Goal: Task Accomplishment & Management: Complete application form

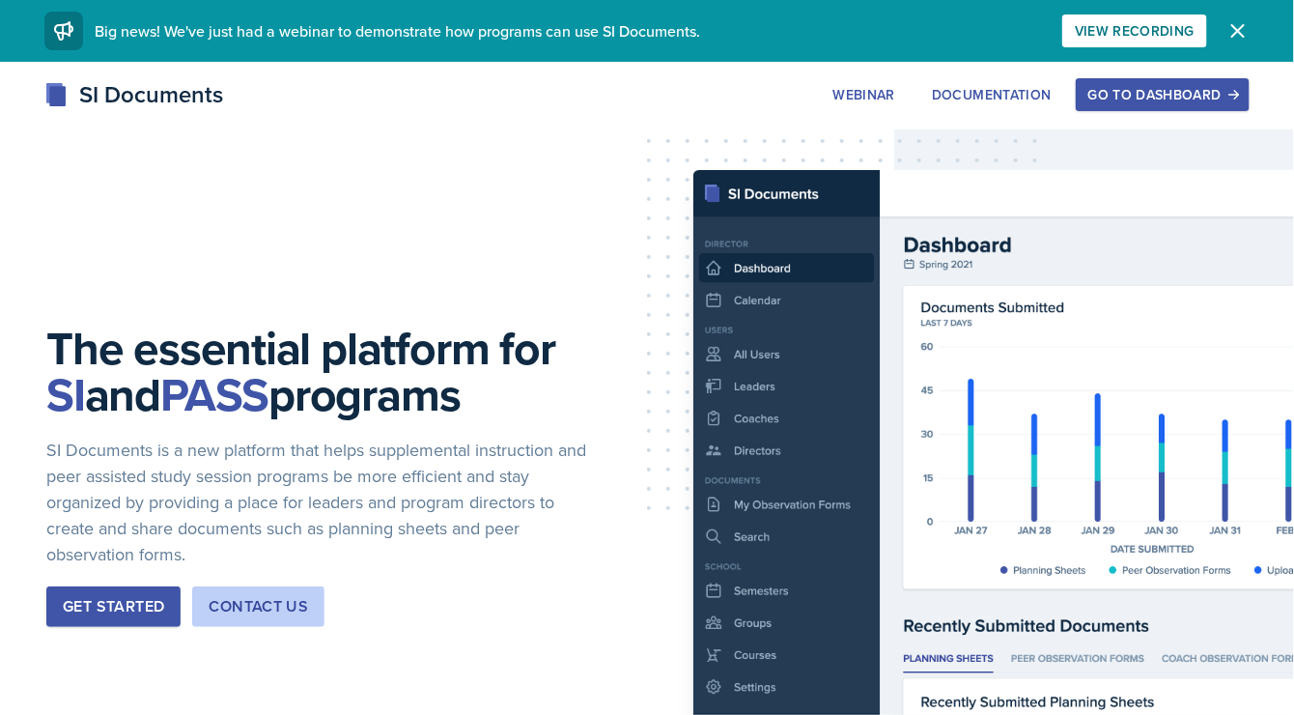
click at [1171, 78] on button "Go to Dashboard" at bounding box center [1163, 94] width 174 height 33
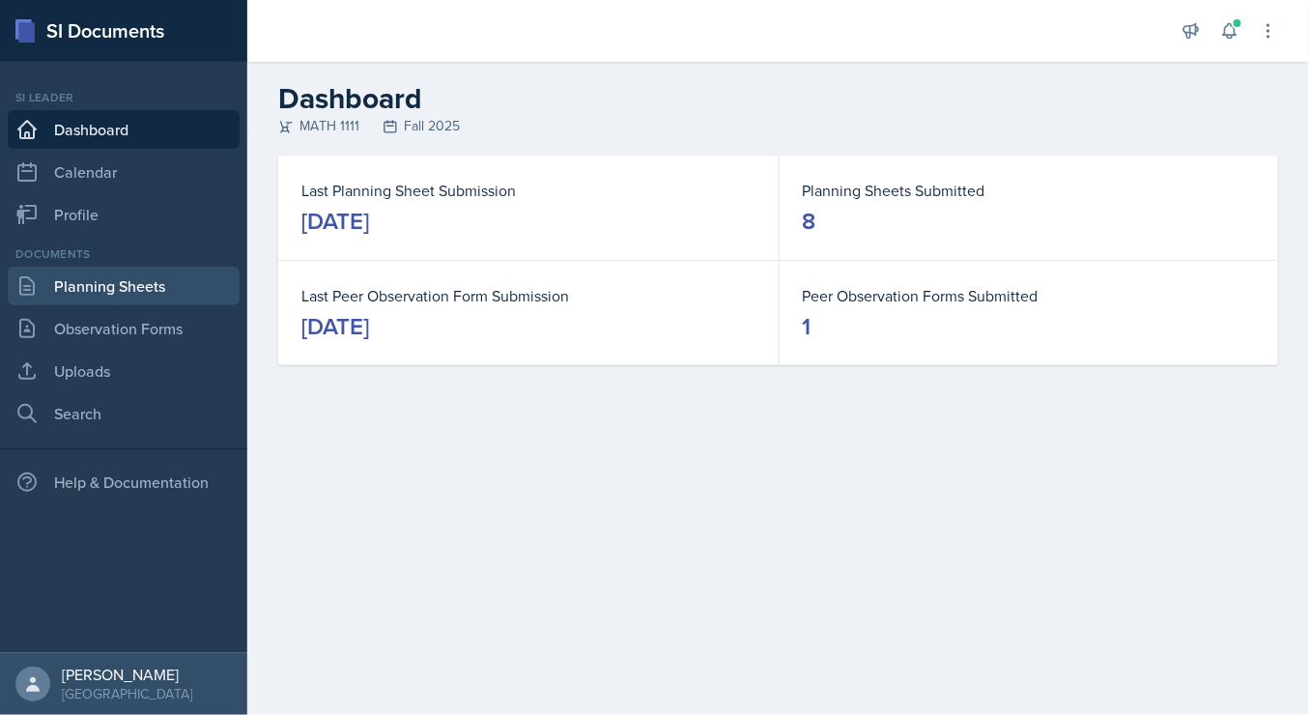
click at [113, 278] on link "Planning Sheets" at bounding box center [124, 286] width 232 height 39
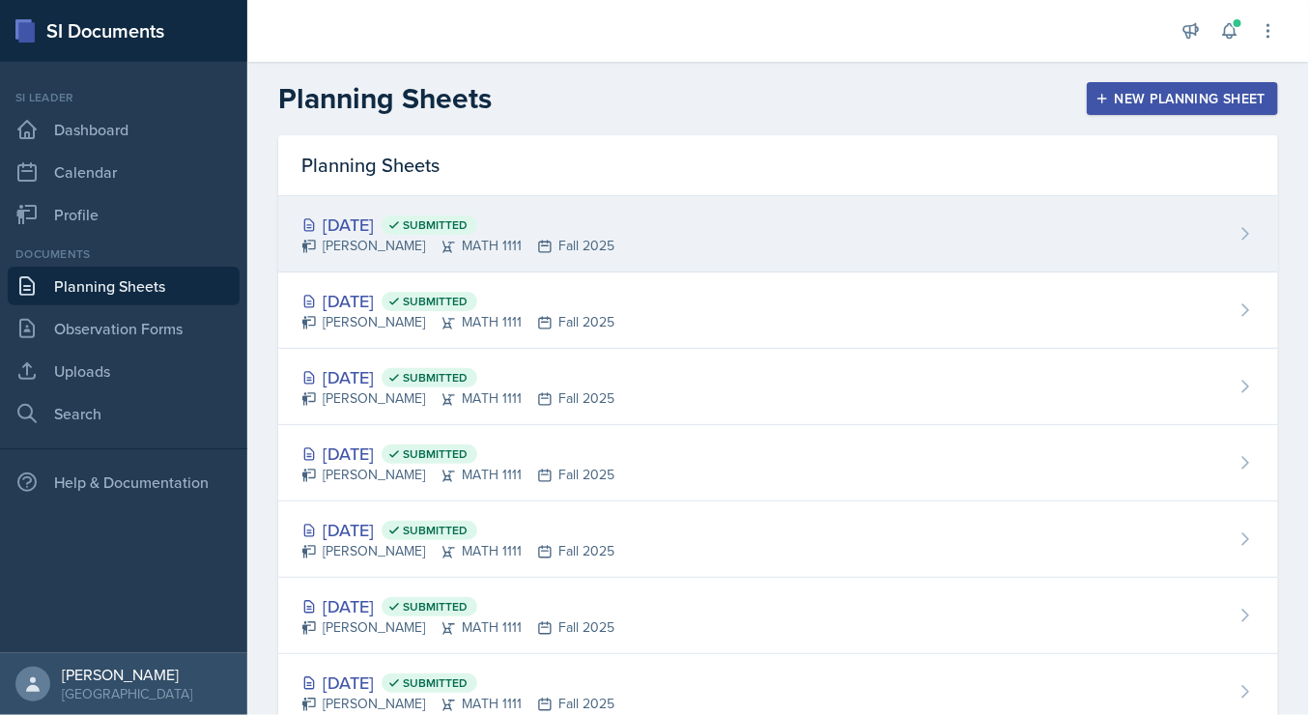
click at [379, 214] on div "[DATE] Submitted" at bounding box center [457, 225] width 313 height 26
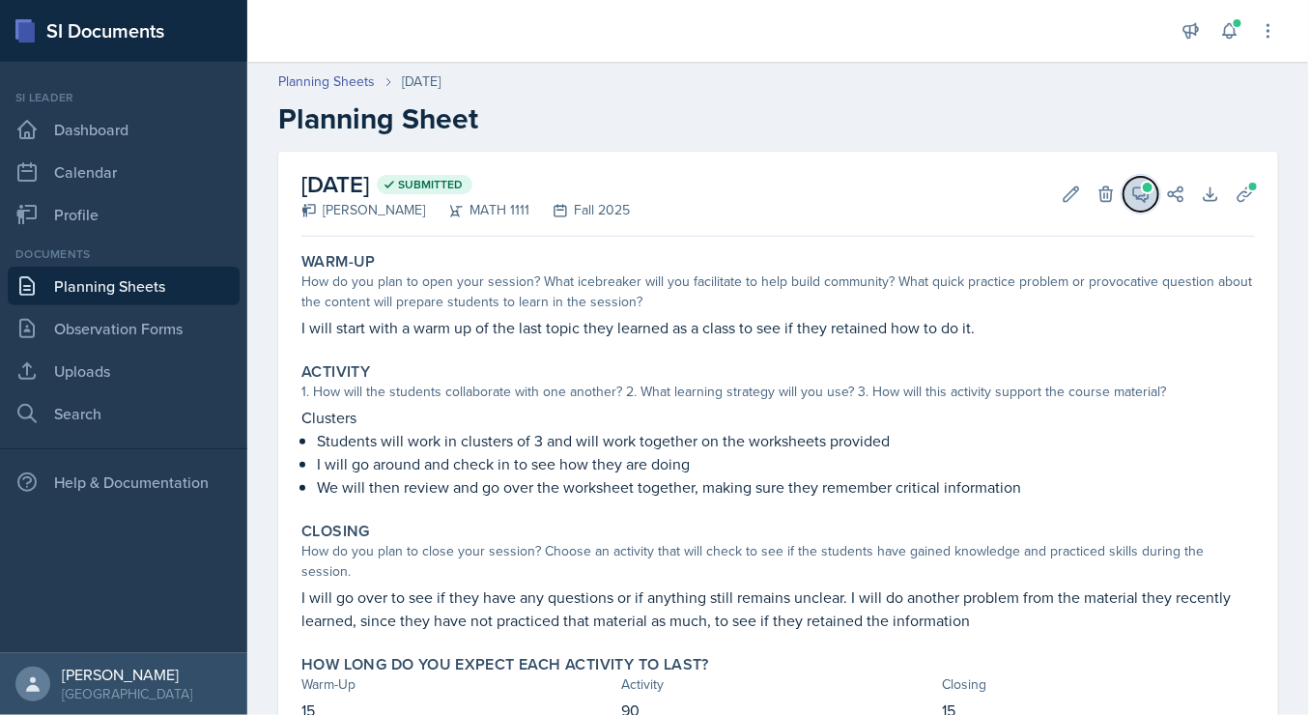
click at [1134, 199] on icon at bounding box center [1141, 194] width 14 height 14
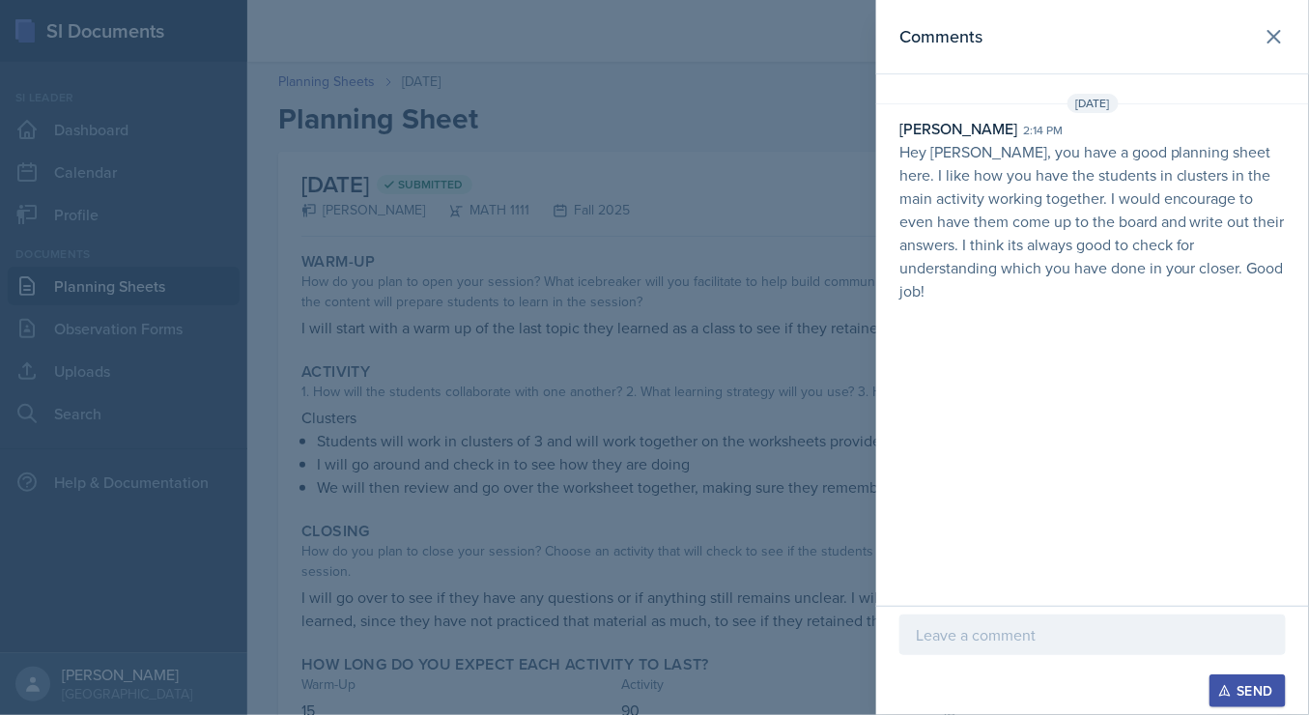
click at [1150, 638] on p at bounding box center [1093, 634] width 354 height 23
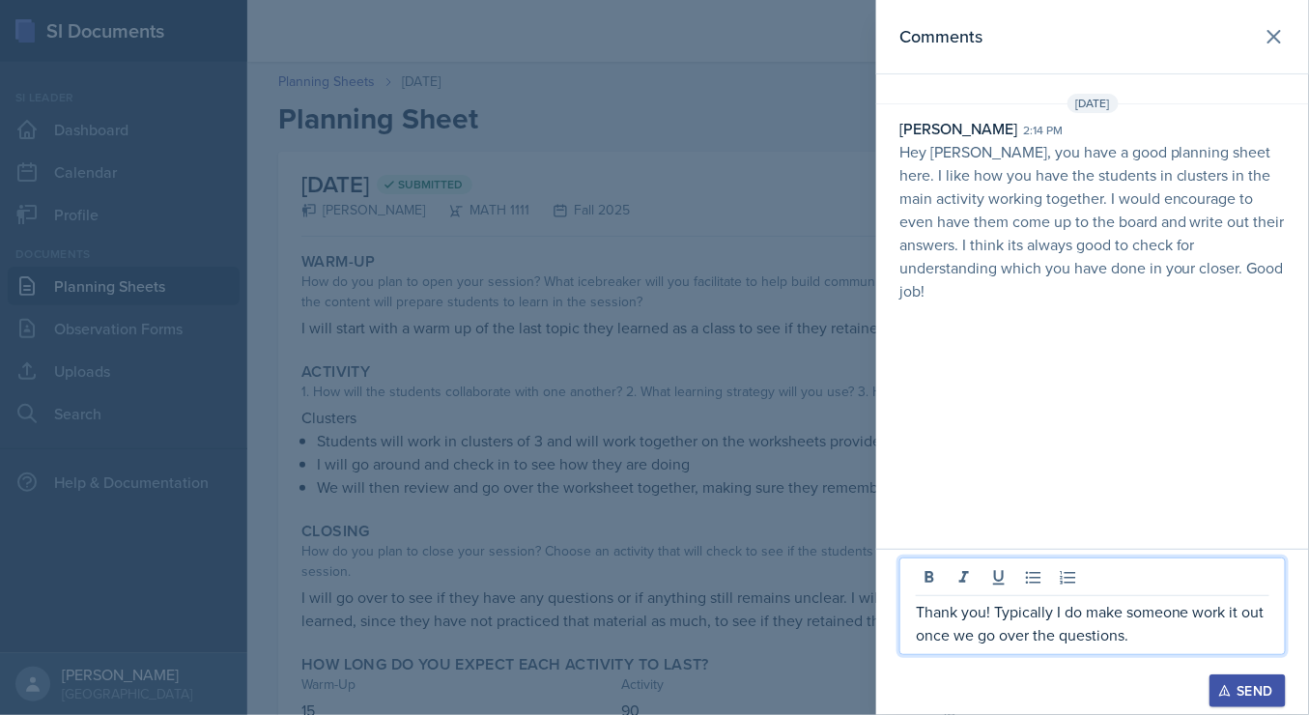
click at [1242, 687] on div "Send" at bounding box center [1247, 690] width 51 height 15
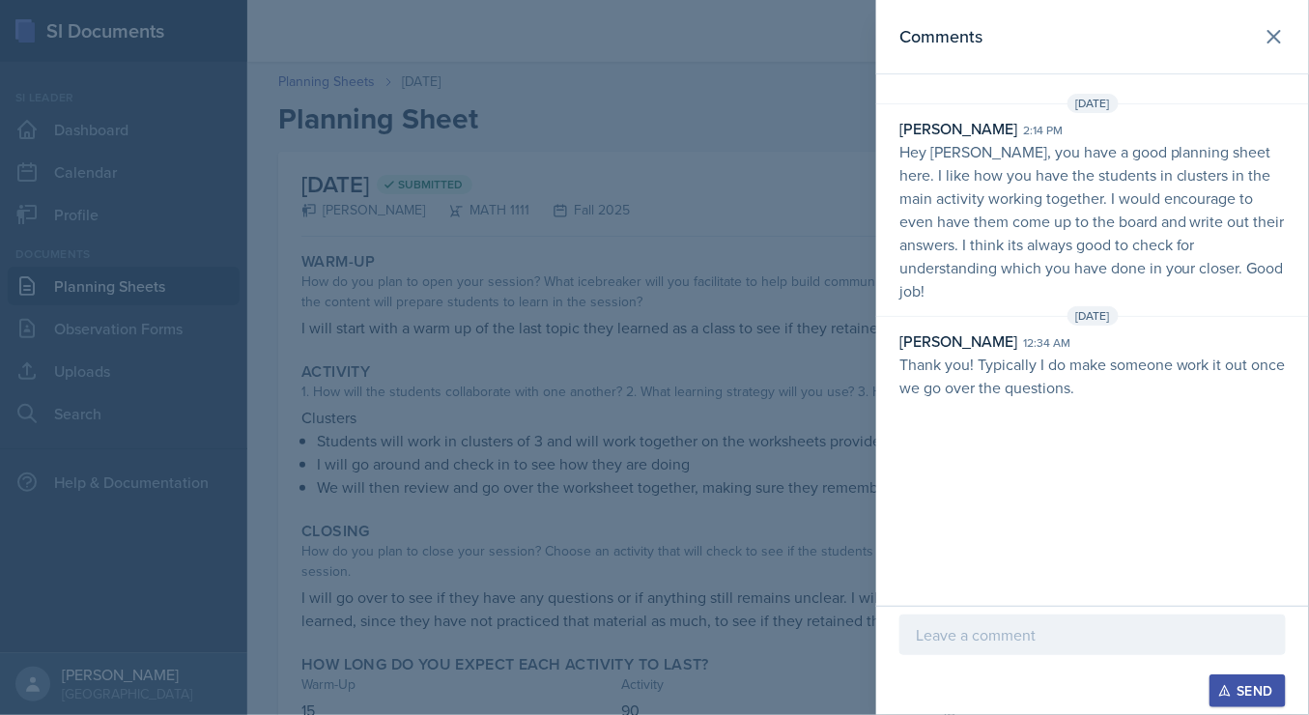
click at [110, 282] on div at bounding box center [654, 357] width 1309 height 715
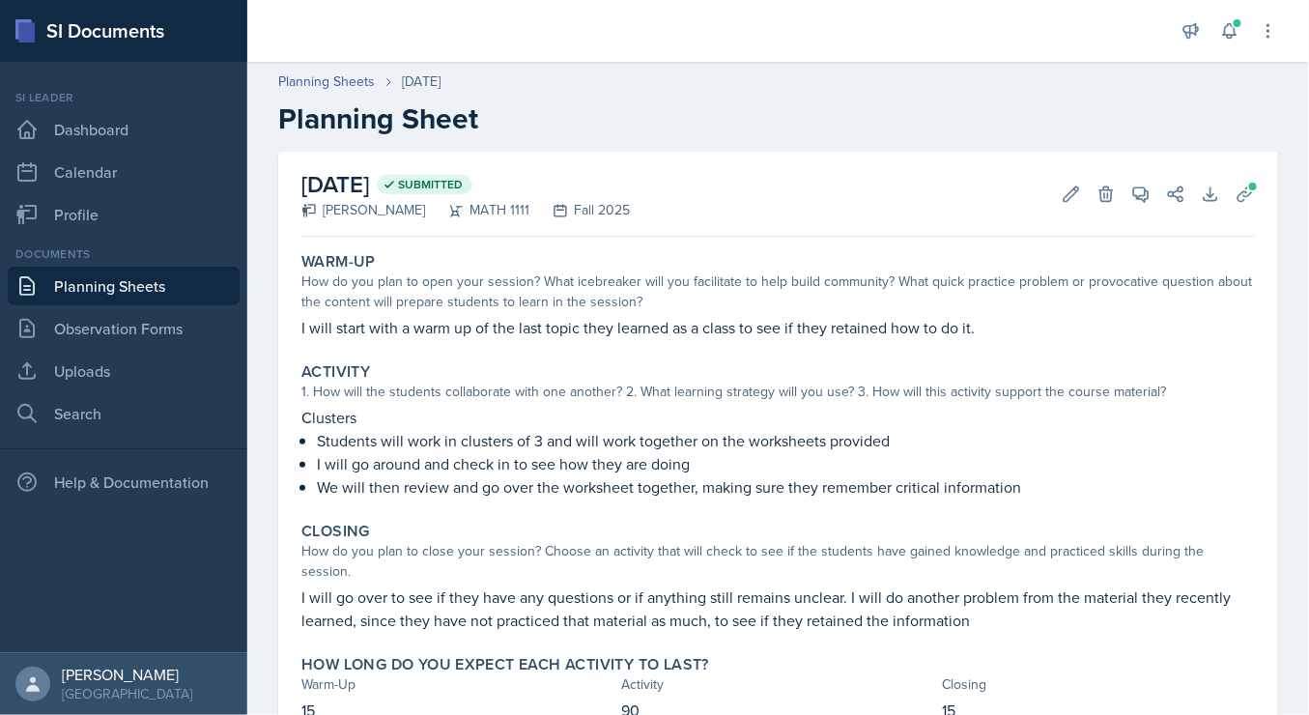
click at [114, 282] on link "Planning Sheets" at bounding box center [124, 286] width 232 height 39
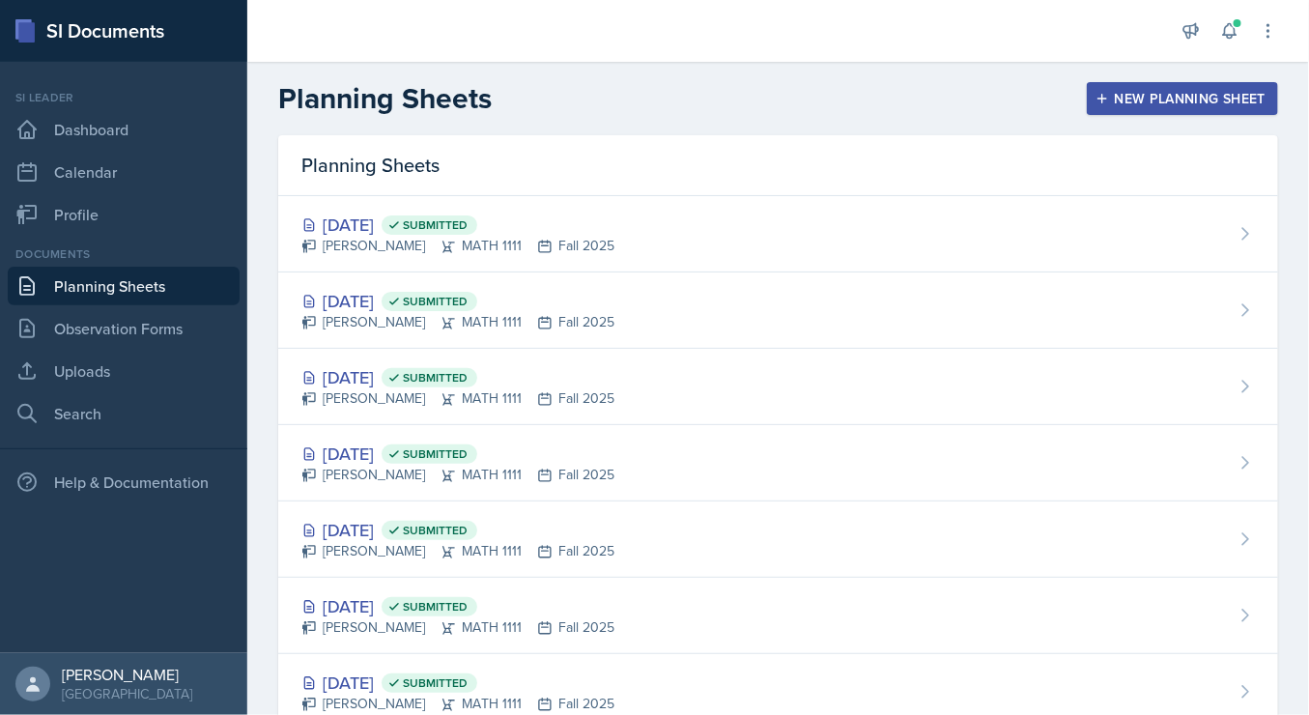
click at [1116, 105] on div "New Planning Sheet" at bounding box center [1182, 98] width 166 height 15
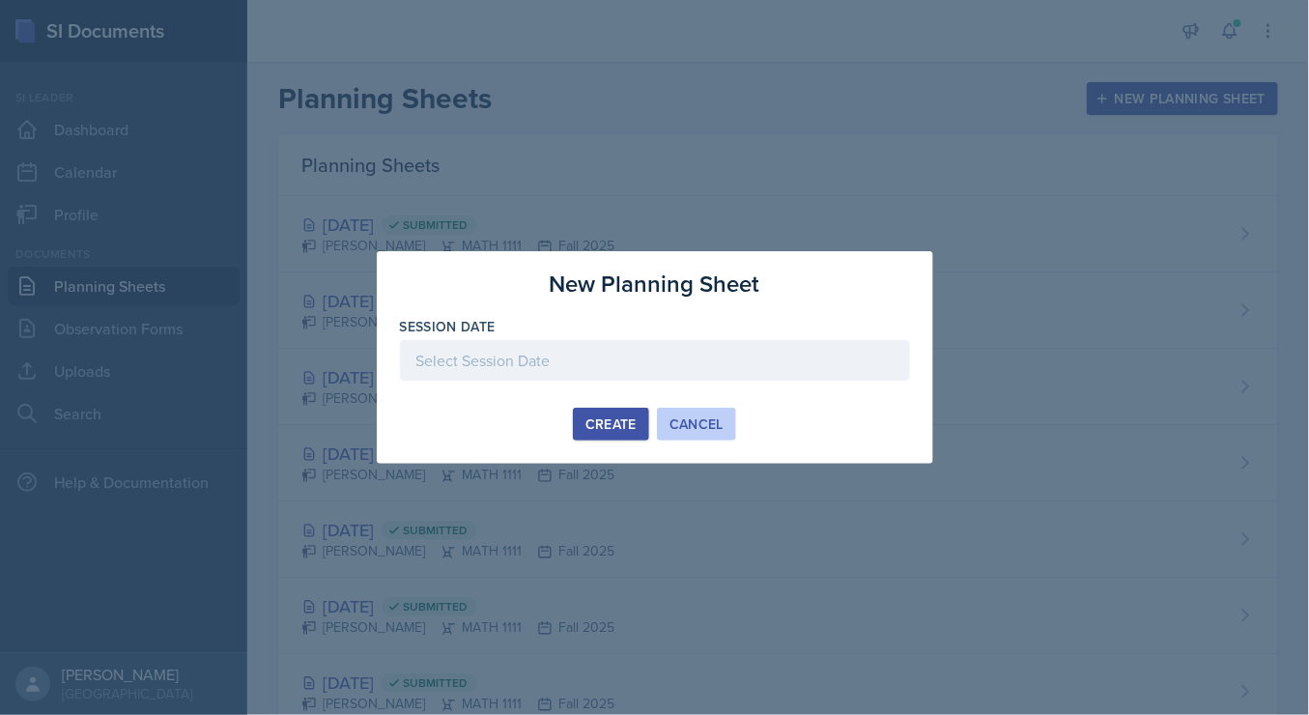
click at [687, 426] on div "Cancel" at bounding box center [696, 423] width 54 height 15
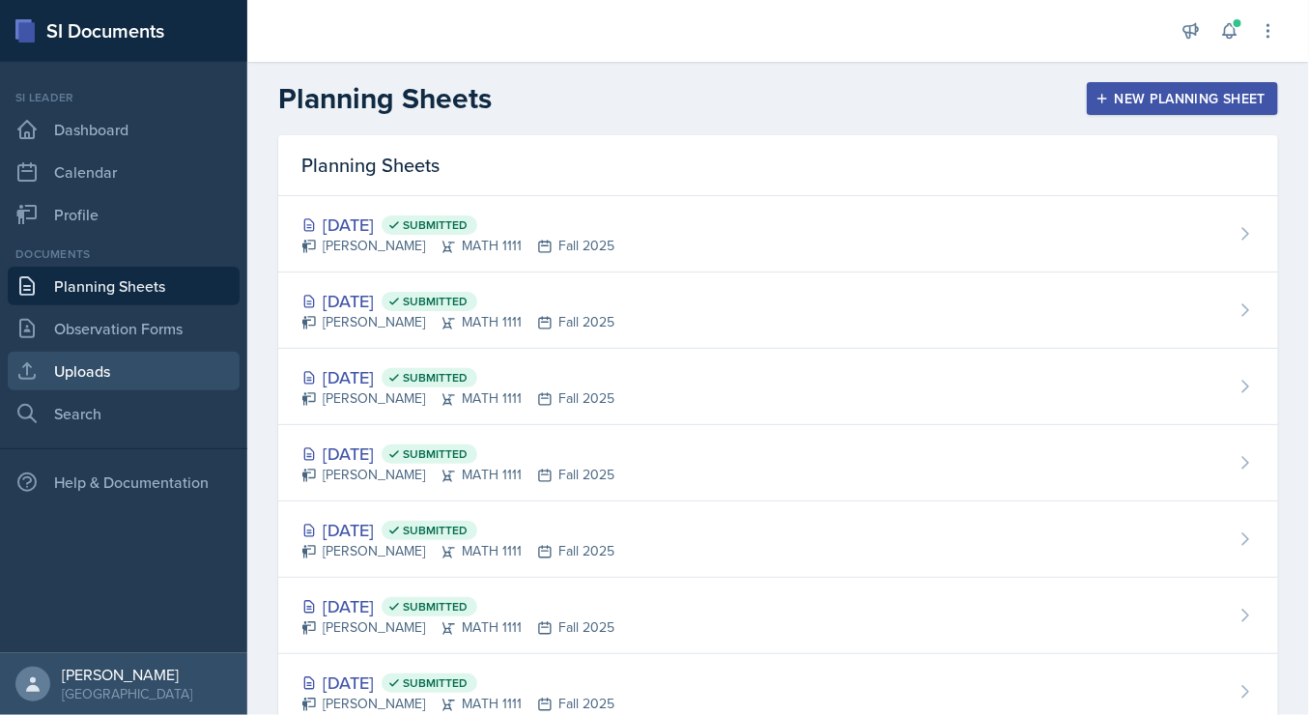
click at [84, 371] on link "Uploads" at bounding box center [124, 371] width 232 height 39
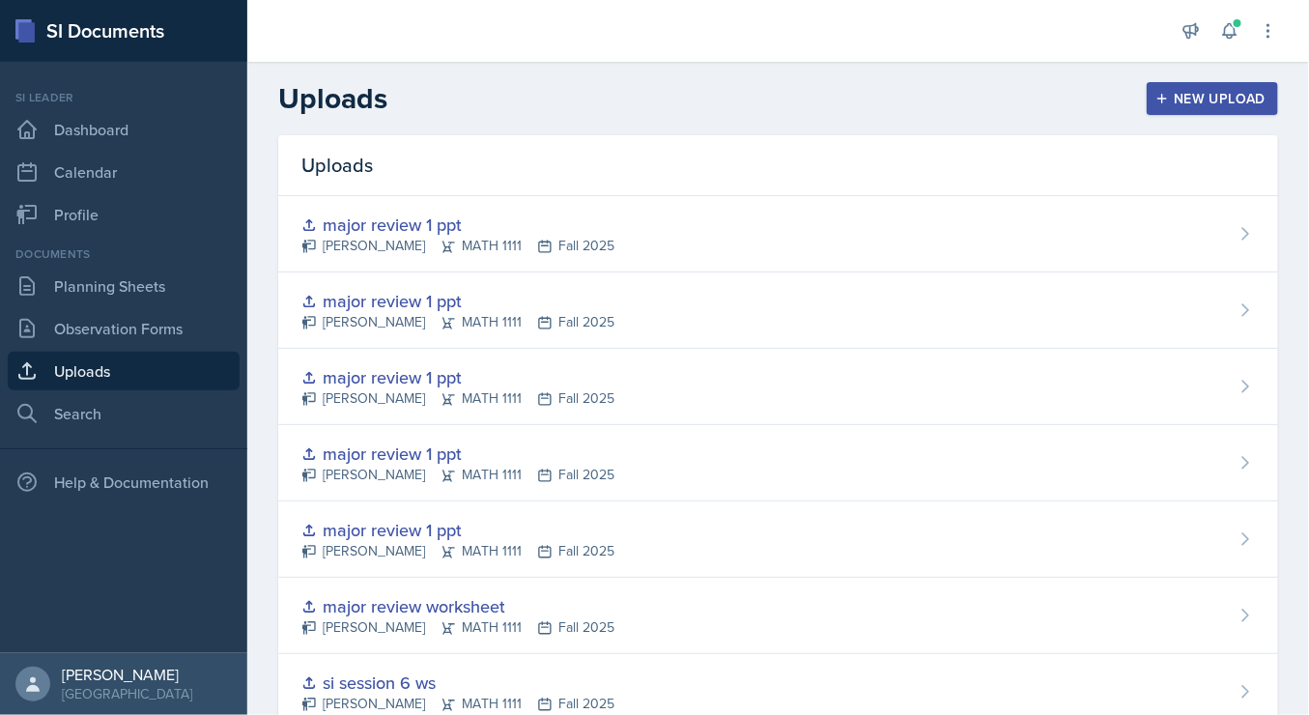
click at [1201, 107] on button "New Upload" at bounding box center [1213, 98] width 132 height 33
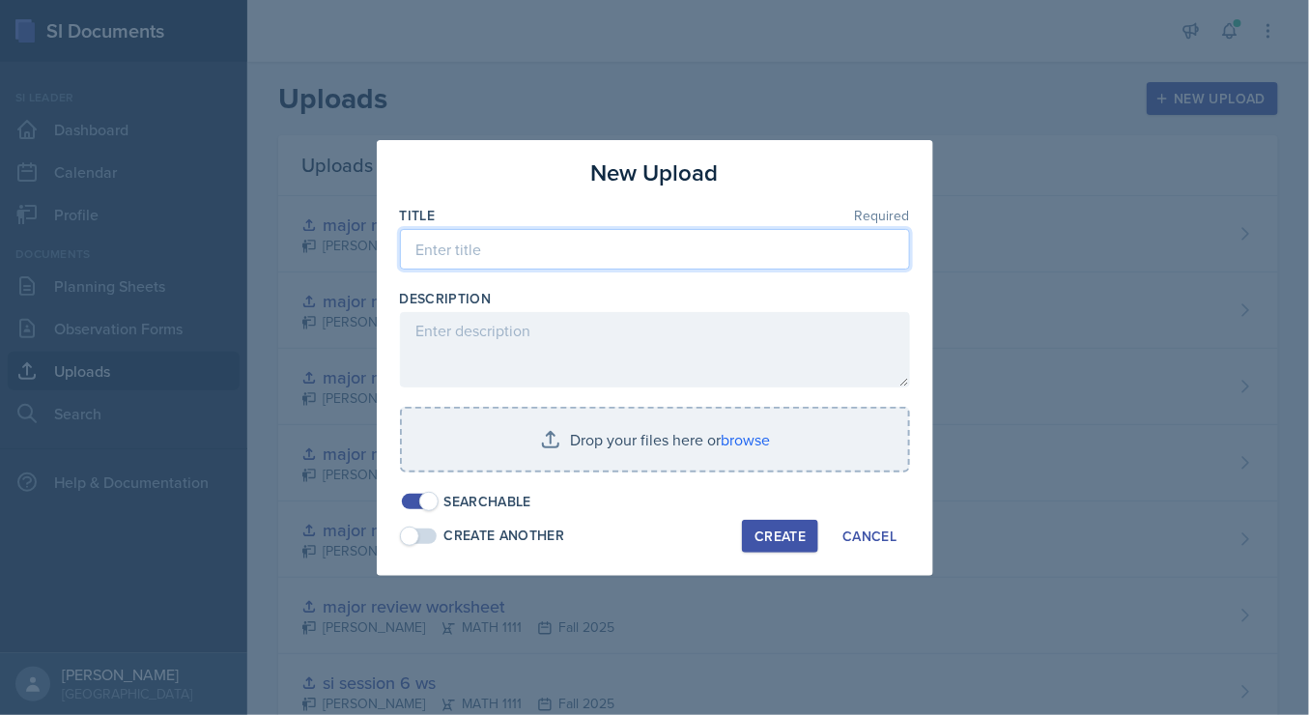
click at [779, 255] on input at bounding box center [655, 249] width 510 height 41
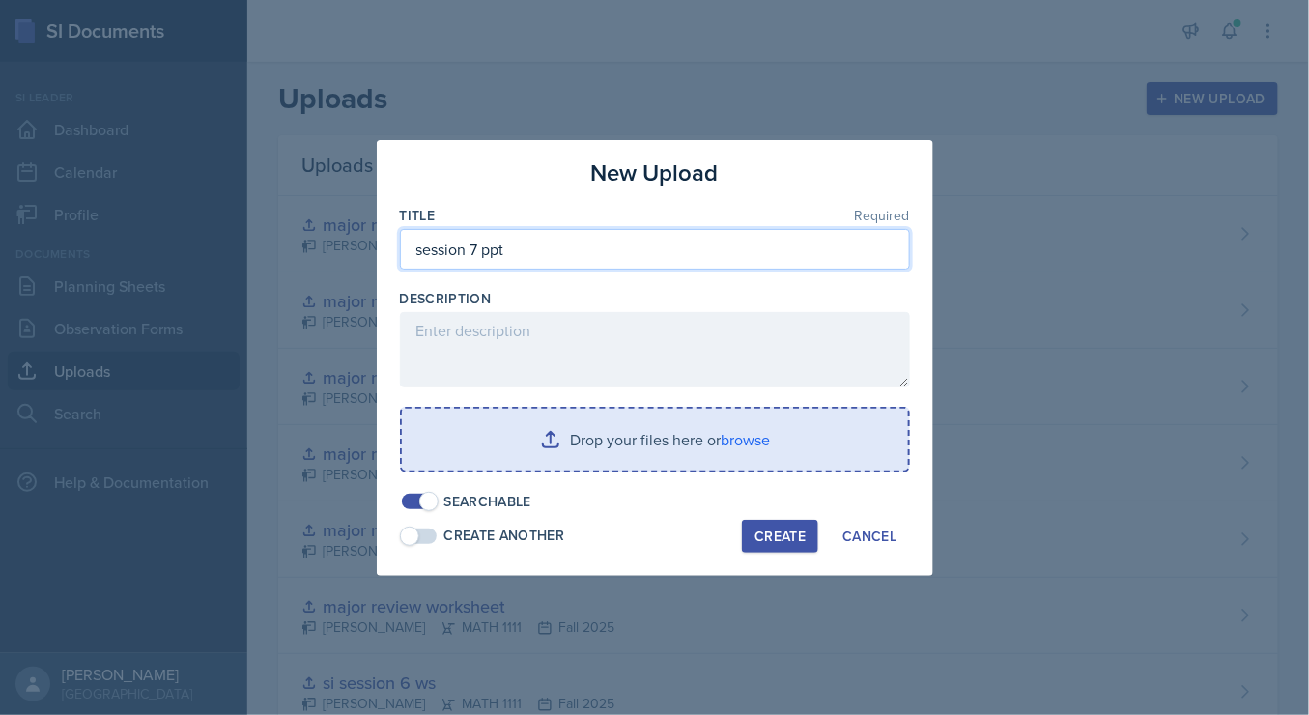
type input "session 7 ppt"
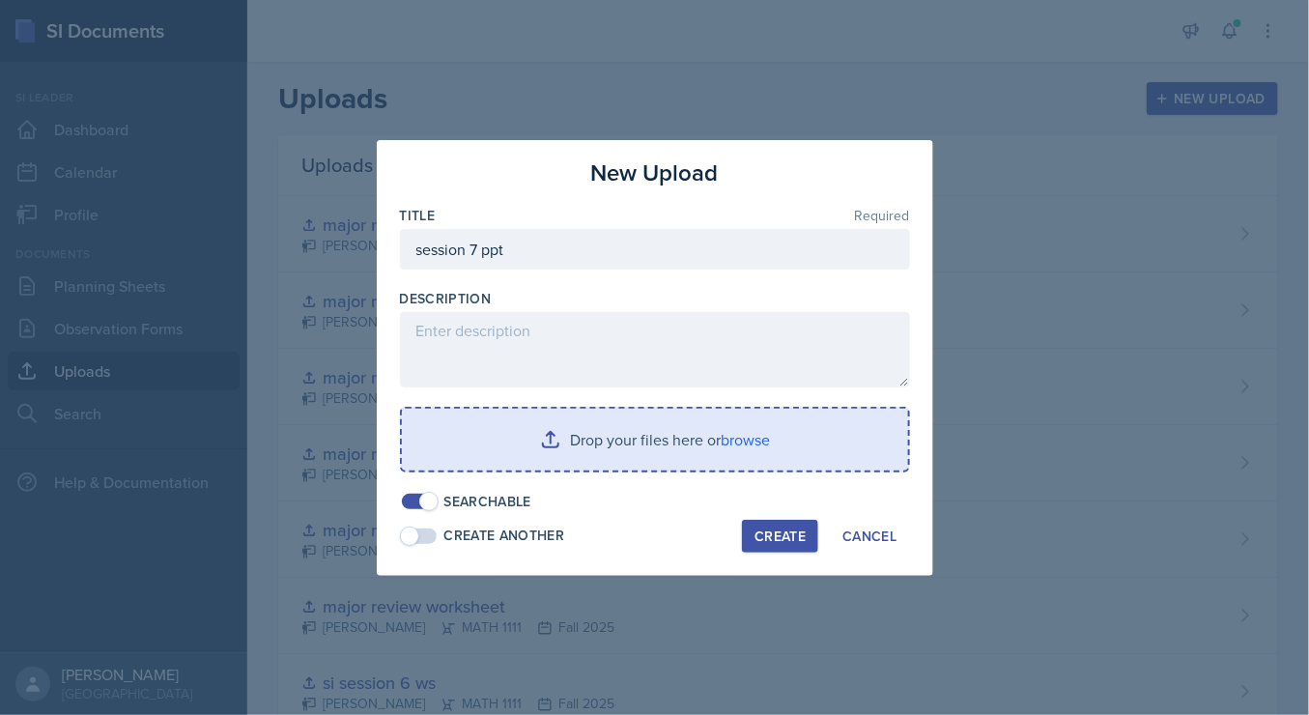
click at [727, 445] on input "file" at bounding box center [655, 440] width 506 height 62
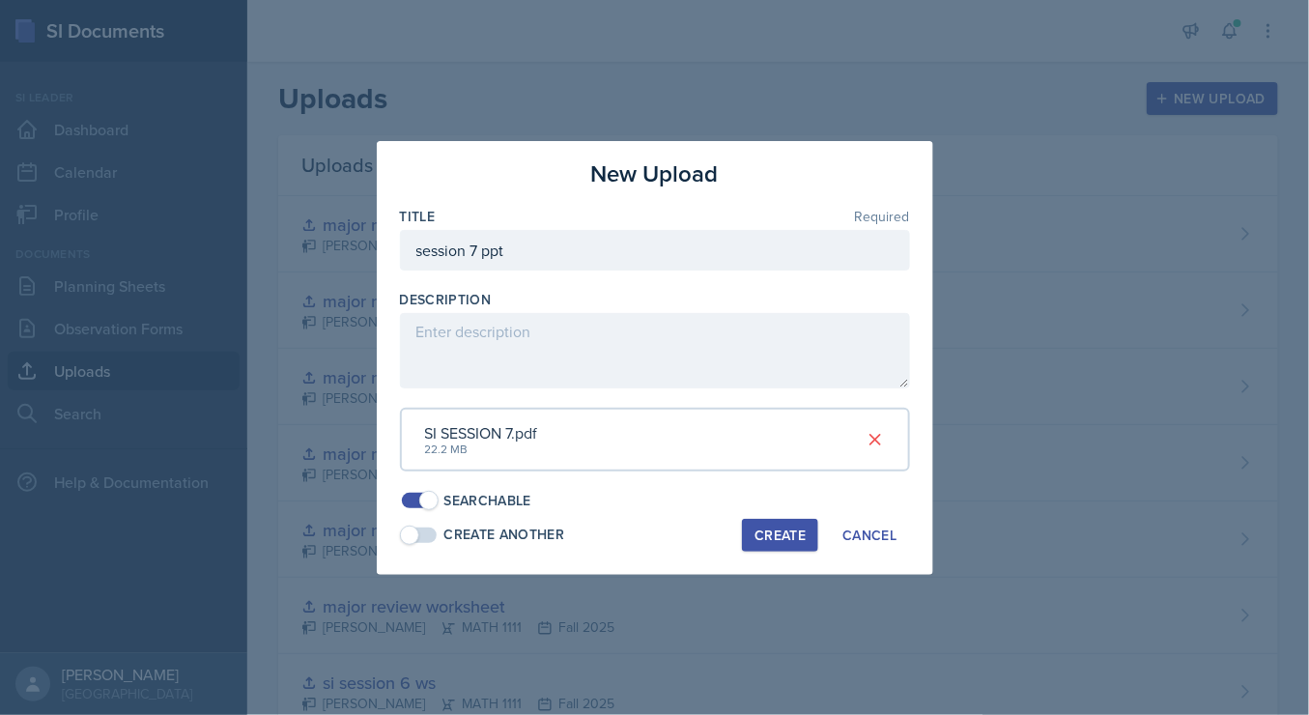
click at [785, 535] on div "Create" at bounding box center [779, 534] width 51 height 15
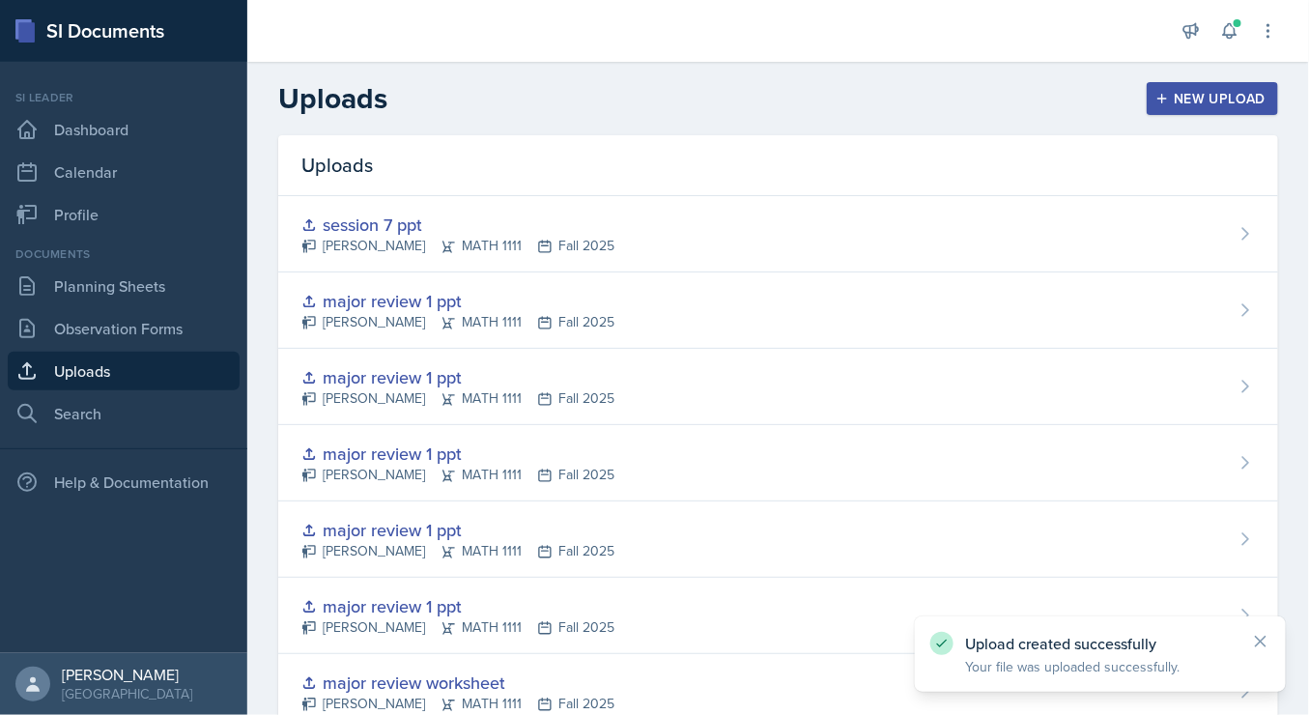
click at [1207, 99] on div "New Upload" at bounding box center [1212, 98] width 107 height 15
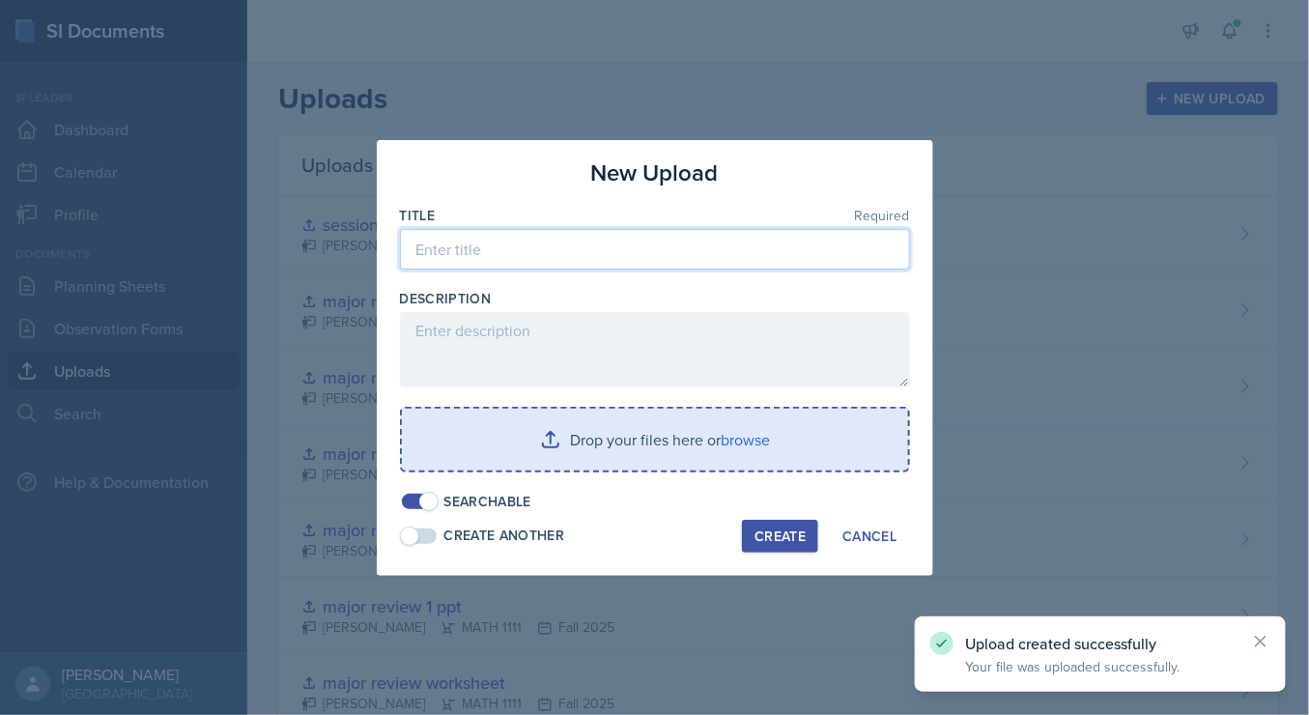
click at [712, 258] on input at bounding box center [655, 249] width 510 height 41
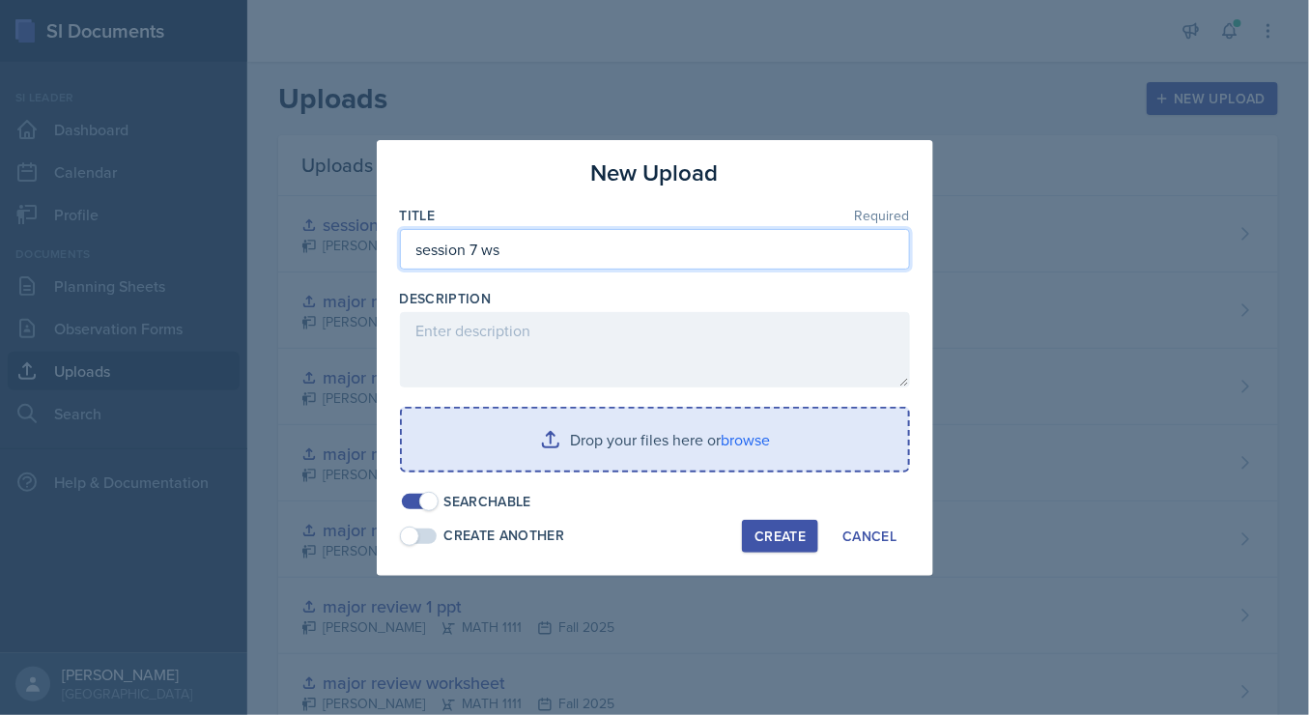
type input "session 7 ws"
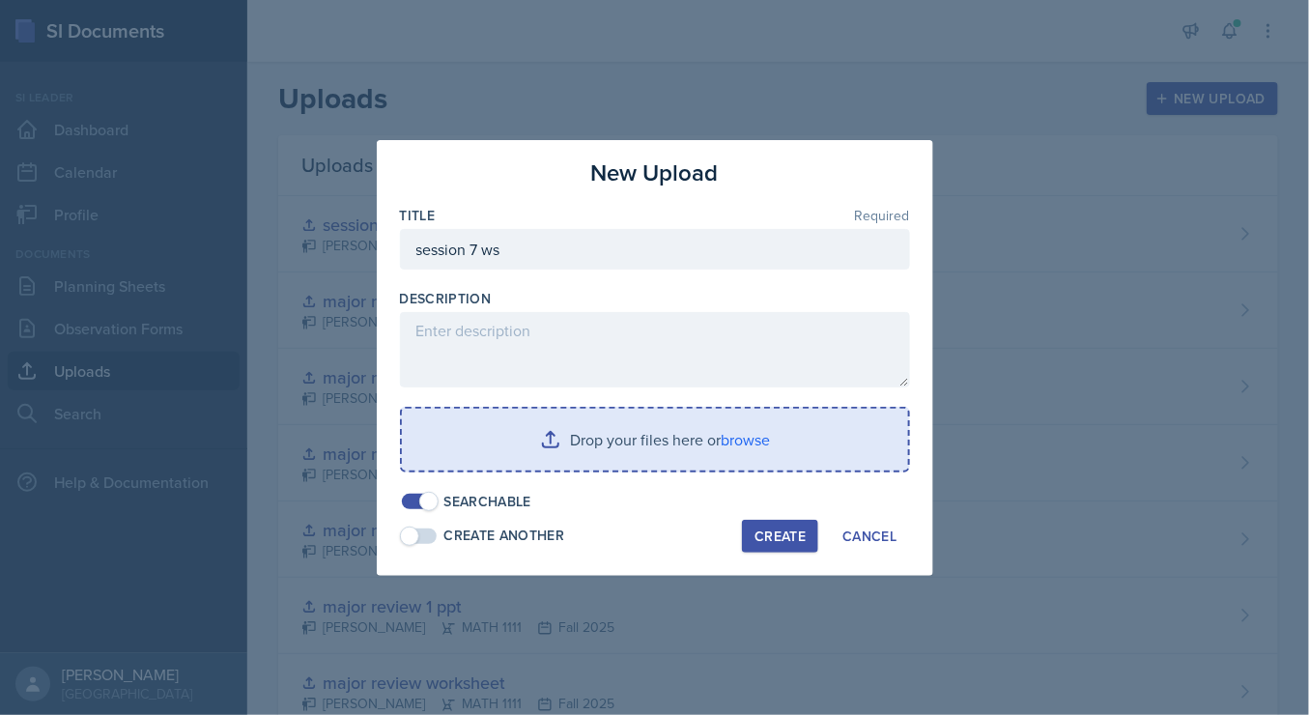
click at [746, 449] on input "file" at bounding box center [655, 440] width 506 height 62
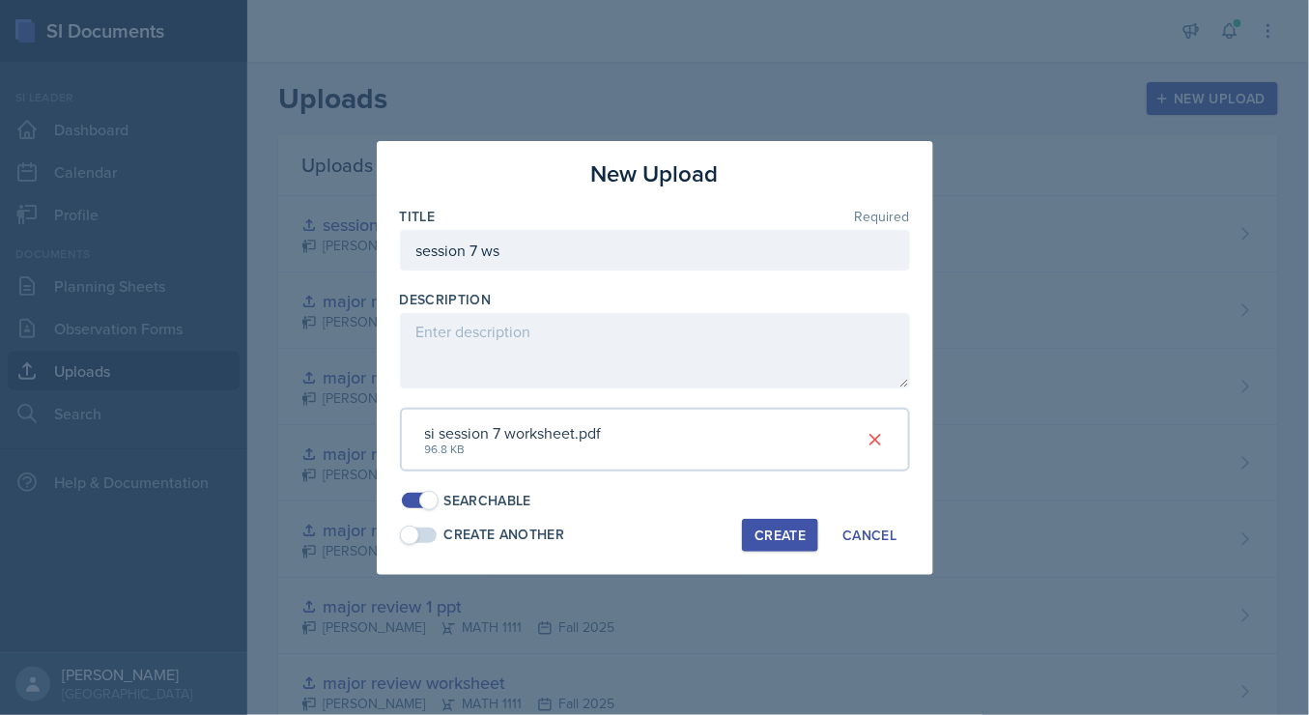
click at [776, 544] on button "Create" at bounding box center [780, 535] width 76 height 33
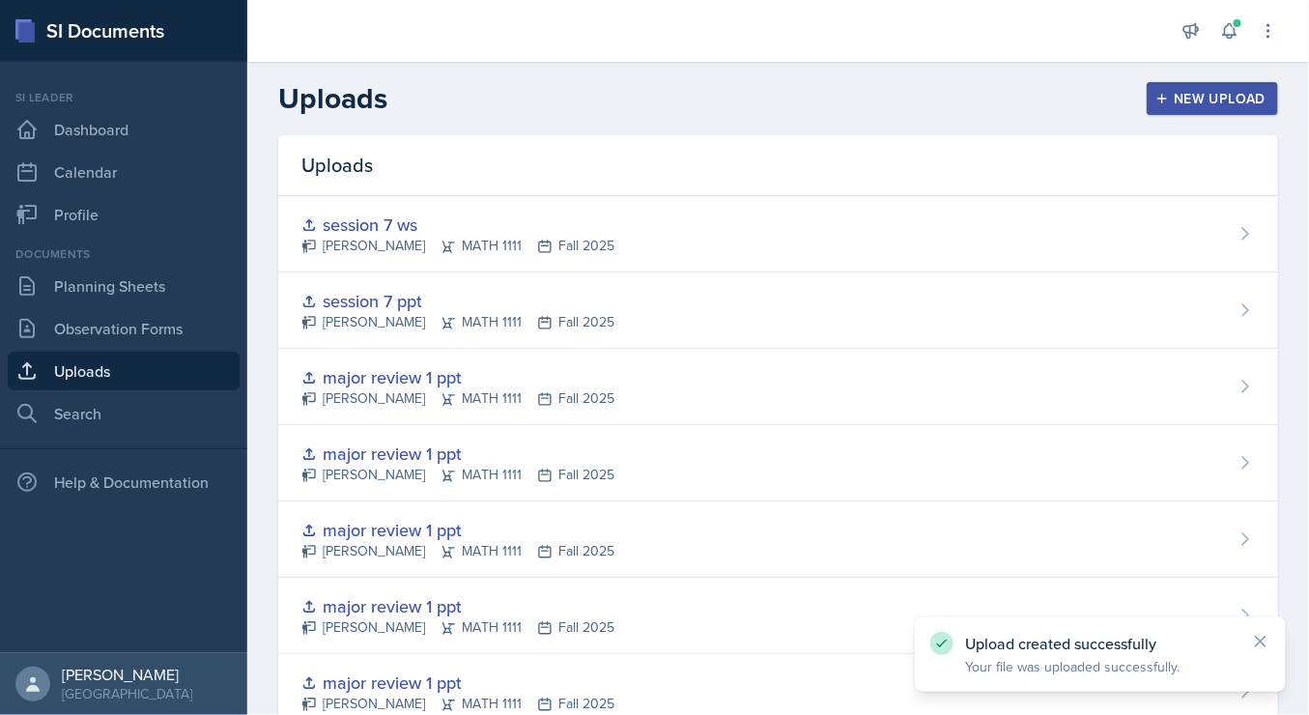
click at [1189, 92] on div "New Upload" at bounding box center [1212, 98] width 107 height 15
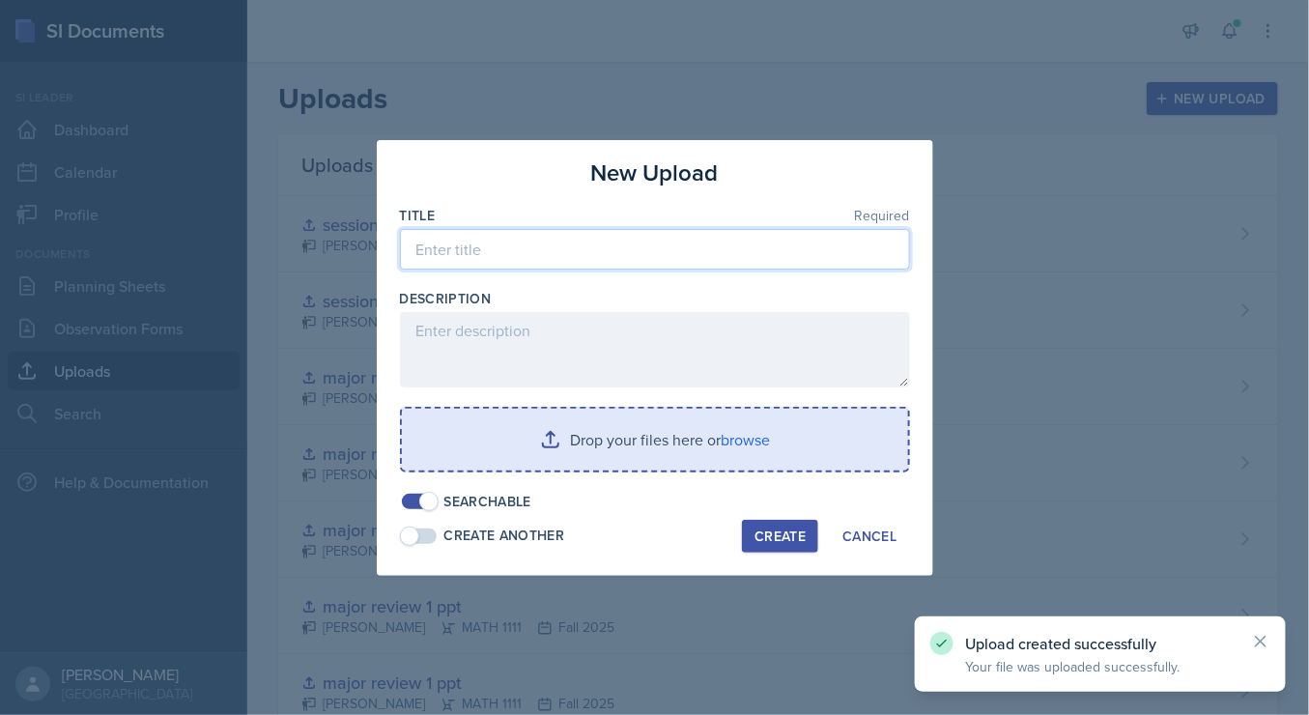
click at [705, 253] on input at bounding box center [655, 249] width 510 height 41
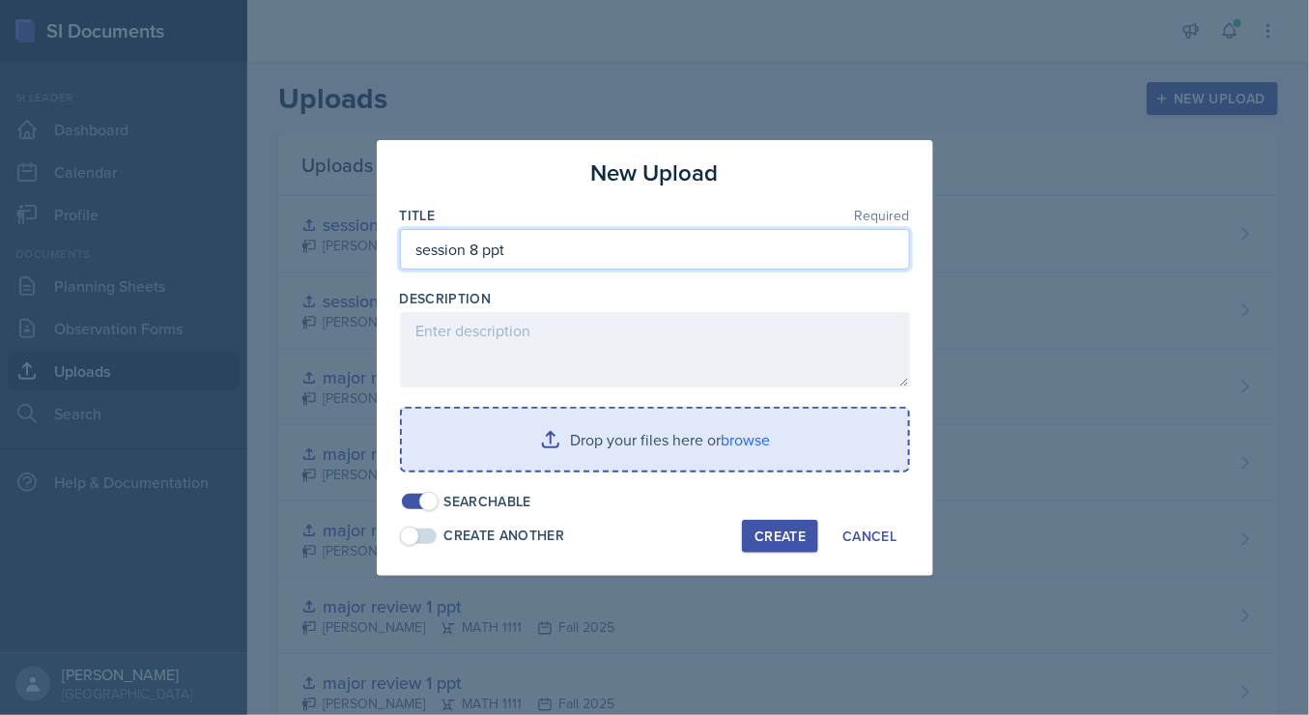
type input "session 8 ppt"
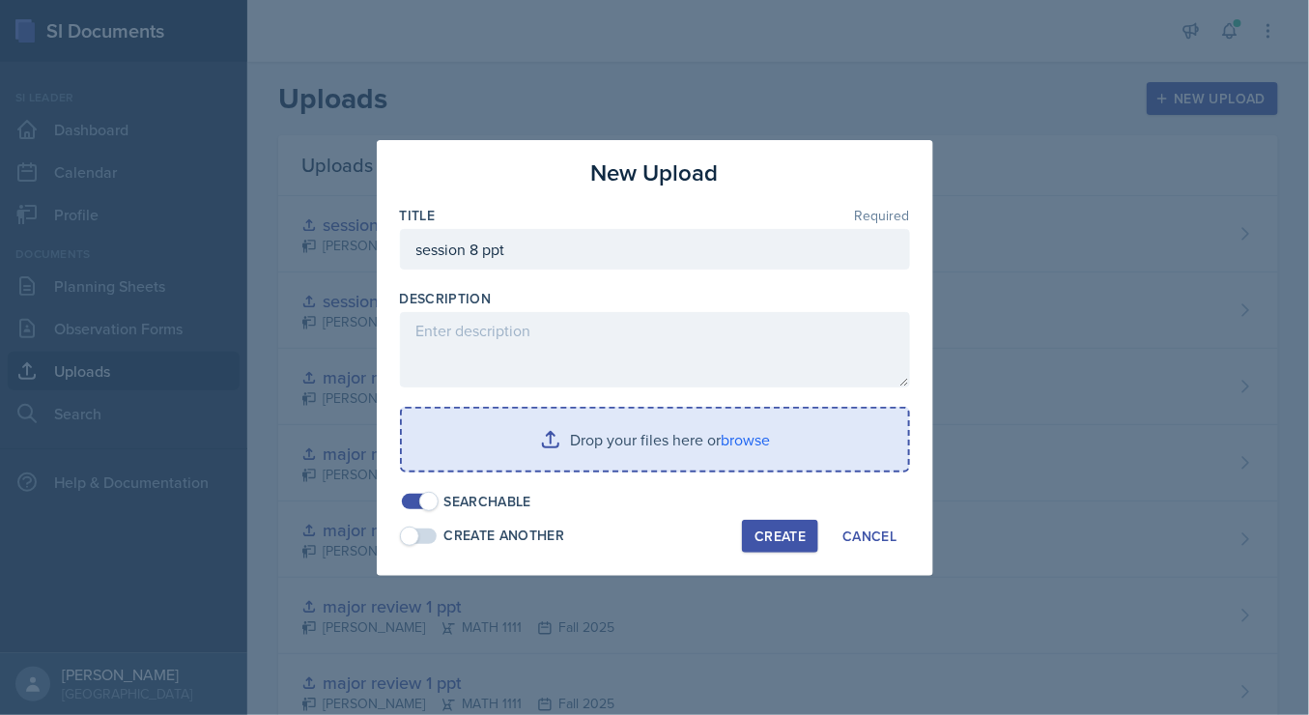
click at [779, 528] on div "Create" at bounding box center [779, 535] width 51 height 15
click at [751, 445] on input "file" at bounding box center [655, 440] width 506 height 62
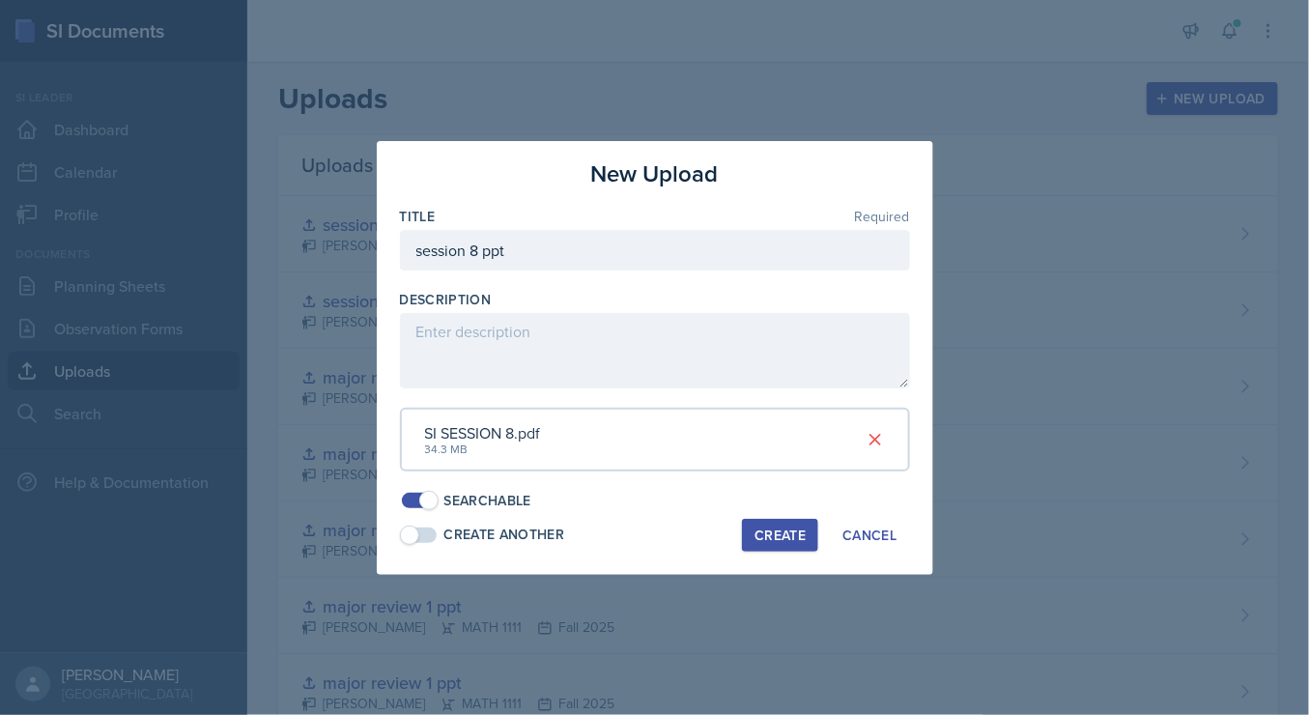
click at [774, 534] on div "Create" at bounding box center [779, 534] width 51 height 15
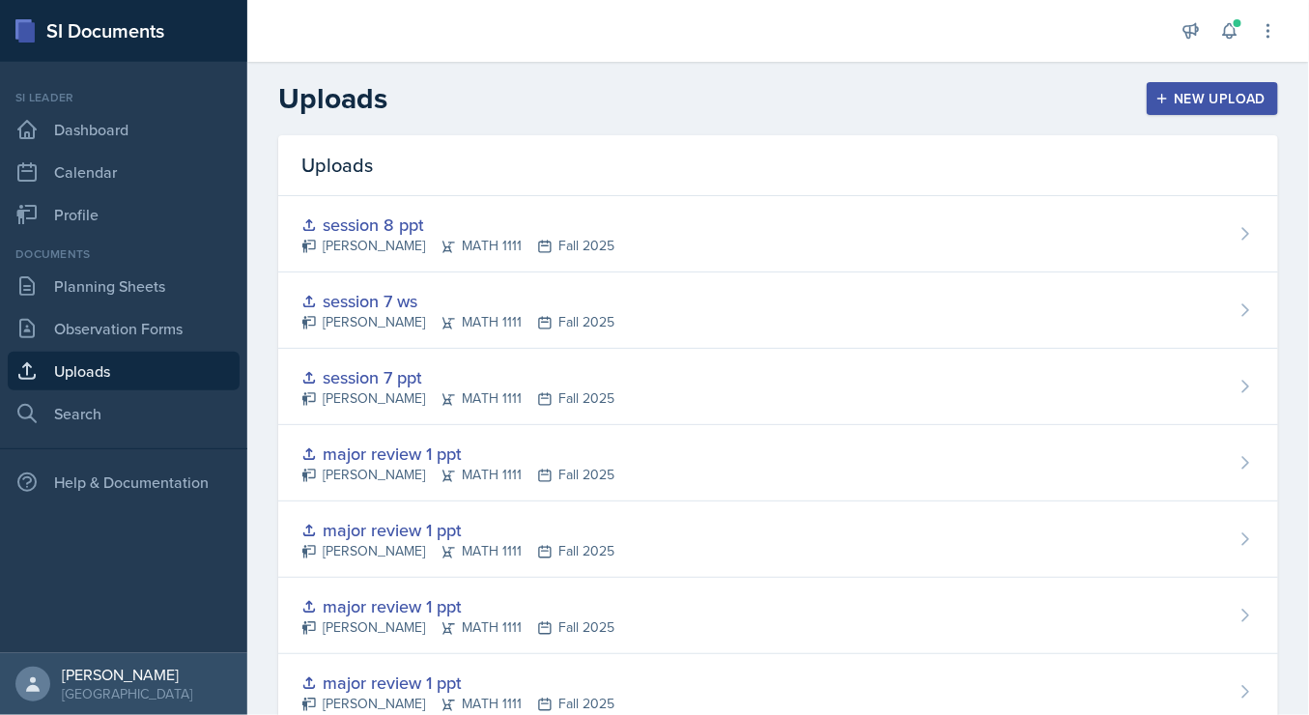
click at [1191, 102] on div "New Upload" at bounding box center [1212, 98] width 107 height 15
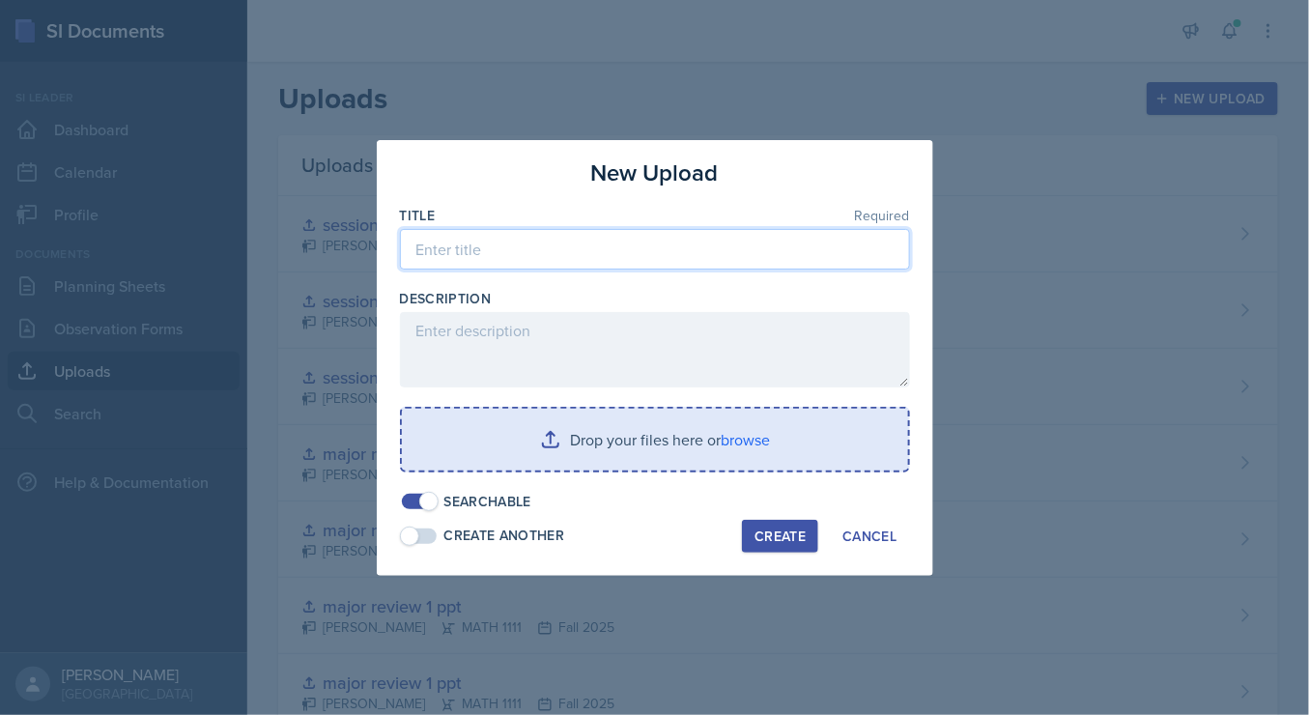
click at [512, 241] on input at bounding box center [655, 249] width 510 height 41
type input "session 8 ws"
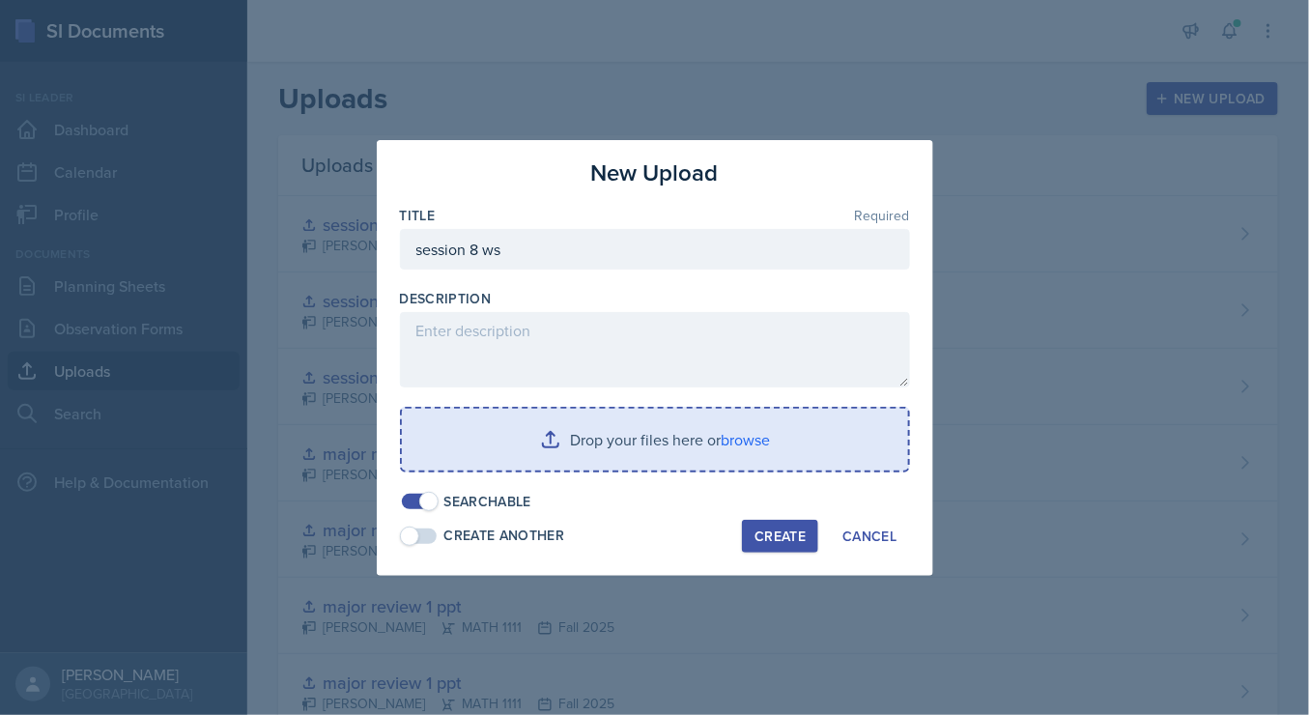
click at [789, 533] on div "Create" at bounding box center [779, 535] width 51 height 15
click at [742, 450] on input "file" at bounding box center [655, 440] width 506 height 62
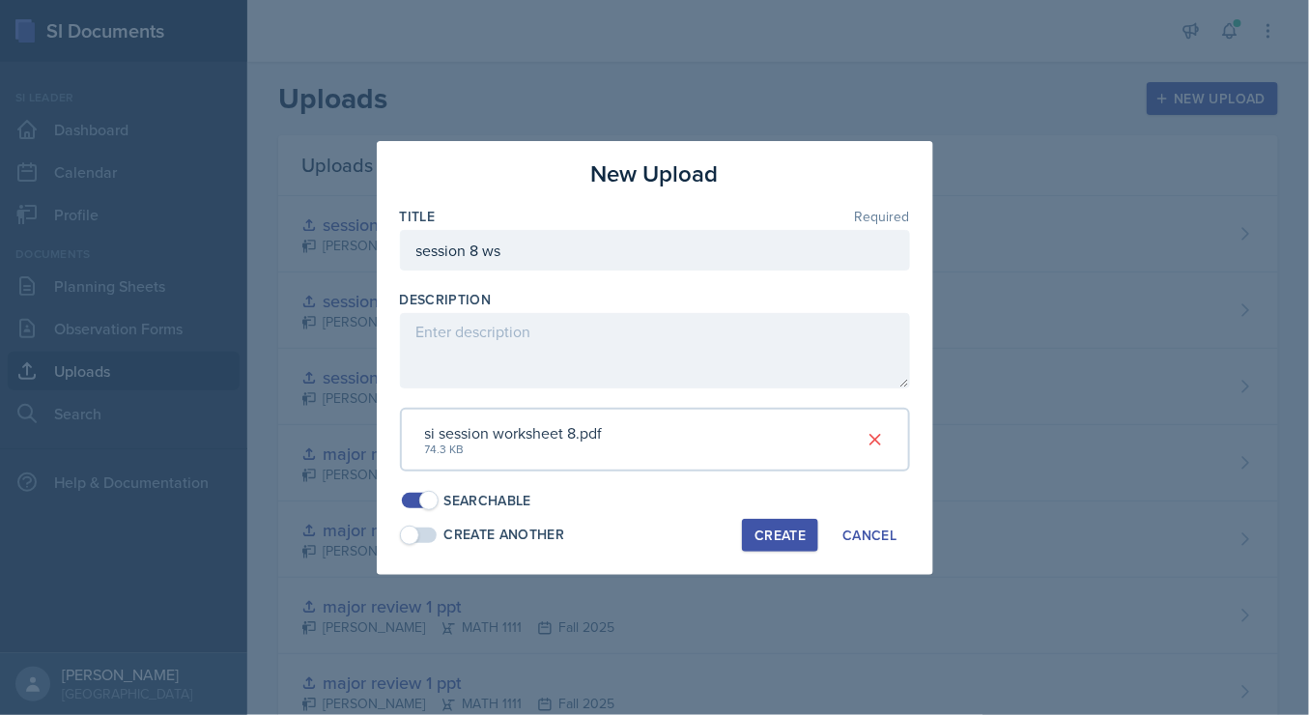
click at [785, 540] on div "Create" at bounding box center [779, 534] width 51 height 15
click at [781, 537] on div "Create" at bounding box center [779, 534] width 51 height 15
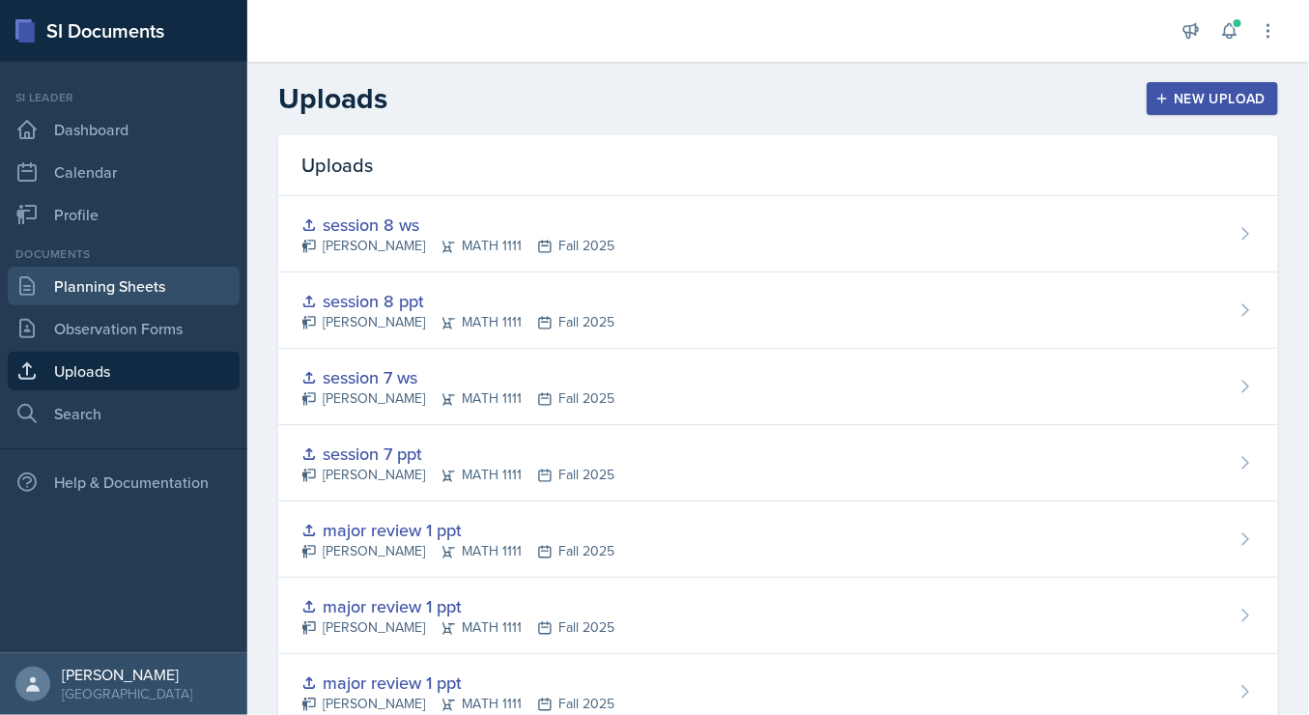
click at [110, 287] on link "Planning Sheets" at bounding box center [124, 286] width 232 height 39
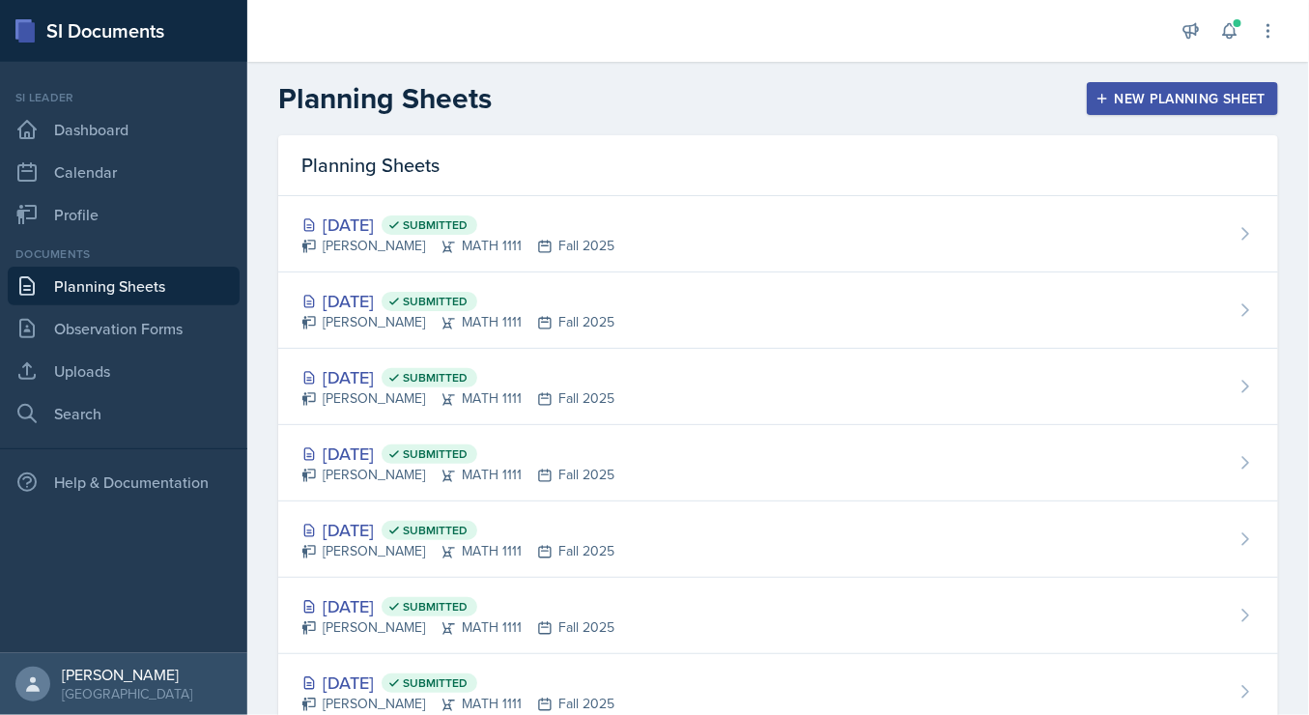
click at [1095, 94] on icon "button" at bounding box center [1102, 99] width 14 height 14
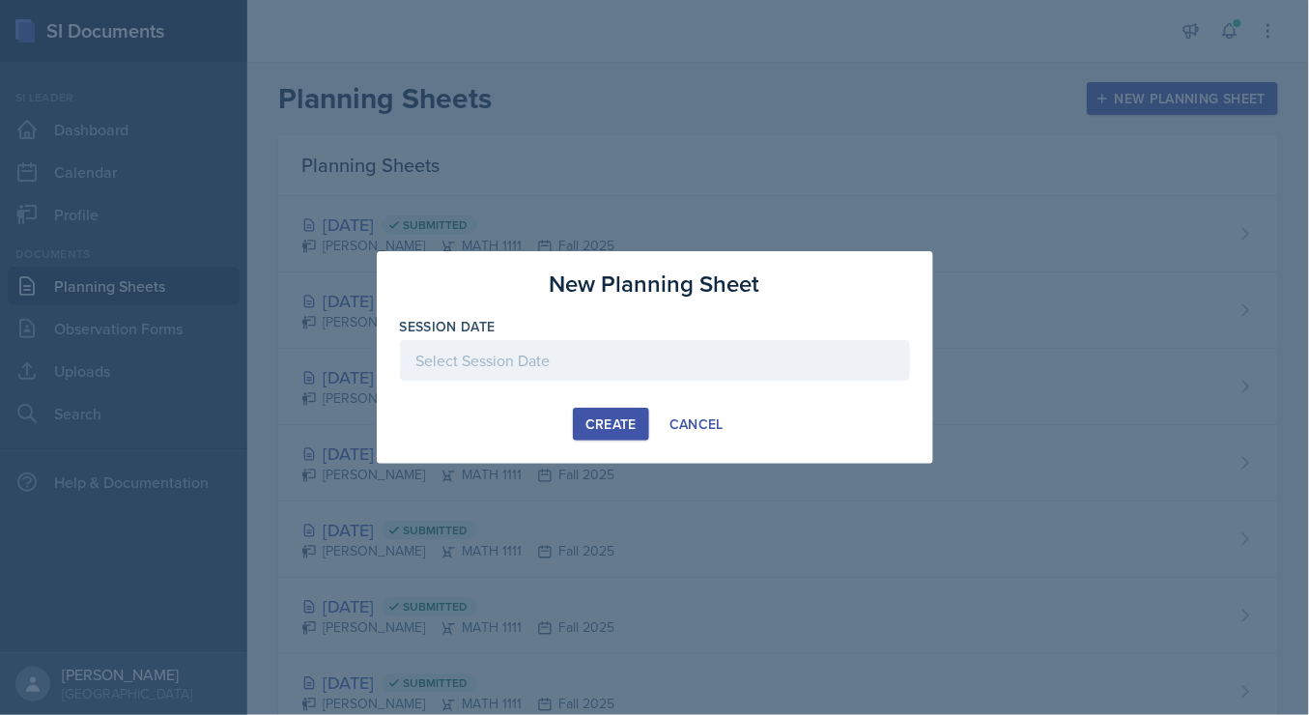
click at [508, 358] on div at bounding box center [655, 360] width 510 height 41
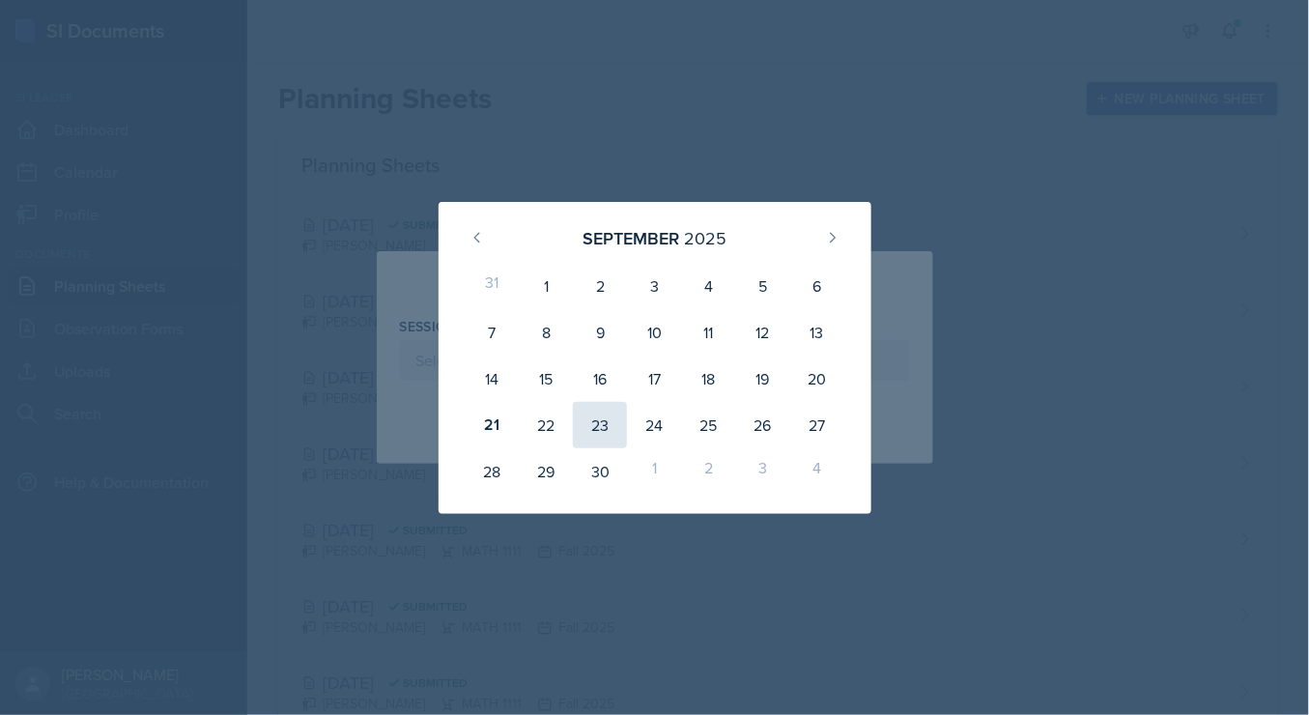
click at [595, 412] on div "23" at bounding box center [600, 425] width 54 height 46
type input "[DATE]"
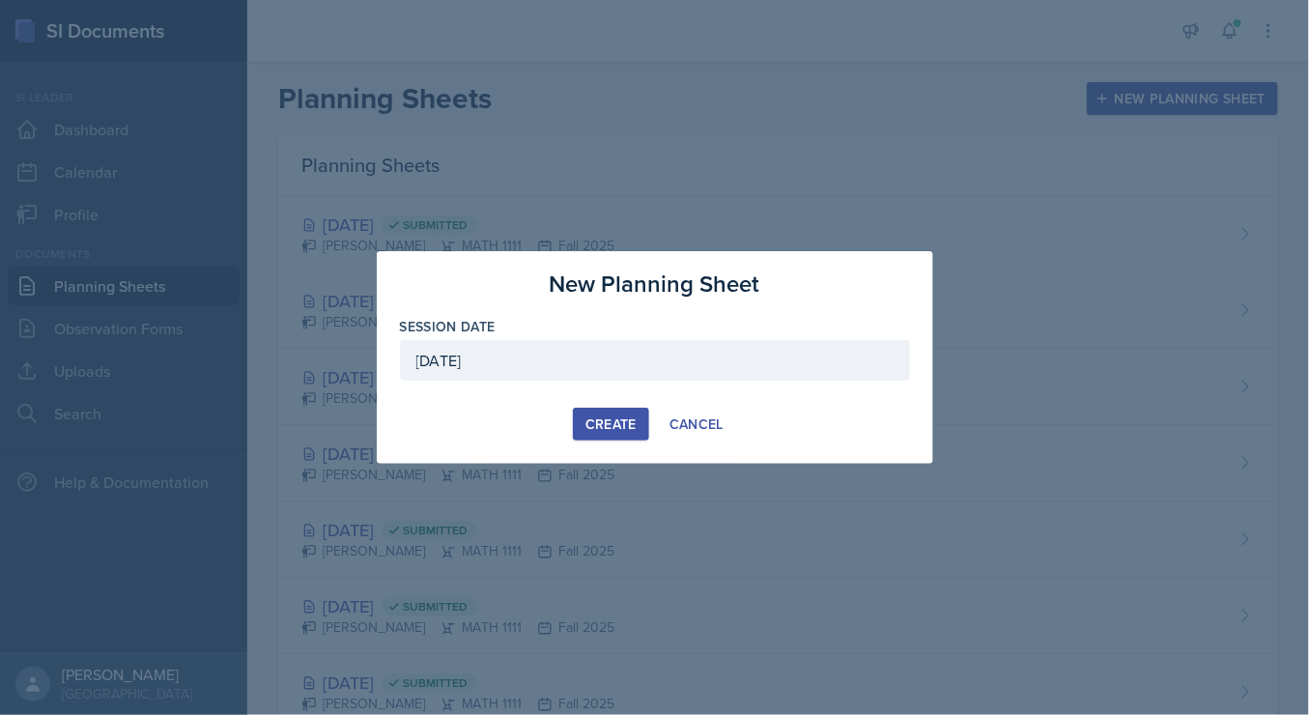
click at [596, 418] on div "Create" at bounding box center [610, 423] width 51 height 15
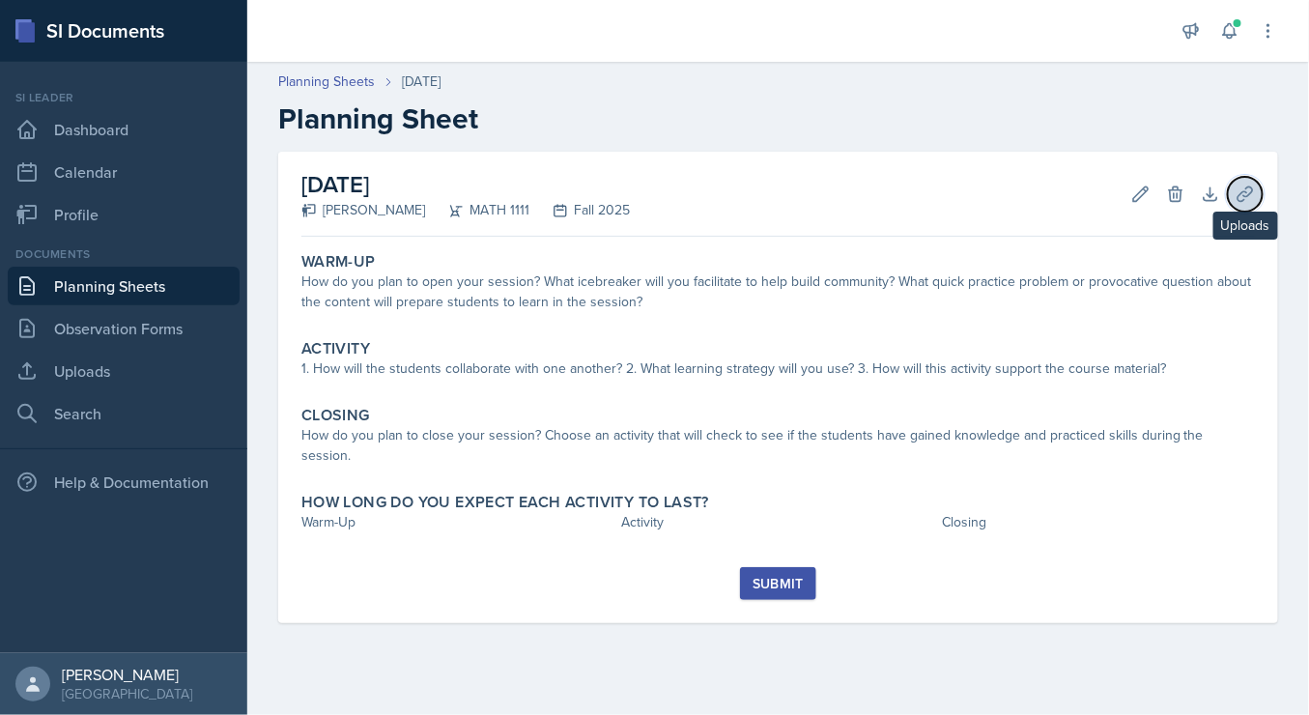
click at [1248, 196] on icon at bounding box center [1244, 194] width 19 height 19
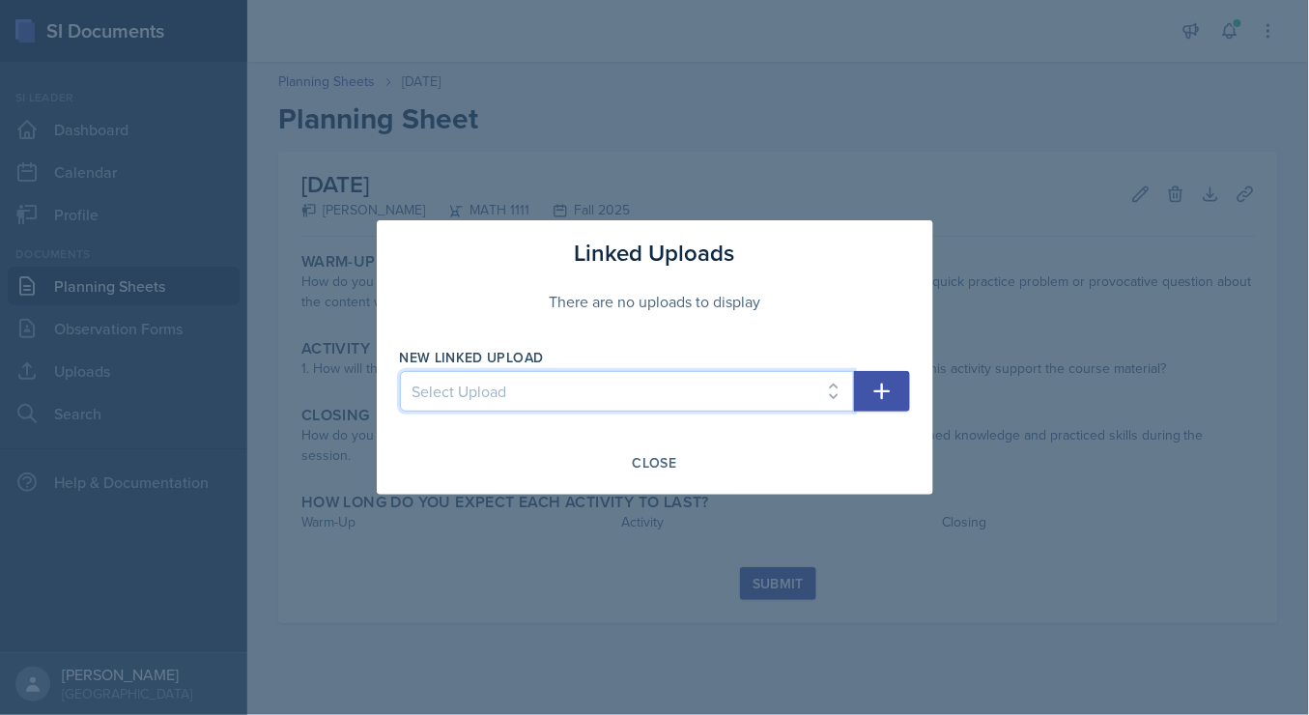
click at [800, 407] on select "Select Upload SI training mock trial SI session 1 ppt SI session 1 ppt SI sessi…" at bounding box center [627, 391] width 454 height 41
select select "8eb7efd4-0dff-49b8-9dbe-613f13af684b"
click at [400, 372] on select "Select Upload SI training mock trial SI session 1 ppt SI session 1 ppt SI sessi…" at bounding box center [627, 391] width 454 height 41
click at [887, 395] on icon "button" at bounding box center [881, 391] width 23 height 23
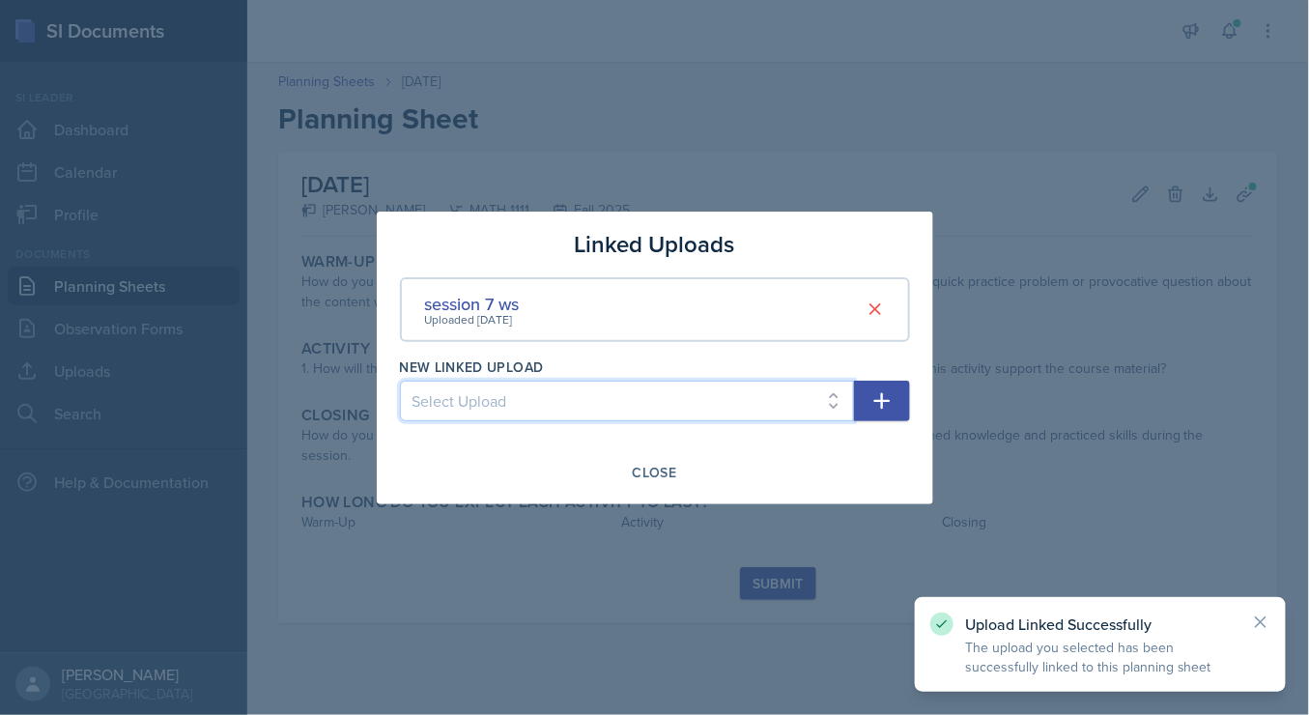
click at [811, 403] on select "Select Upload SI training mock trial SI session 1 ppt SI session 1 ppt SI sessi…" at bounding box center [627, 401] width 454 height 41
select select "ec12ccb7-64d9-4b30-9179-2916e0ab345b"
click at [400, 381] on select "Select Upload SI training mock trial SI session 1 ppt SI session 1 ppt SI sessi…" at bounding box center [627, 401] width 454 height 41
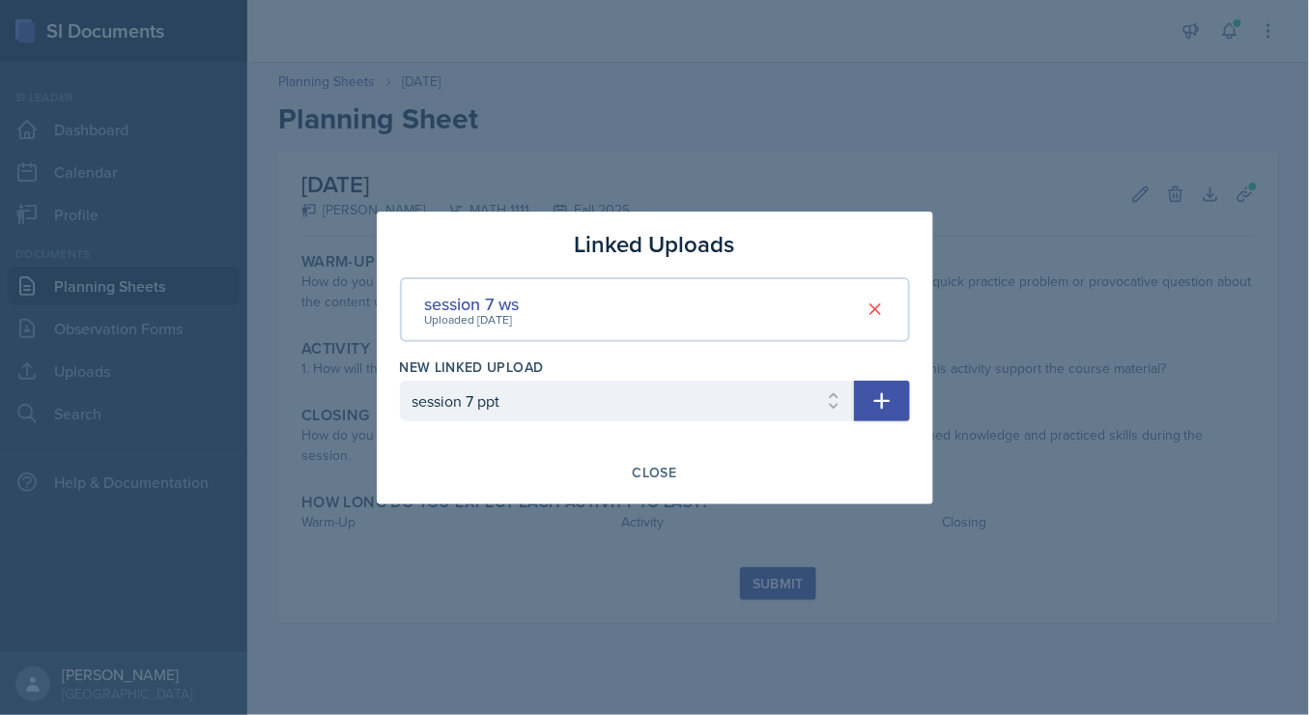
click at [881, 410] on icon "button" at bounding box center [881, 400] width 23 height 23
select select
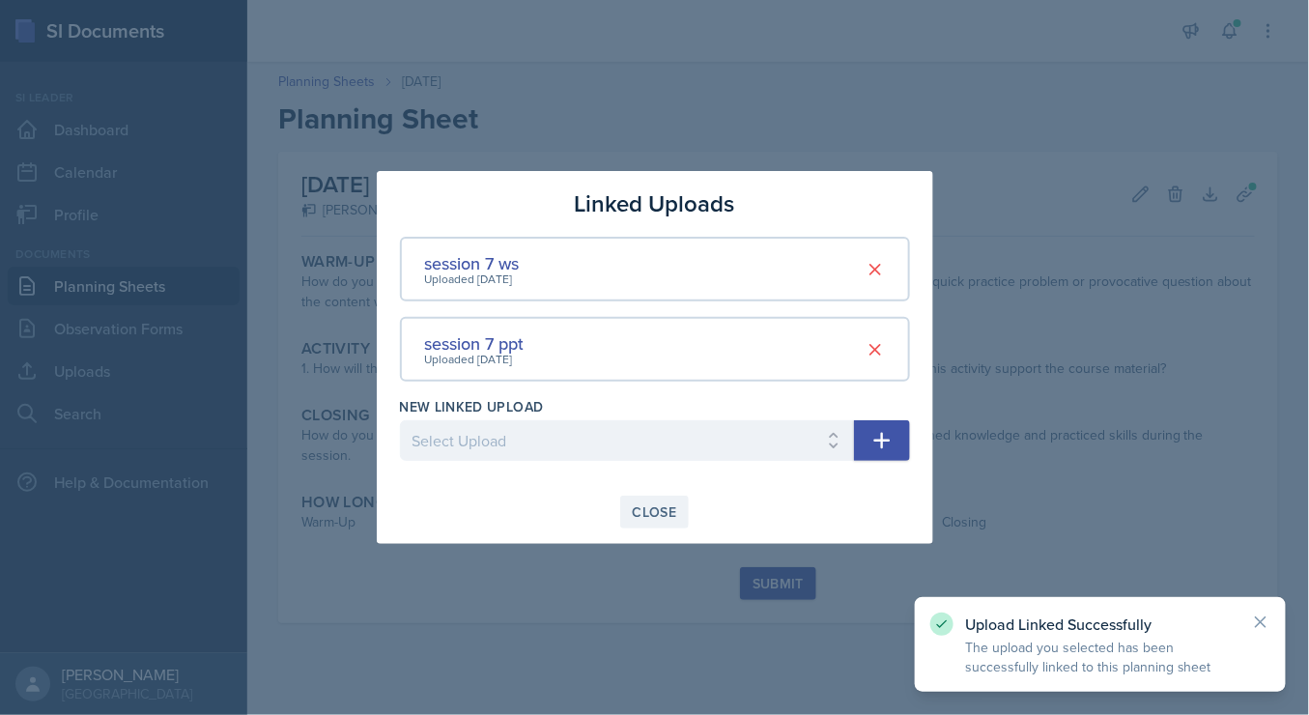
click at [653, 516] on div "Close" at bounding box center [655, 511] width 44 height 15
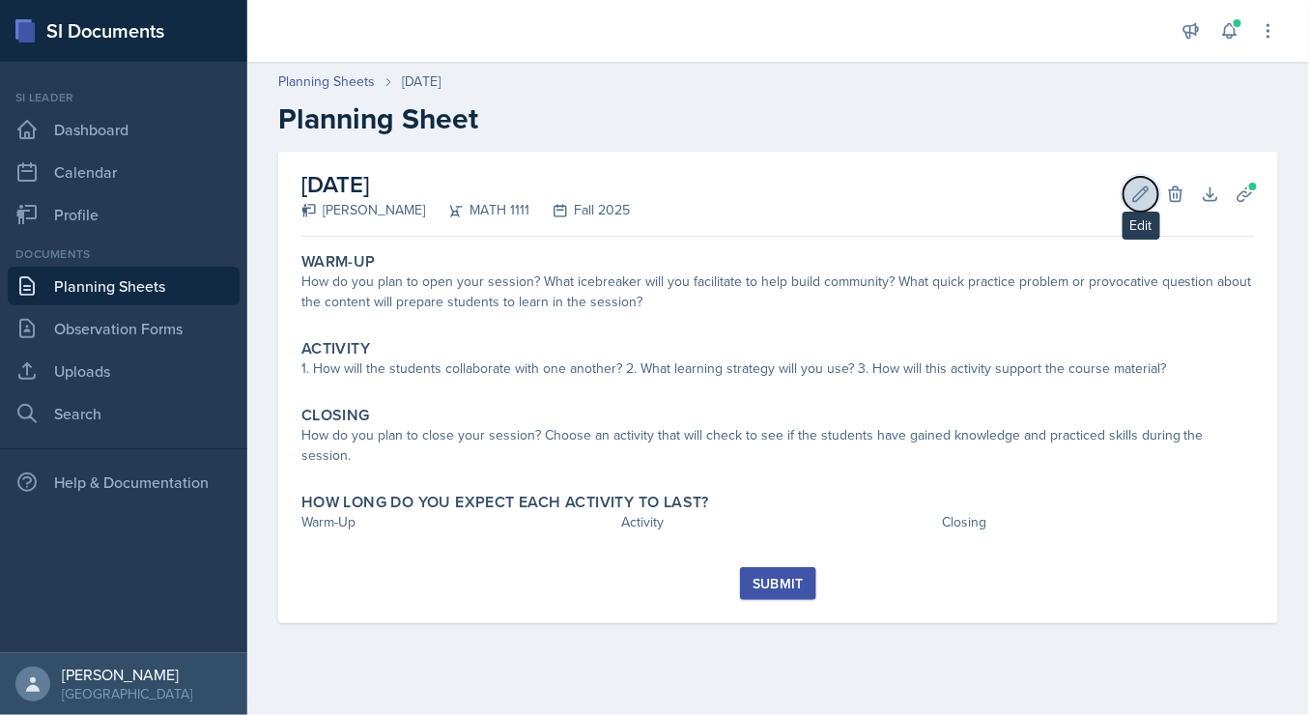
click at [1141, 190] on icon at bounding box center [1141, 193] width 14 height 14
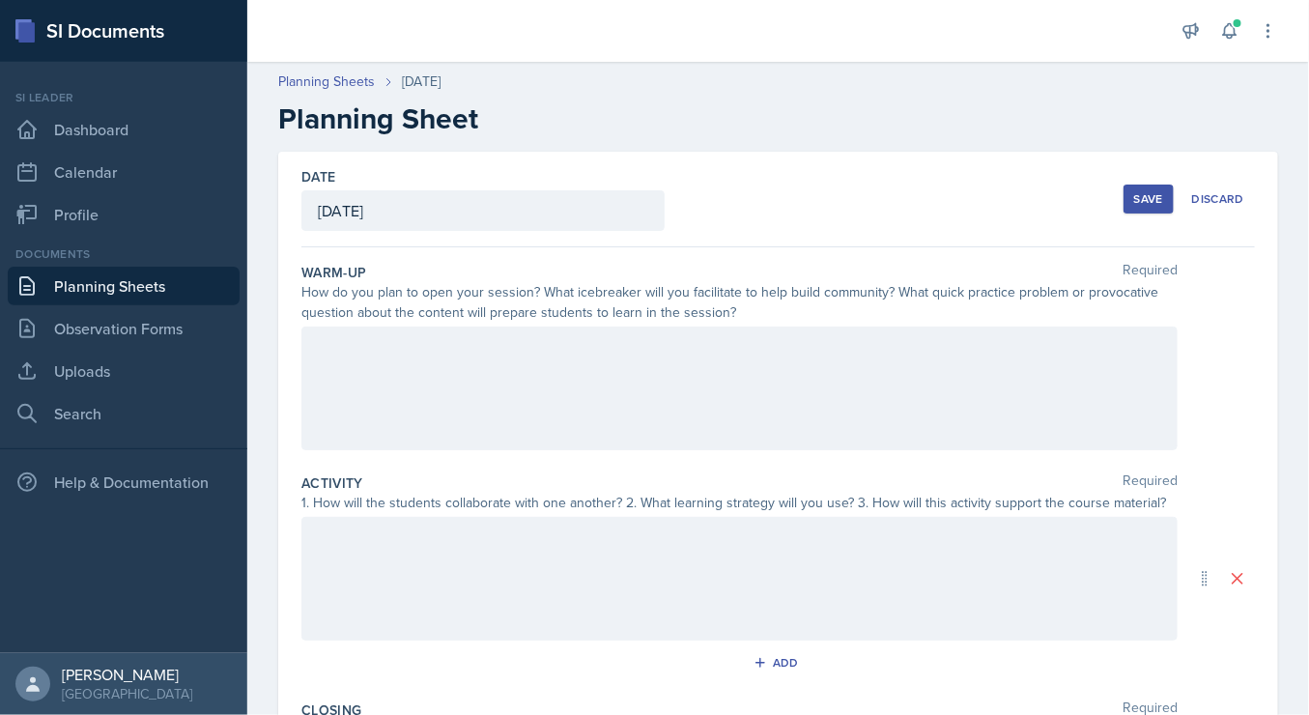
click at [416, 392] on div at bounding box center [739, 389] width 876 height 124
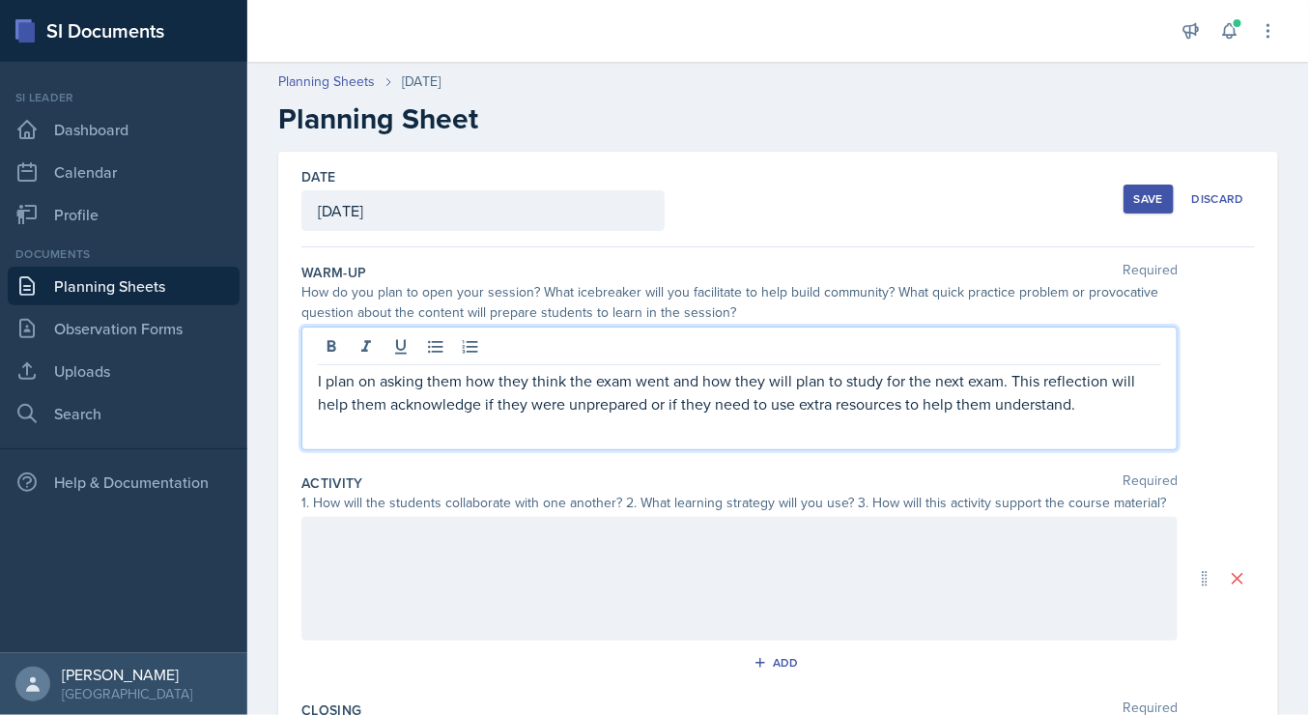
click at [970, 586] on div at bounding box center [739, 579] width 876 height 124
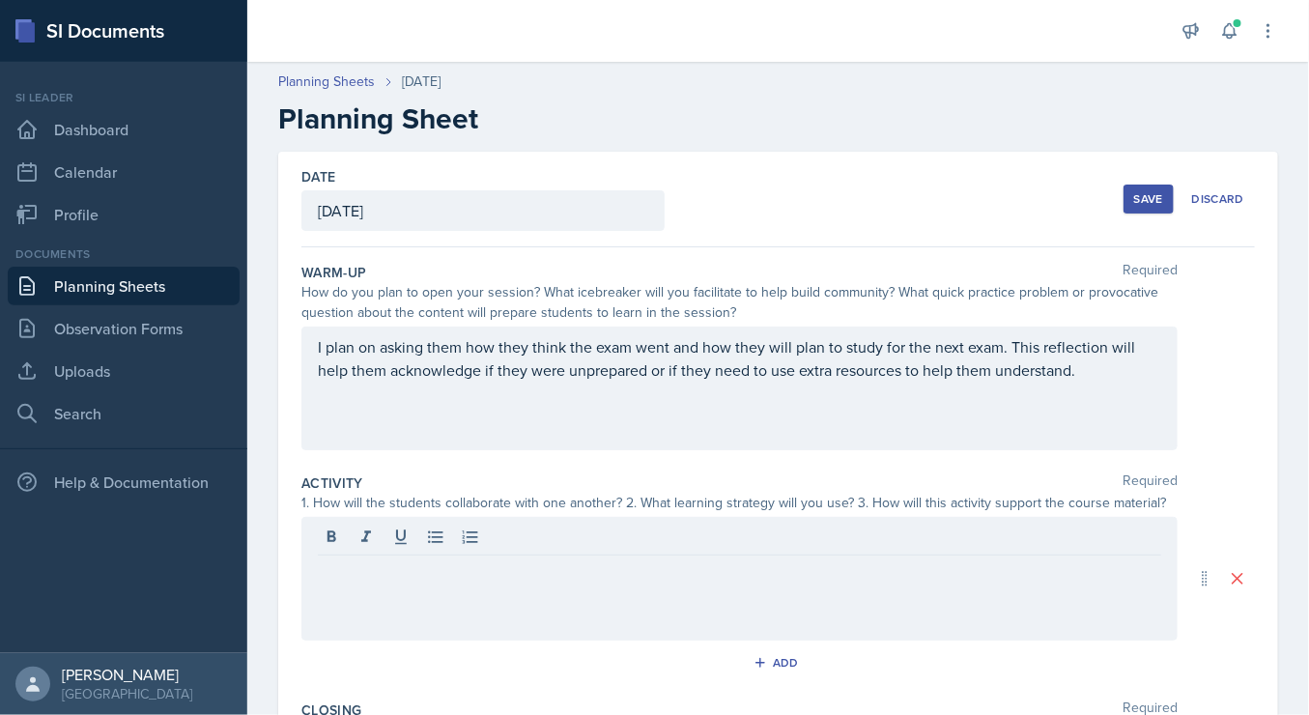
click at [629, 590] on div at bounding box center [739, 579] width 876 height 124
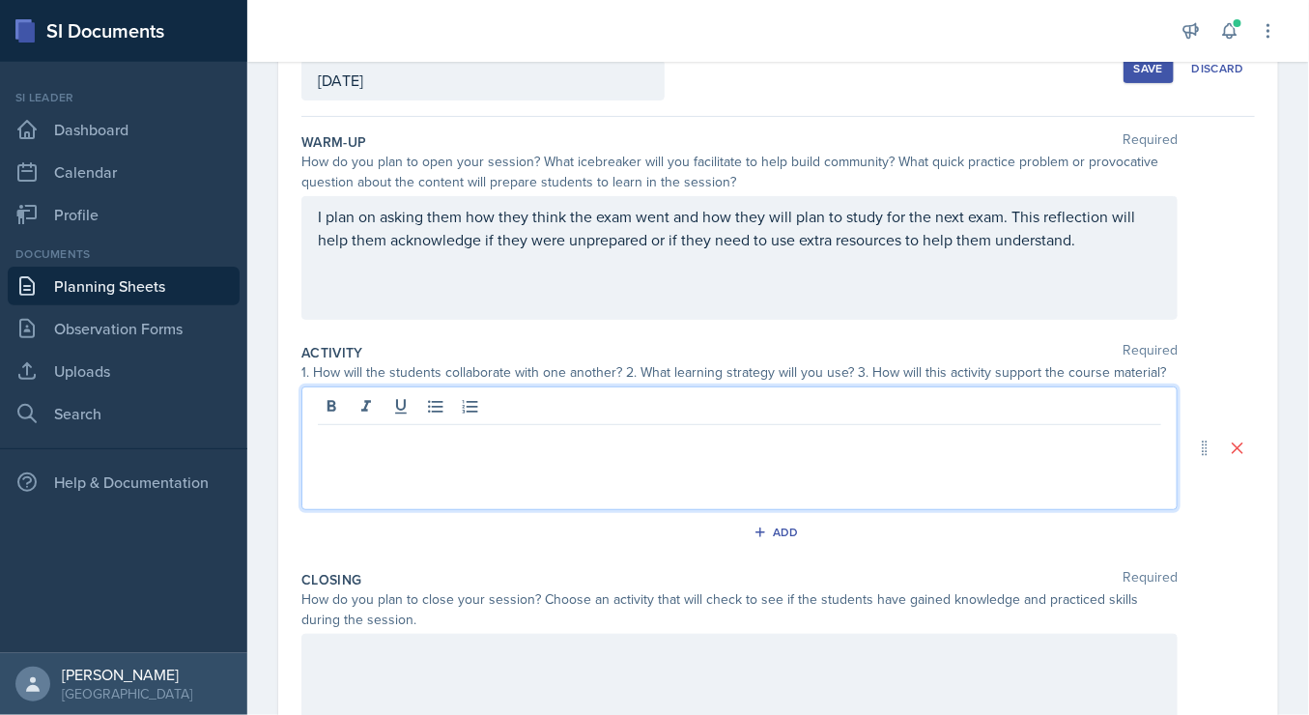
scroll to position [133, 0]
click at [748, 469] on div at bounding box center [739, 445] width 876 height 124
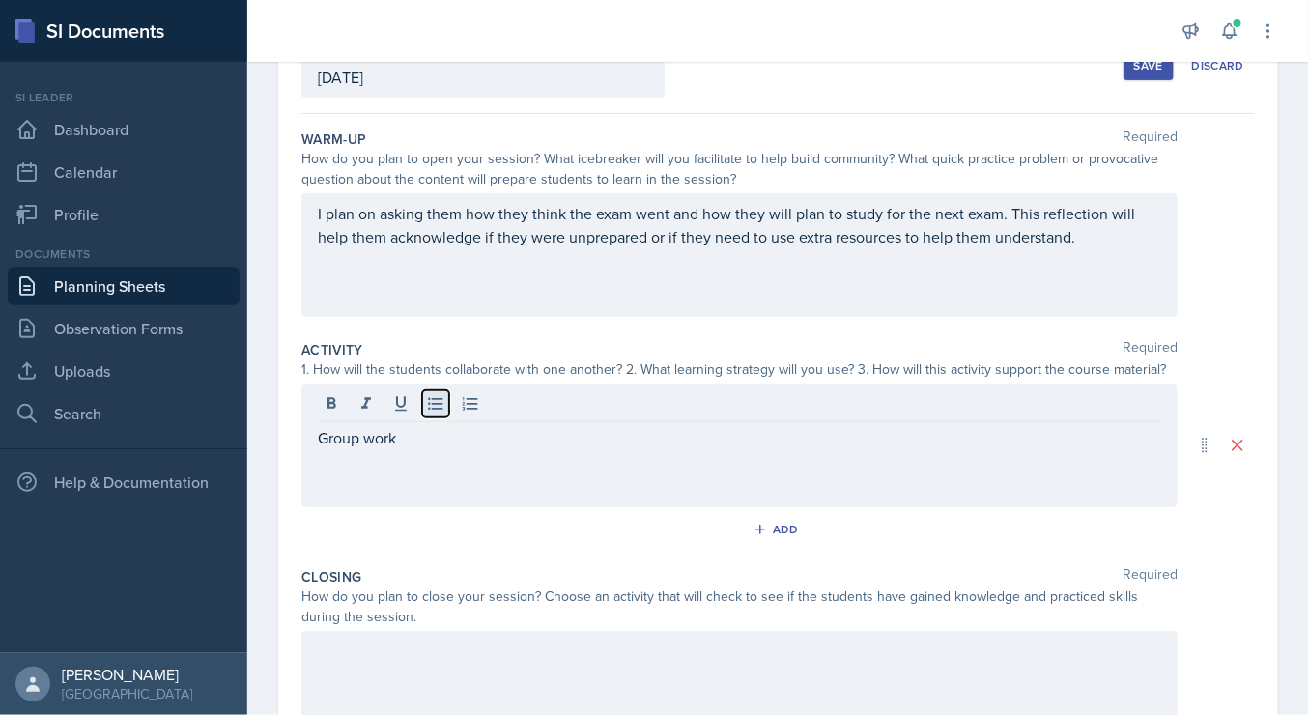
click at [433, 404] on icon at bounding box center [435, 403] width 19 height 19
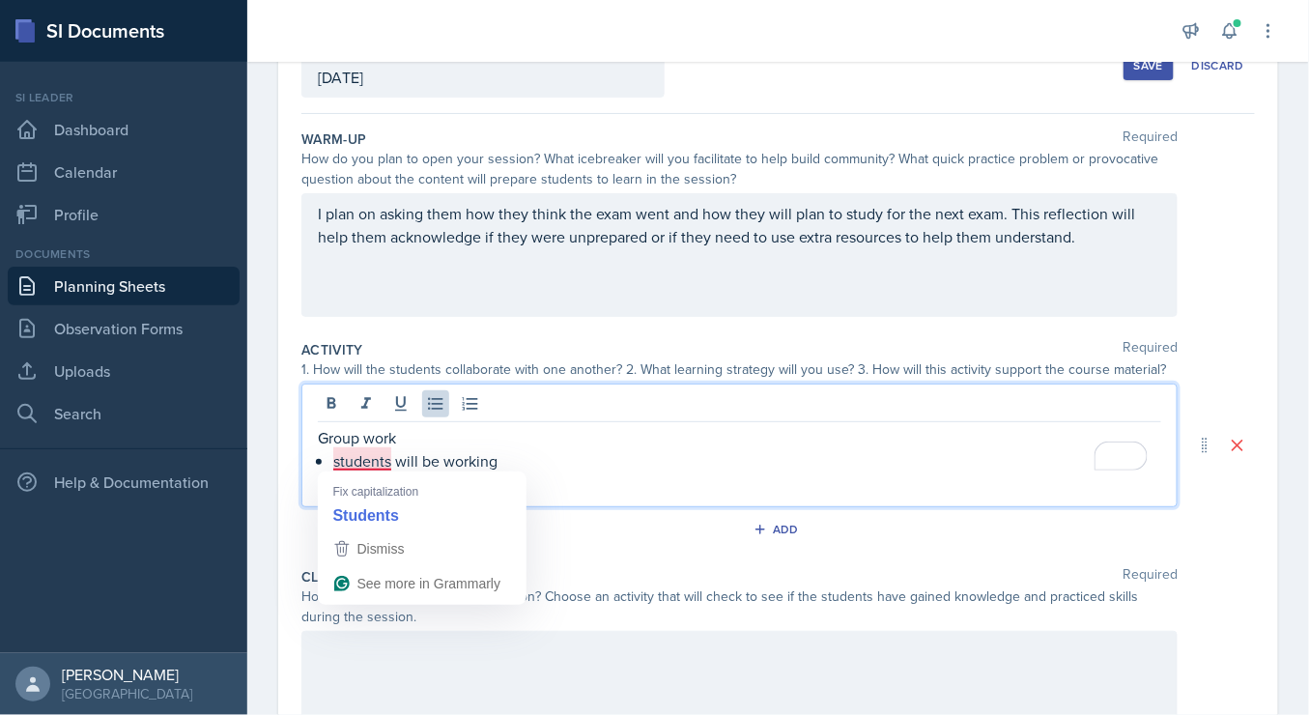
click at [348, 460] on p "students will be working" at bounding box center [747, 460] width 828 height 23
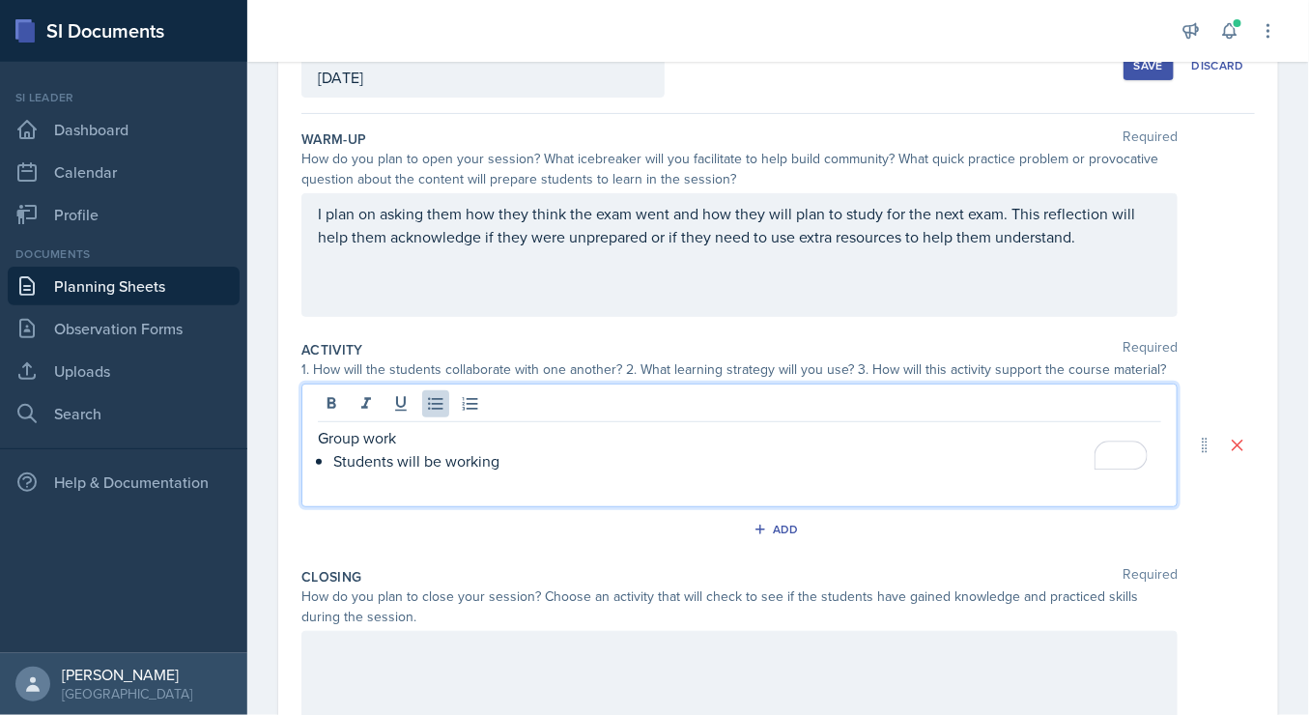
click at [523, 458] on p "Students will be working" at bounding box center [747, 460] width 828 height 23
click at [597, 462] on p "Students will be working in groups working through" at bounding box center [747, 460] width 828 height 23
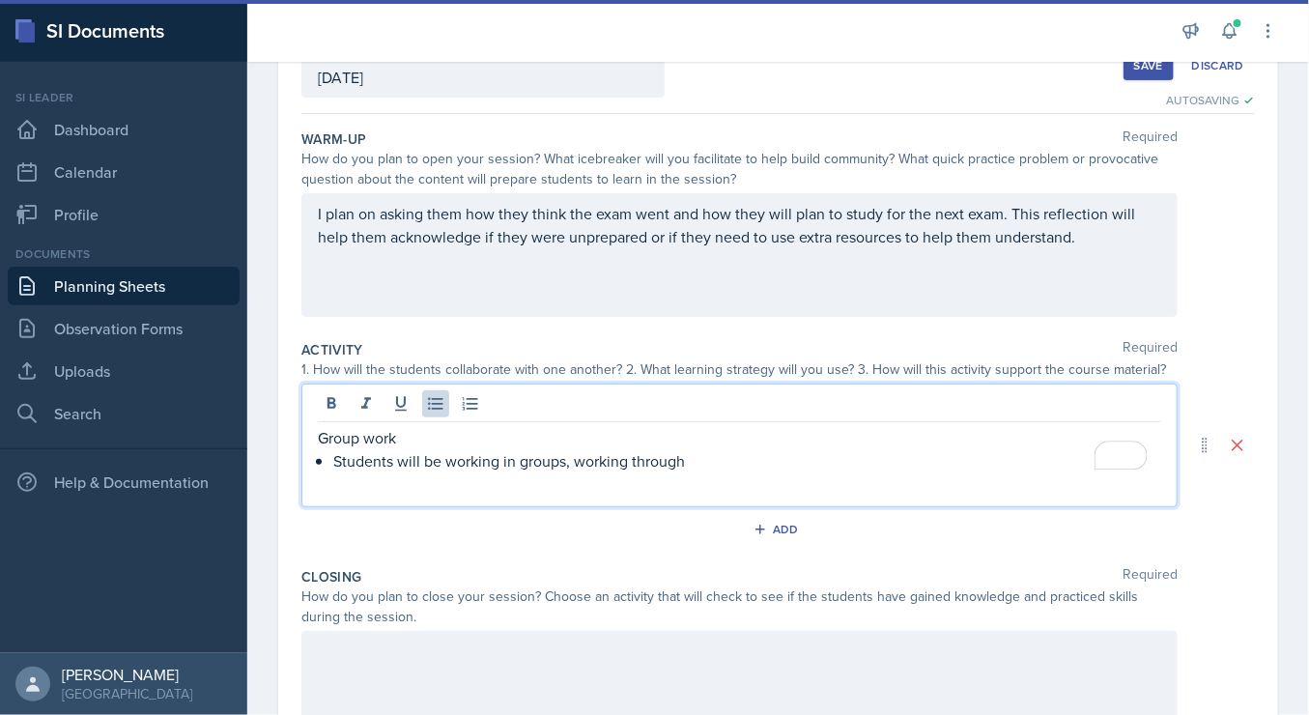
click at [687, 461] on p "Students will be working in groups, working through" at bounding box center [747, 460] width 828 height 23
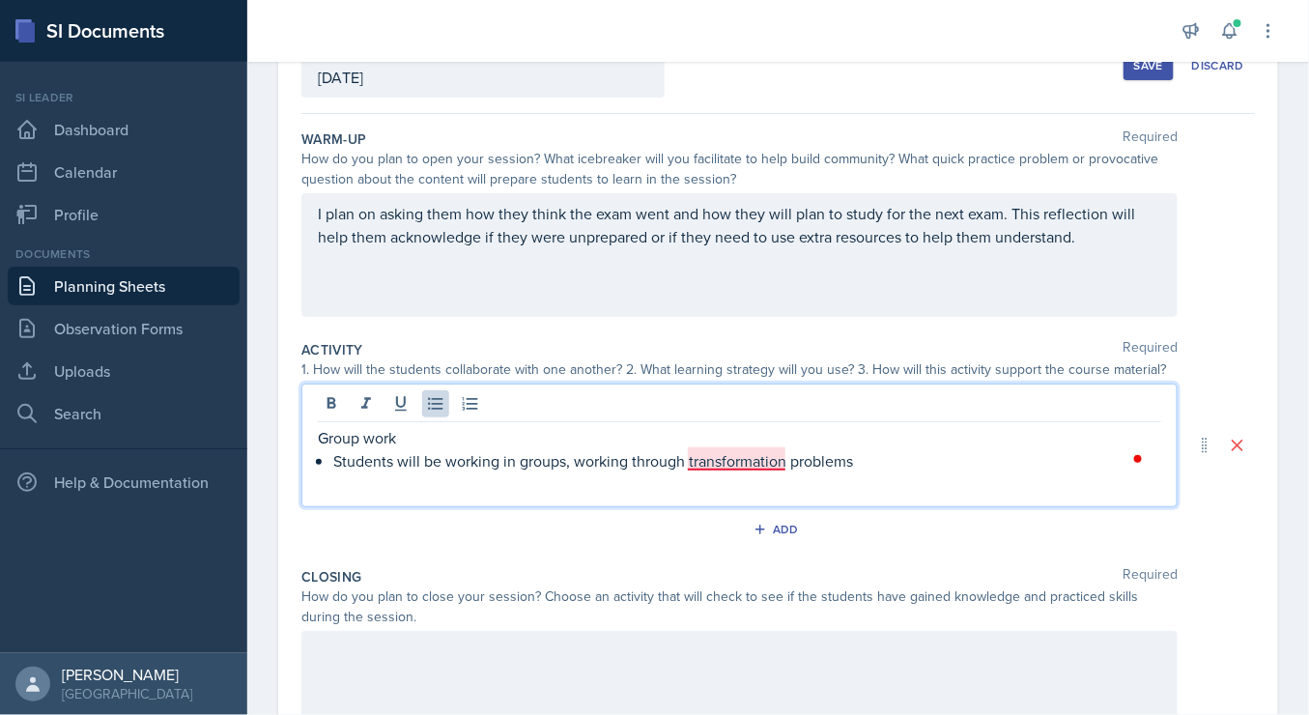
click at [702, 459] on p "Students will be working in groups, working through transformation problems" at bounding box center [747, 460] width 828 height 23
click at [898, 467] on p "Students will be working in groups, working through transformation problems" at bounding box center [747, 460] width 828 height 23
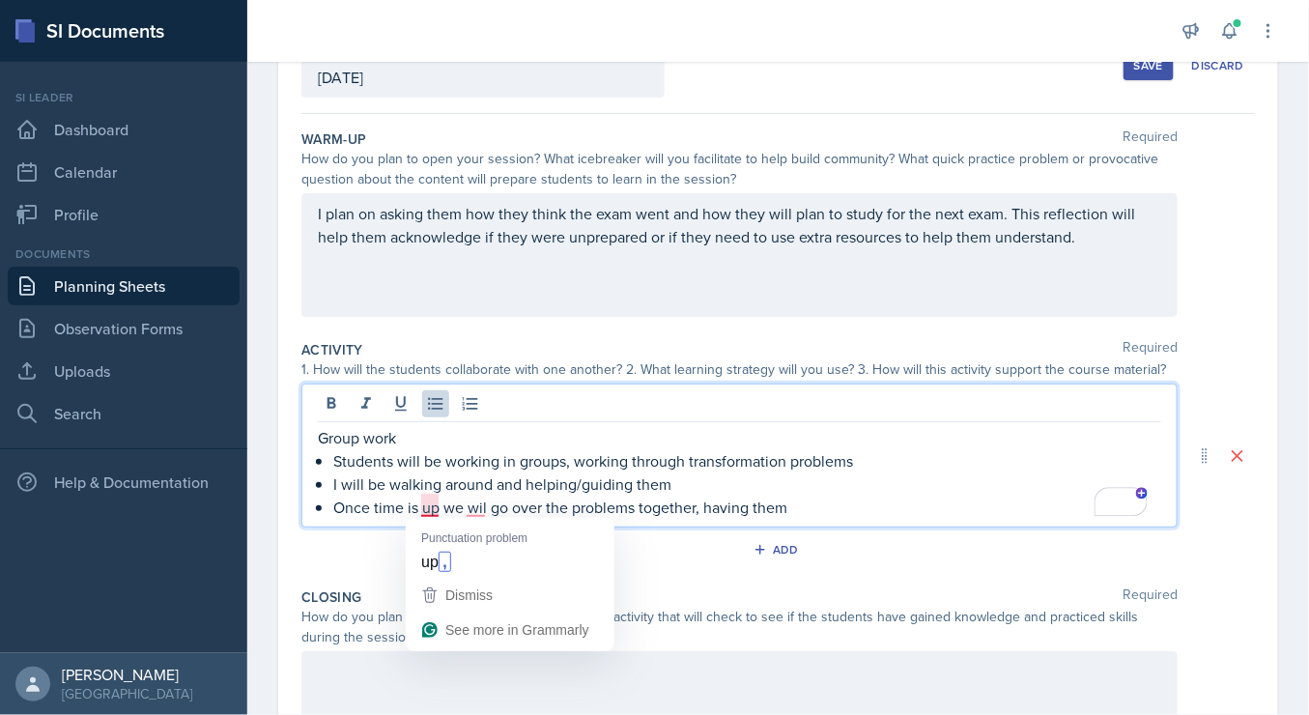
click at [430, 514] on p "Once time is up we wil go over the problems together, having them" at bounding box center [747, 507] width 828 height 23
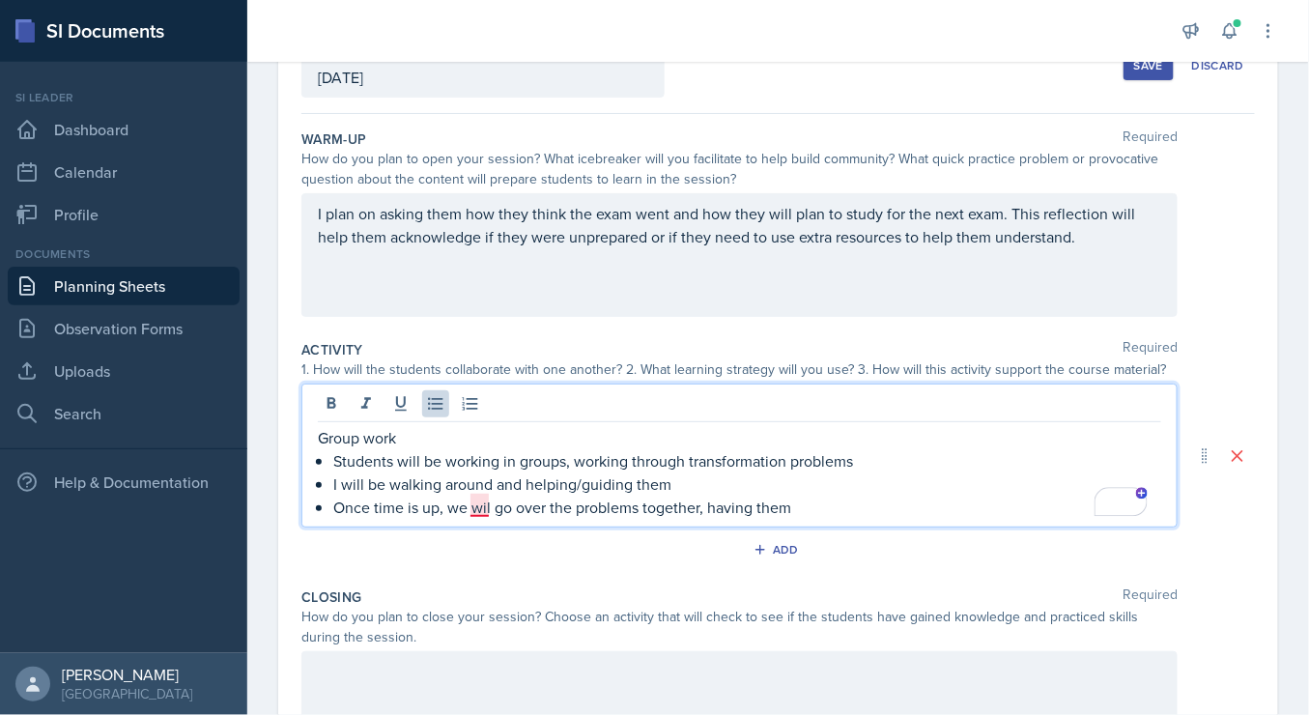
click at [478, 504] on p "Once time is up, we wil go over the problems together, having them" at bounding box center [747, 507] width 828 height 23
click at [486, 506] on p "Once time is up, we wil go over the problems together, having them" at bounding box center [747, 507] width 828 height 23
click at [837, 503] on p "Once time is up, we will go over the problems together, having them" at bounding box center [747, 507] width 828 height 23
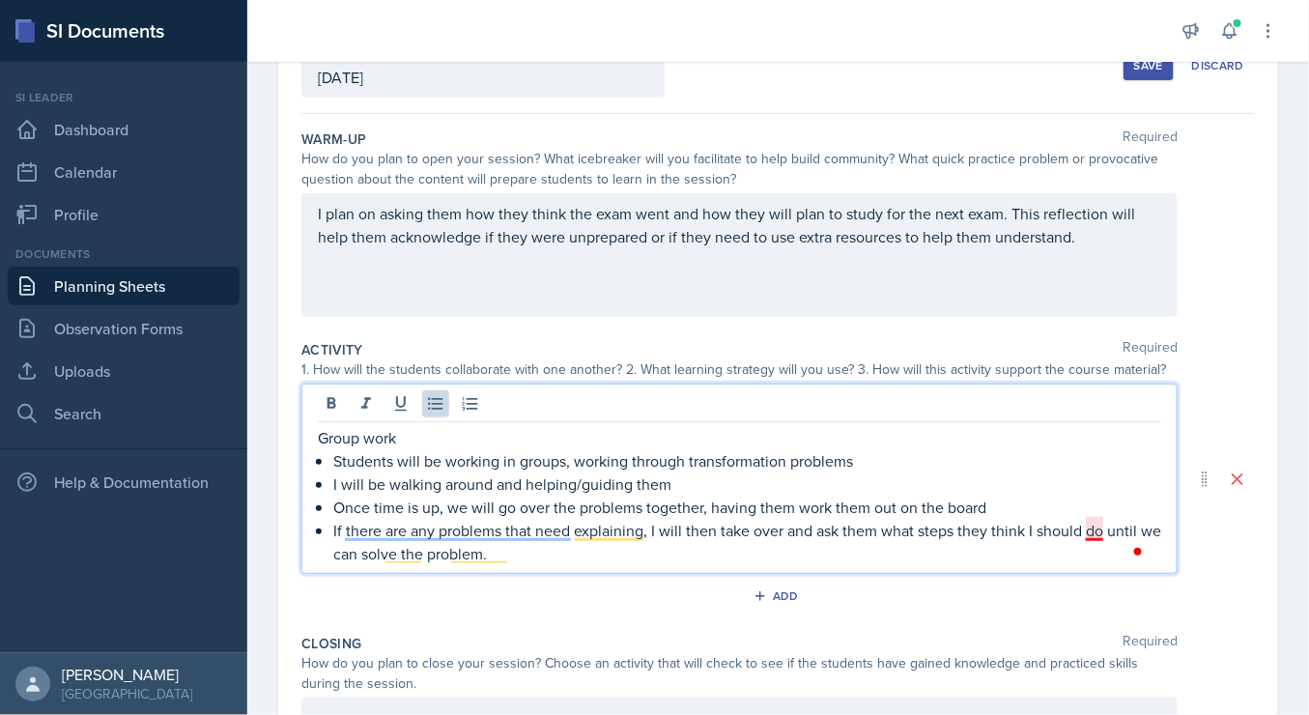
click at [1097, 533] on p "If there are any problems that need explaining, I will then take over and ask t…" at bounding box center [747, 542] width 828 height 46
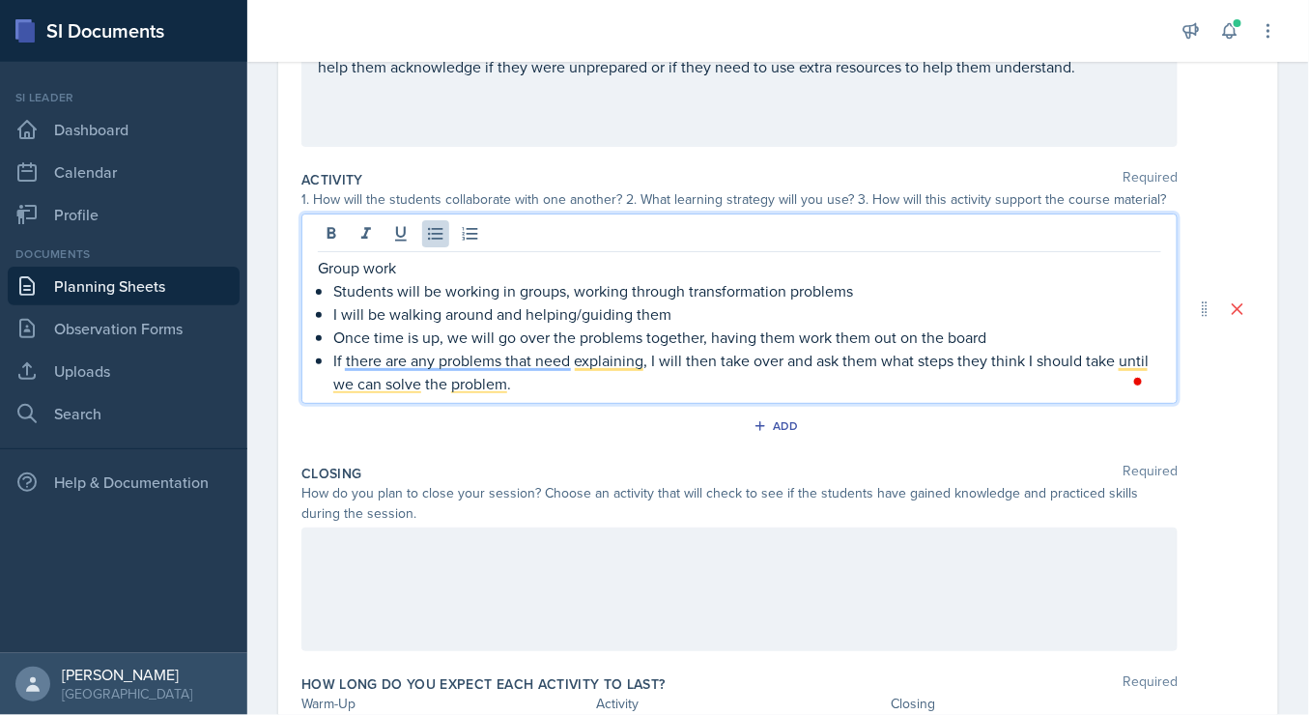
scroll to position [336, 0]
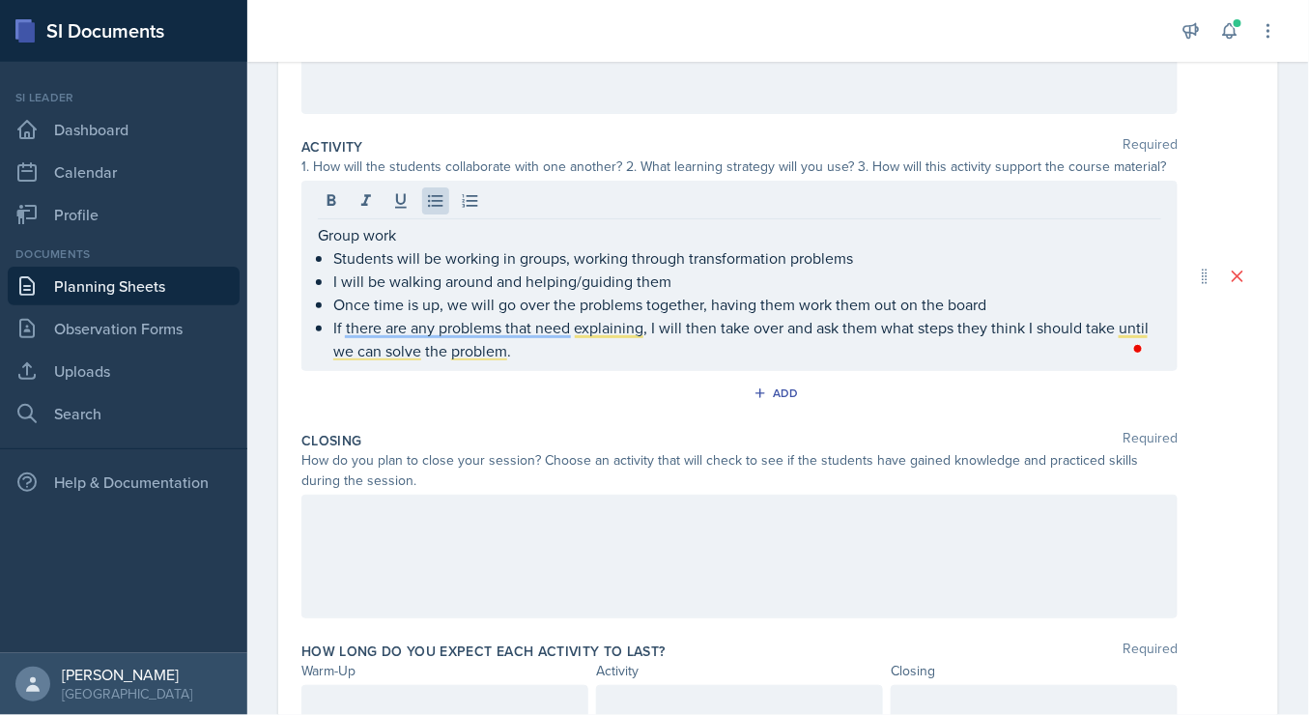
drag, startPoint x: 750, startPoint y: 548, endPoint x: 568, endPoint y: 526, distance: 182.8
click at [568, 526] on div at bounding box center [739, 557] width 876 height 124
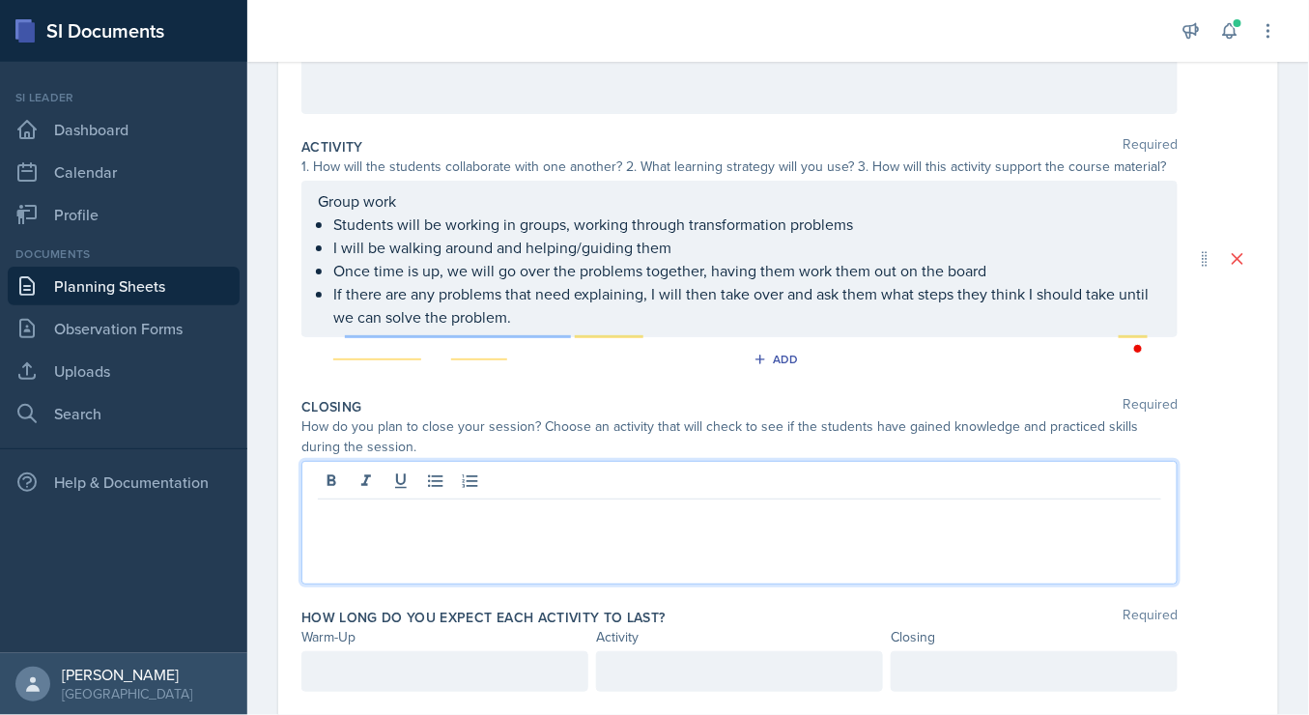
scroll to position [370, 0]
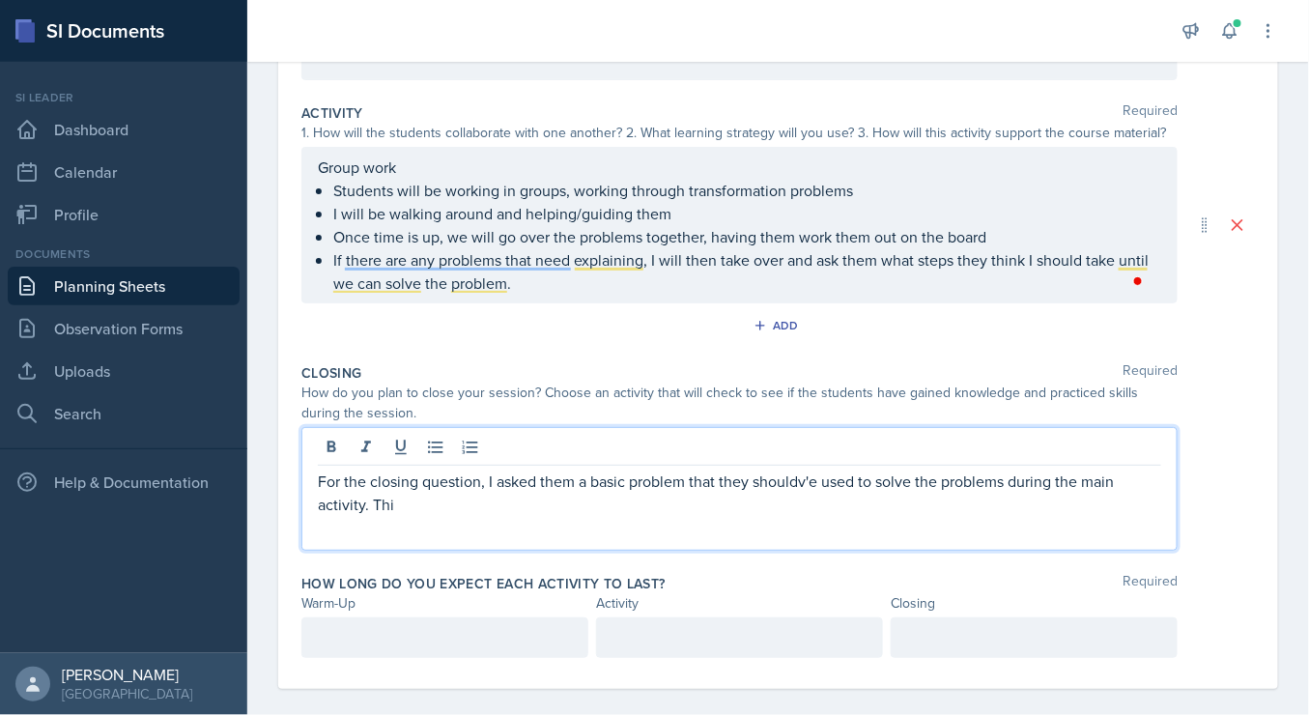
click at [318, 470] on p "For the closing question, I asked them a basic problem that they shouldv'e used…" at bounding box center [739, 492] width 843 height 46
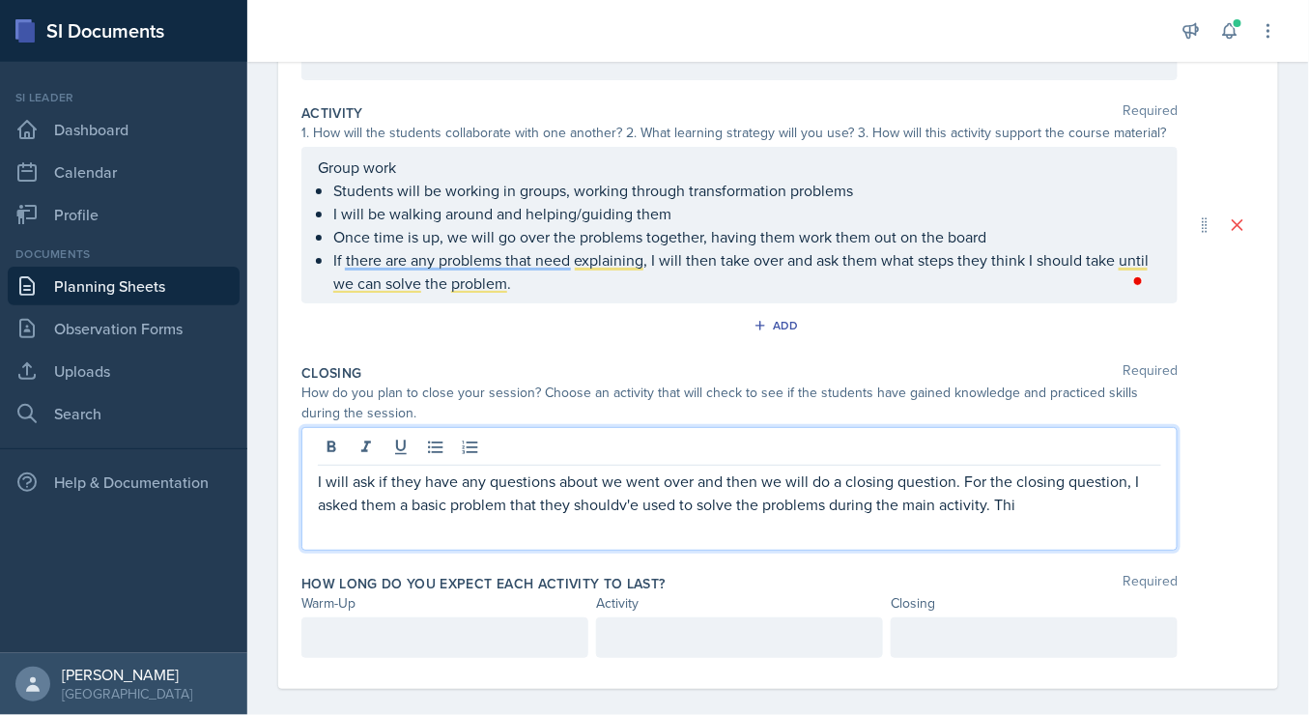
click at [1065, 509] on p "I will ask if they have any questions about we went over and then we will do a …" at bounding box center [739, 492] width 843 height 46
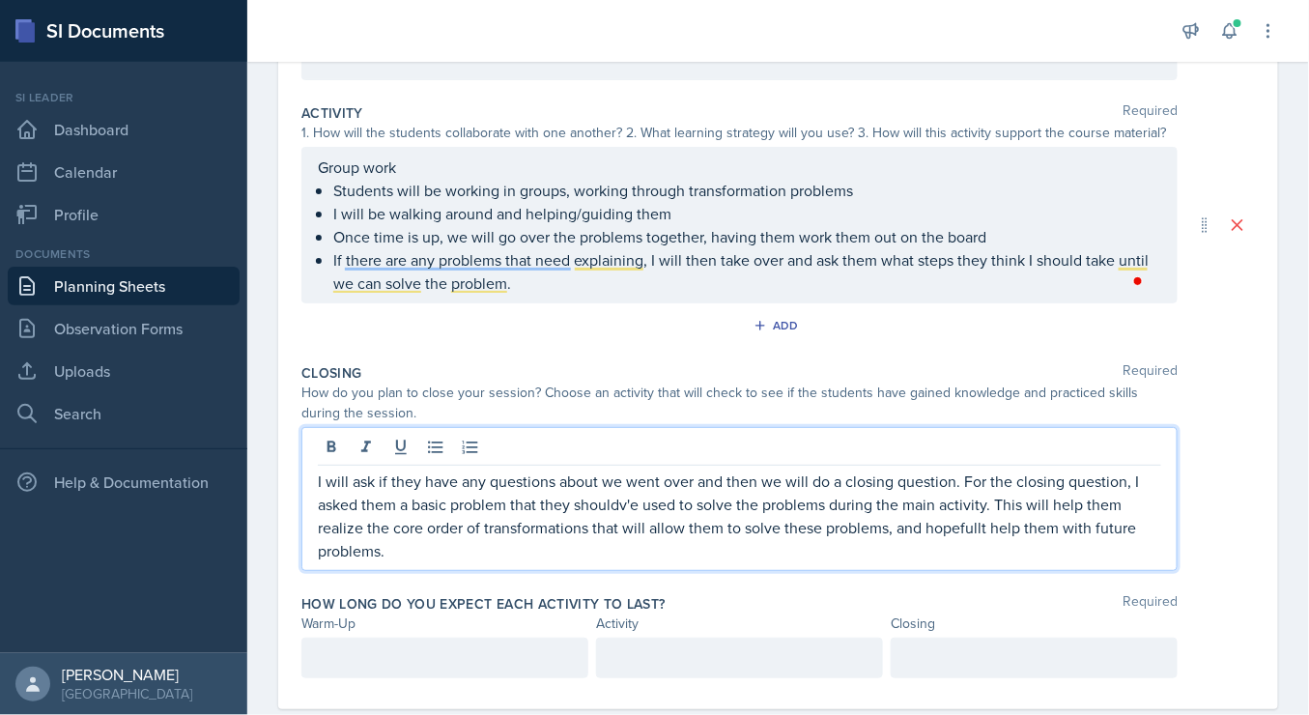
click at [506, 656] on div at bounding box center [444, 658] width 287 height 41
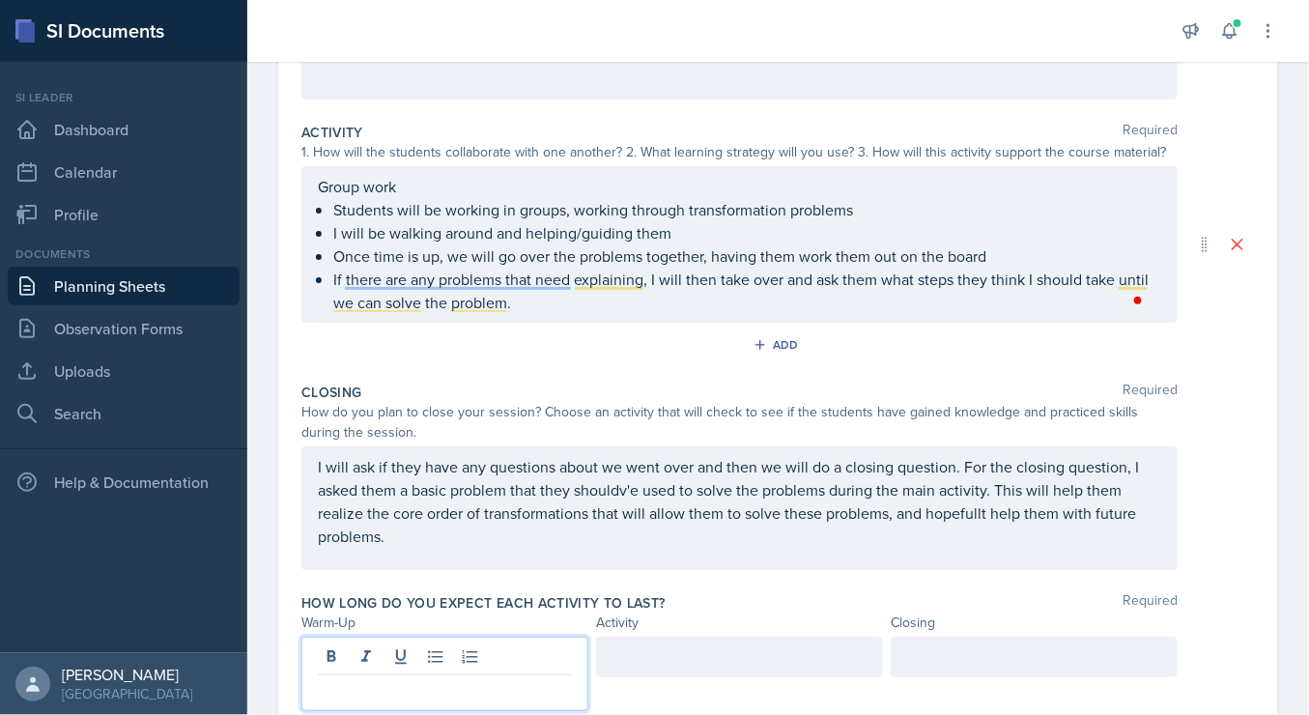
scroll to position [419, 0]
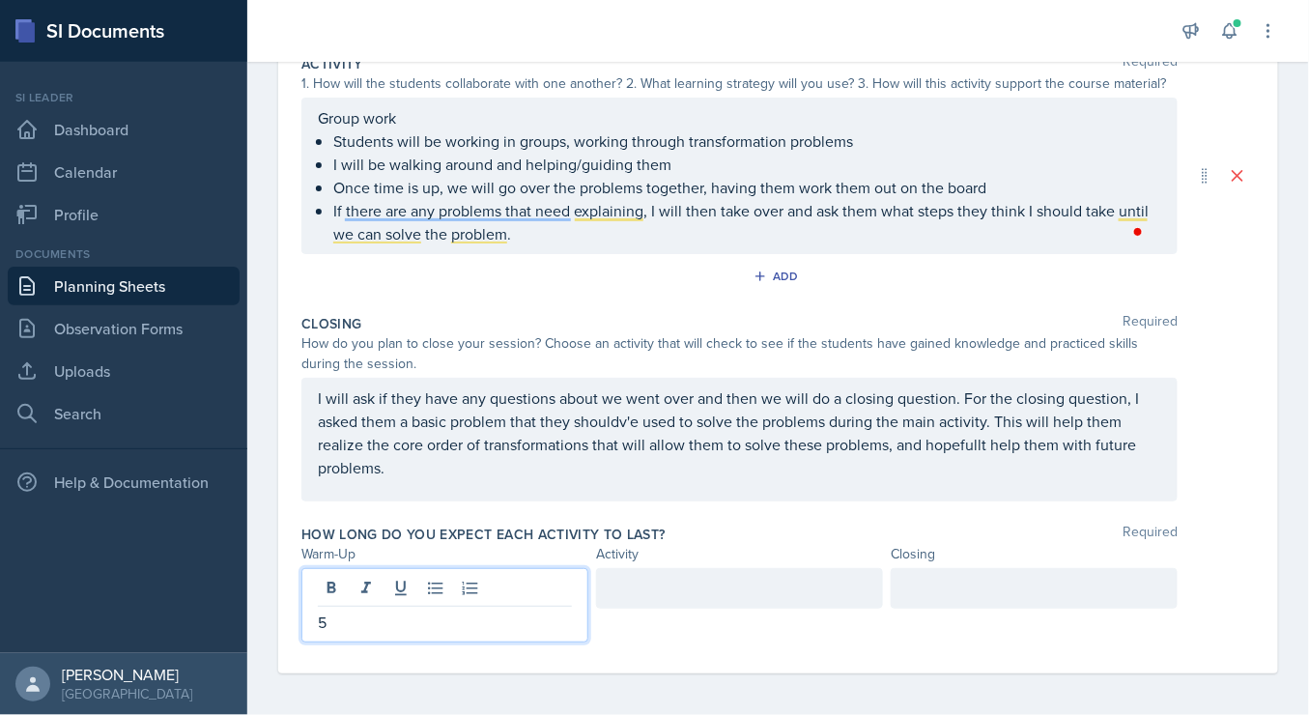
click at [974, 594] on div at bounding box center [1034, 588] width 287 height 41
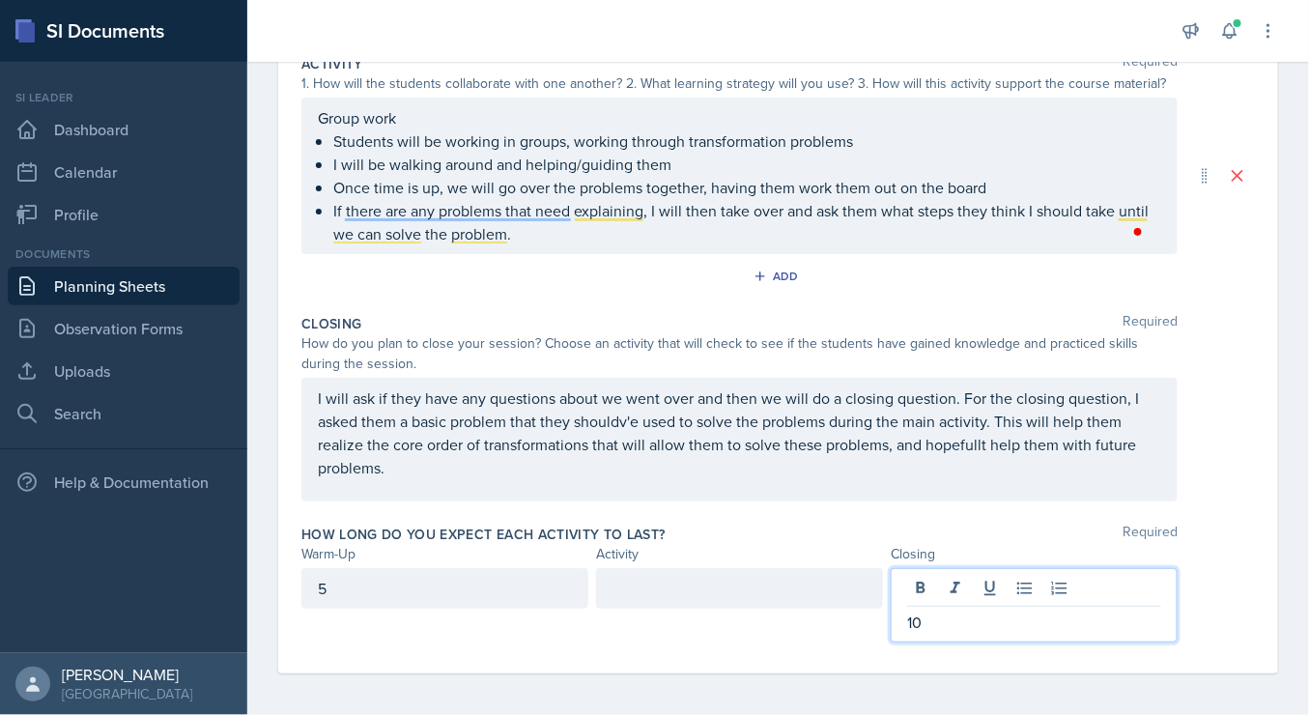
click at [723, 574] on div at bounding box center [739, 588] width 287 height 41
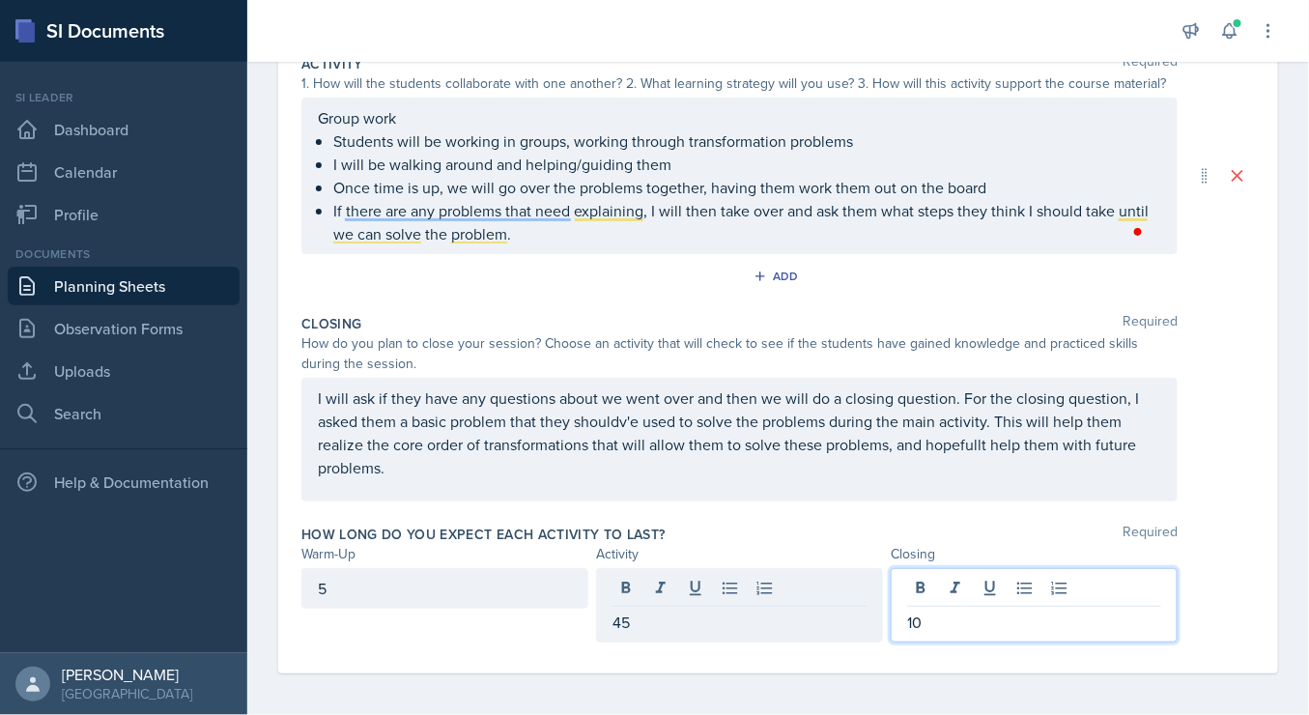
click at [948, 576] on div "10" at bounding box center [1034, 605] width 287 height 74
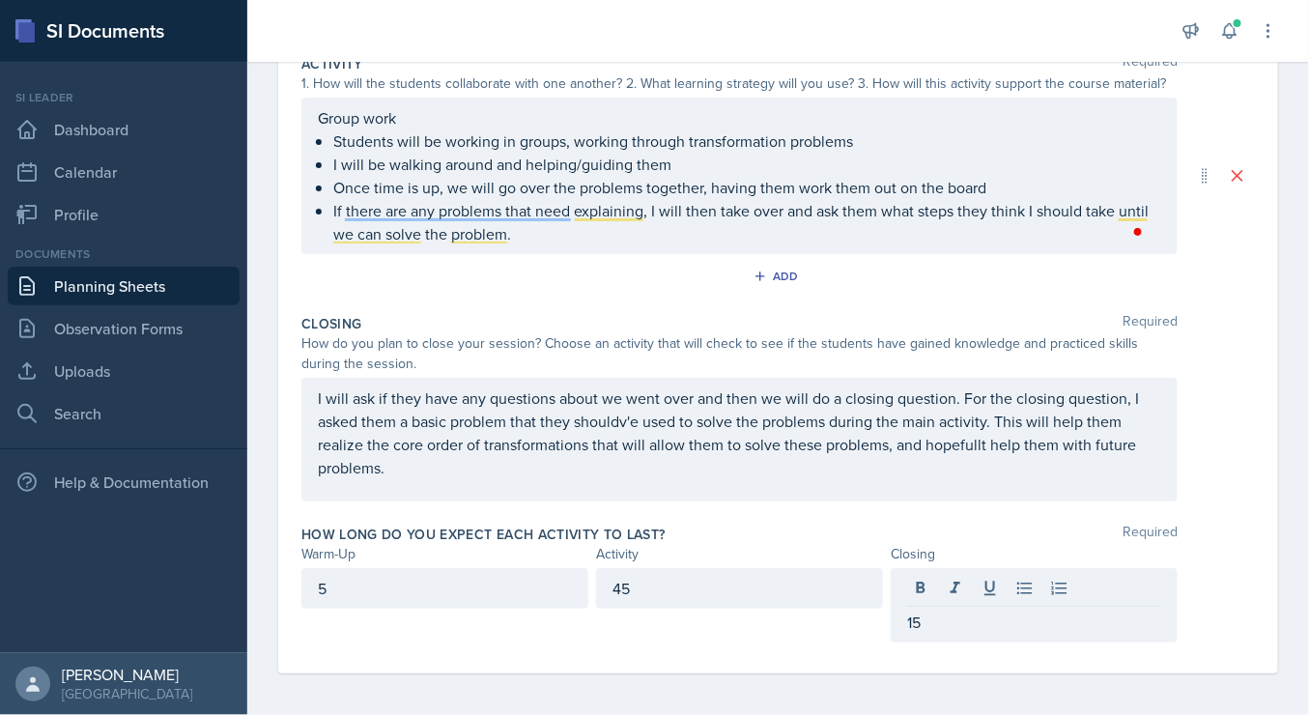
click at [839, 568] on div "45" at bounding box center [739, 588] width 287 height 41
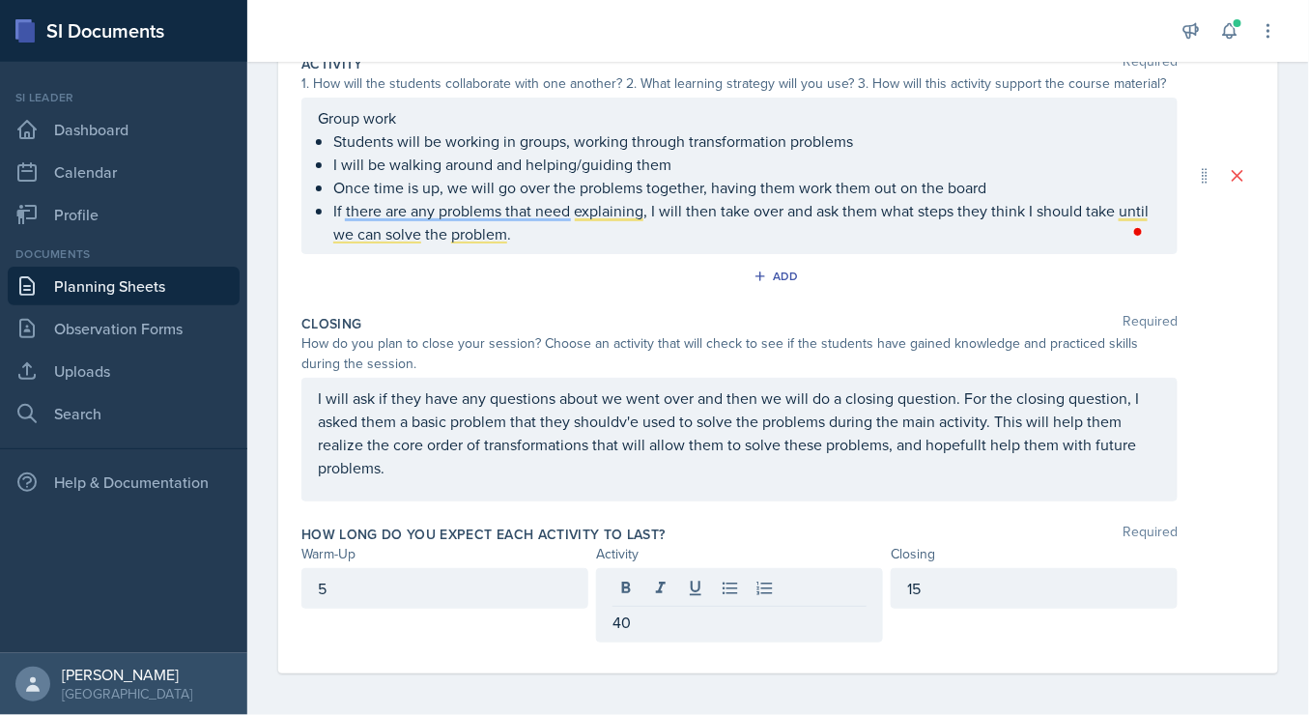
click at [1243, 383] on div "Date [DATE] [DATE] 31 1 2 3 4 5 6 7 8 9 10 11 12 13 14 15 16 17 18 19 20 21 22 …" at bounding box center [778, 202] width 1000 height 941
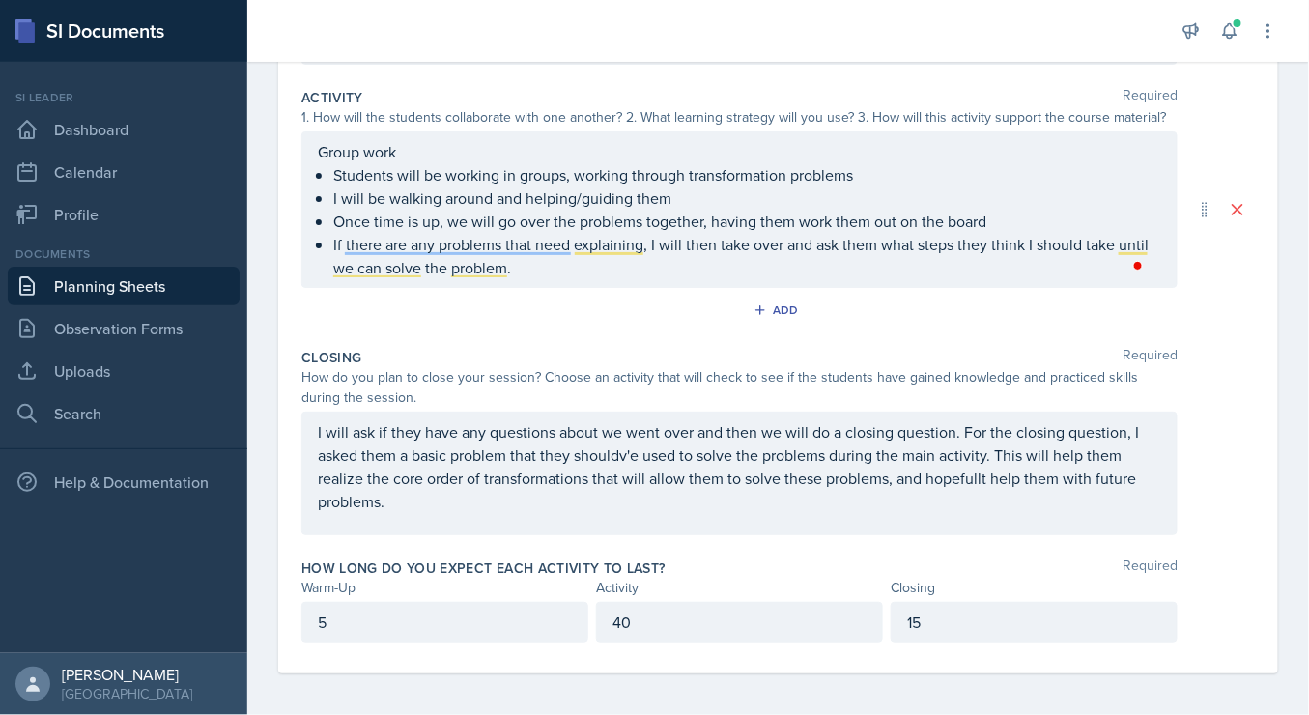
scroll to position [0, 0]
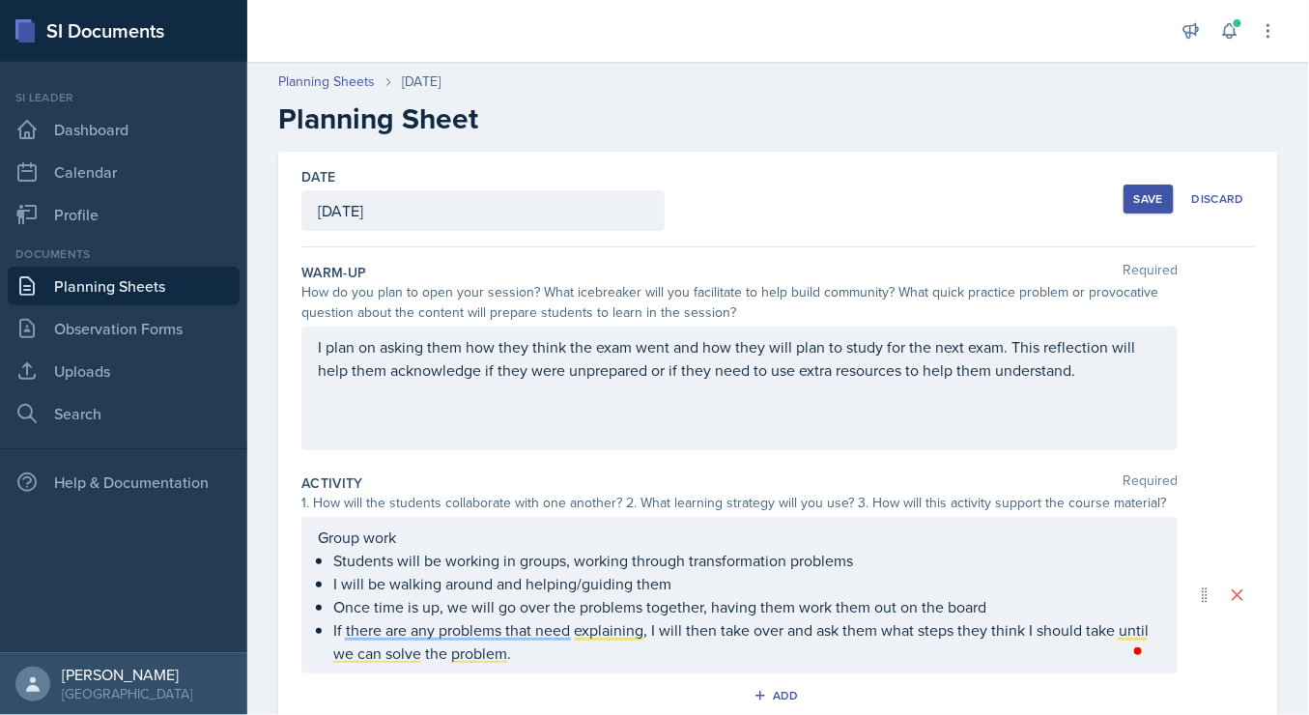
click at [1123, 204] on button "Save" at bounding box center [1148, 199] width 50 height 29
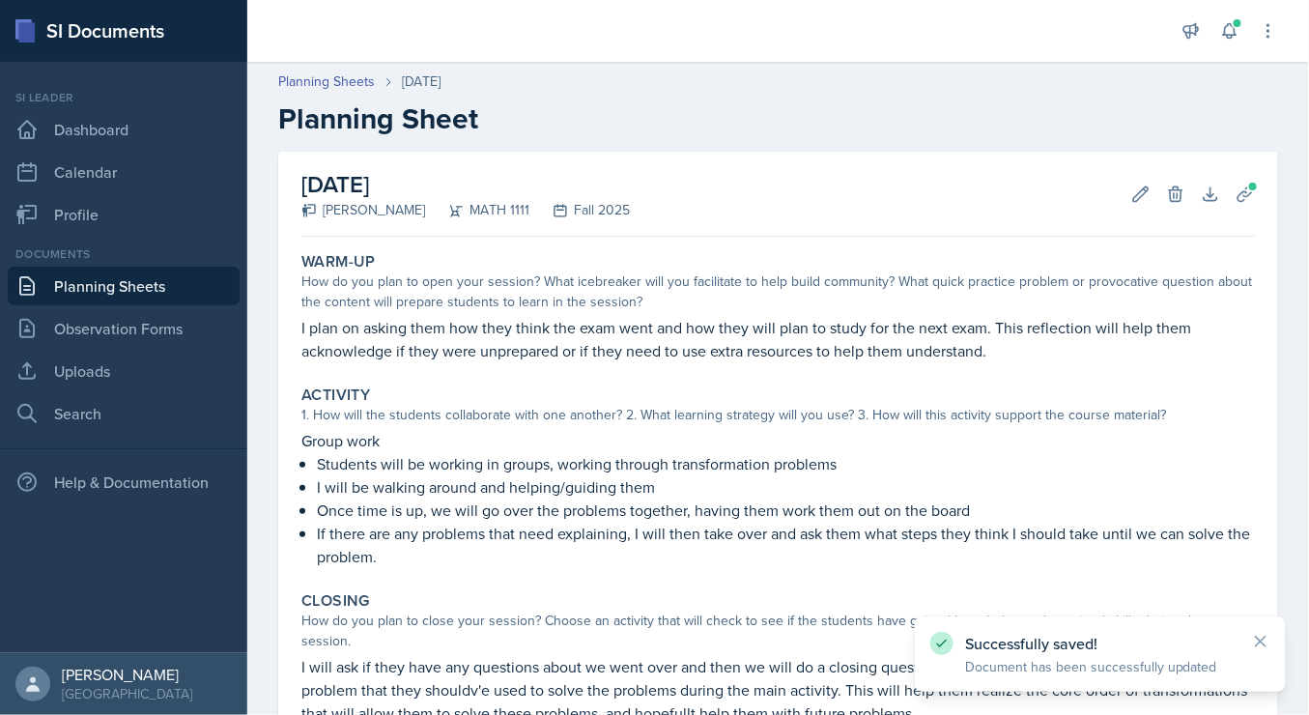
scroll to position [231, 0]
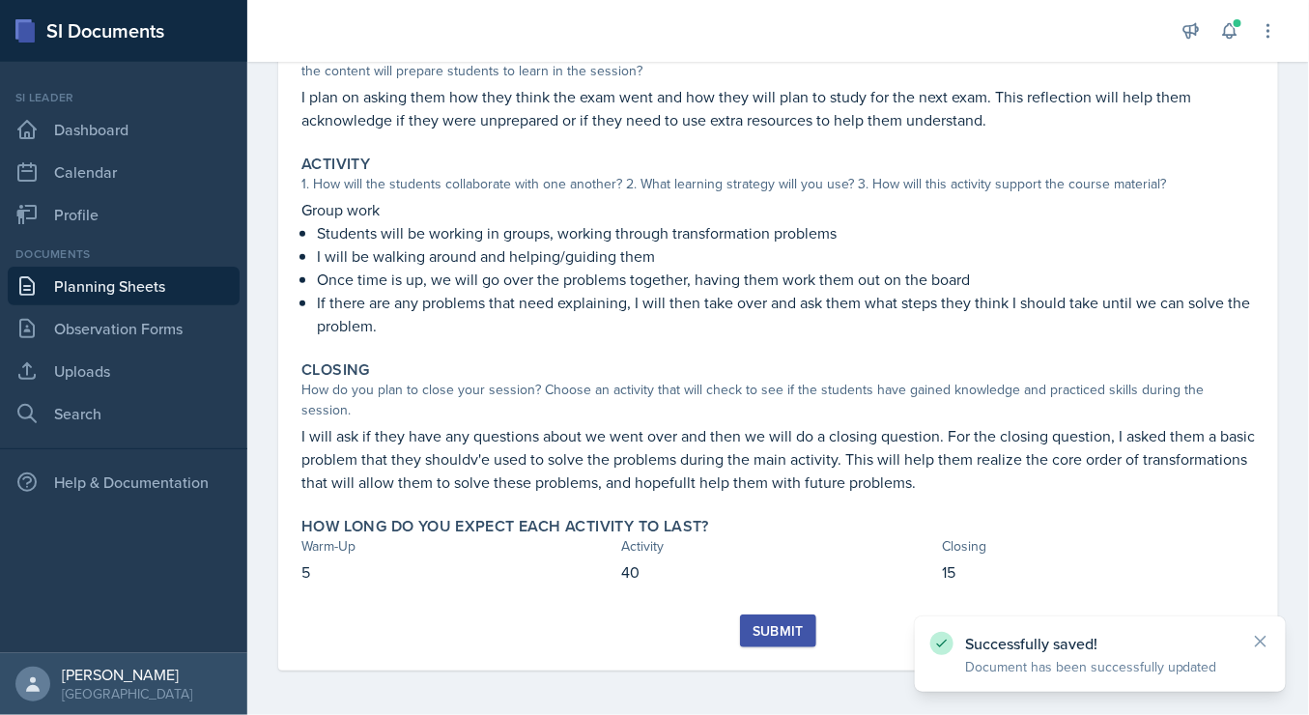
click at [753, 623] on div "Submit" at bounding box center [778, 630] width 51 height 15
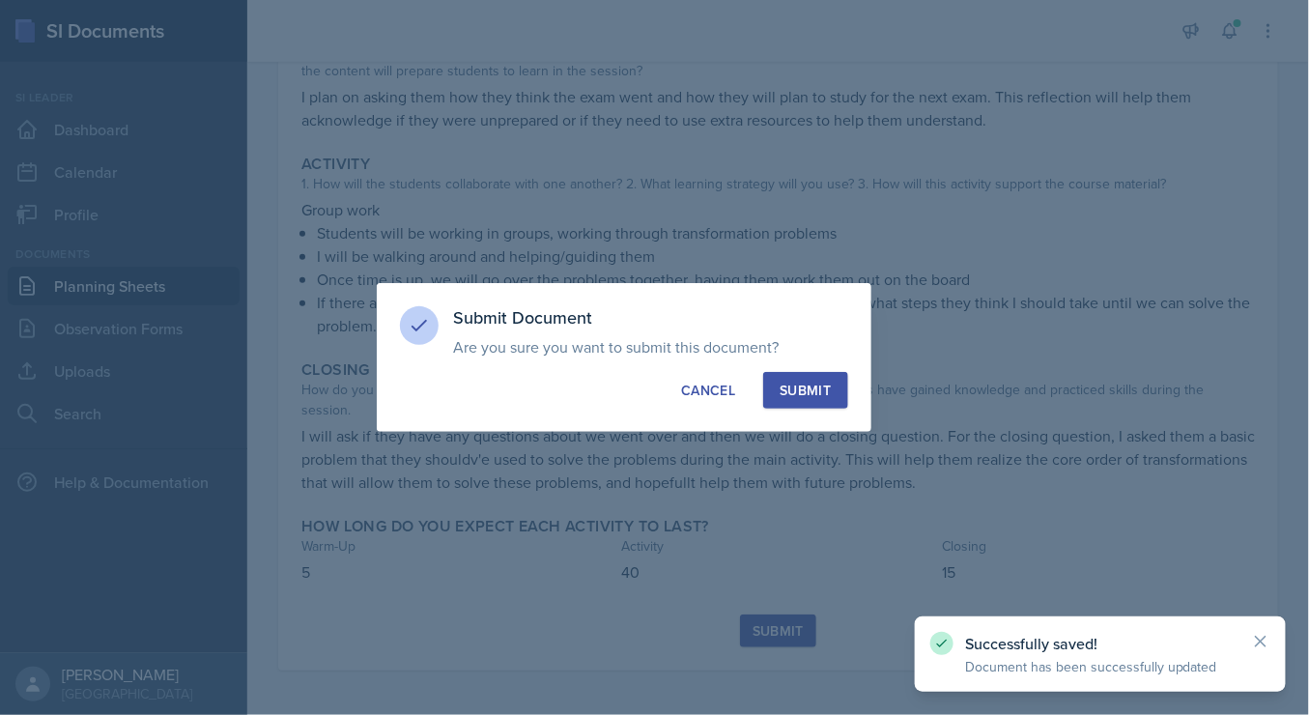
click at [811, 378] on button "Submit" at bounding box center [805, 390] width 84 height 37
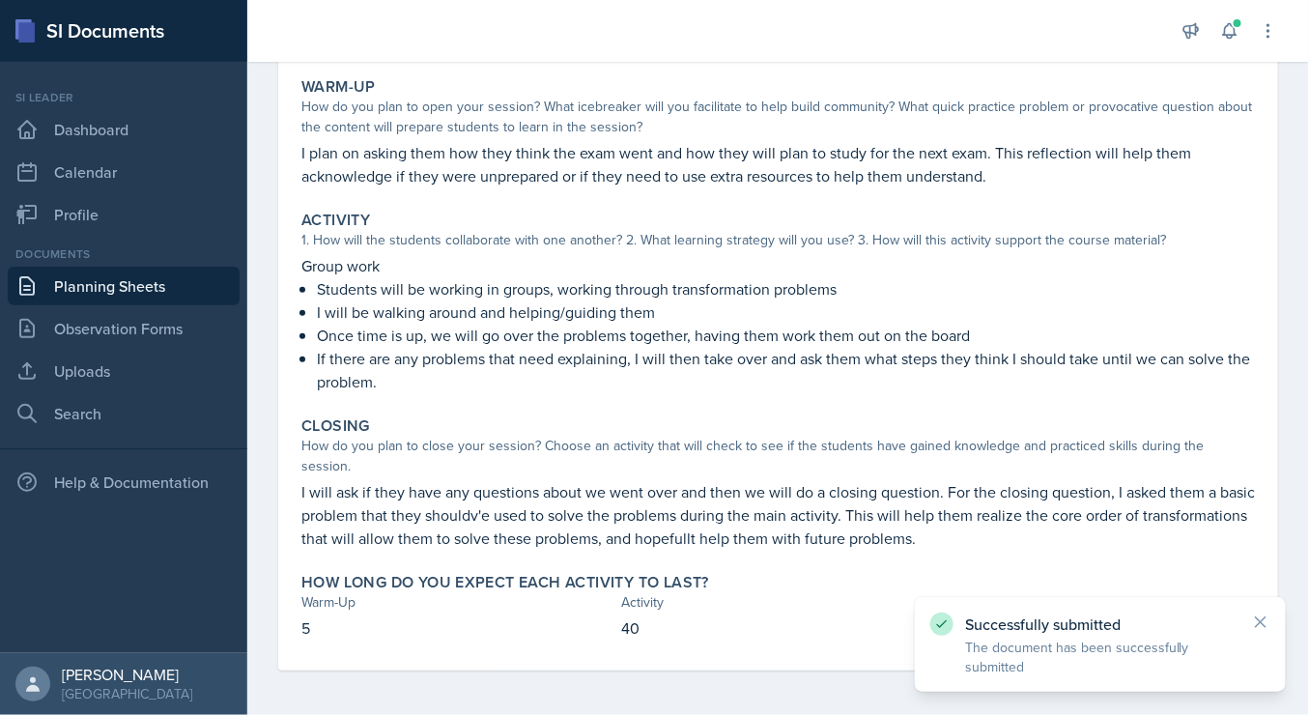
scroll to position [0, 0]
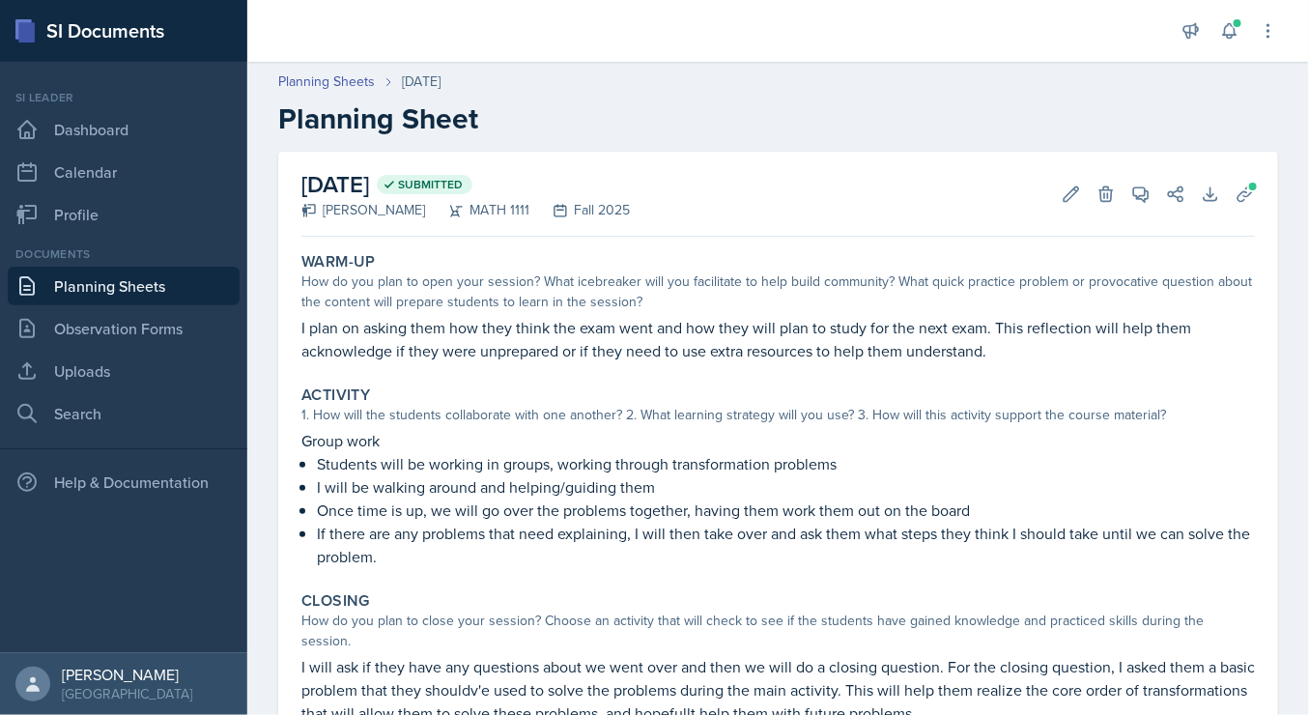
click at [189, 277] on link "Planning Sheets" at bounding box center [124, 286] width 232 height 39
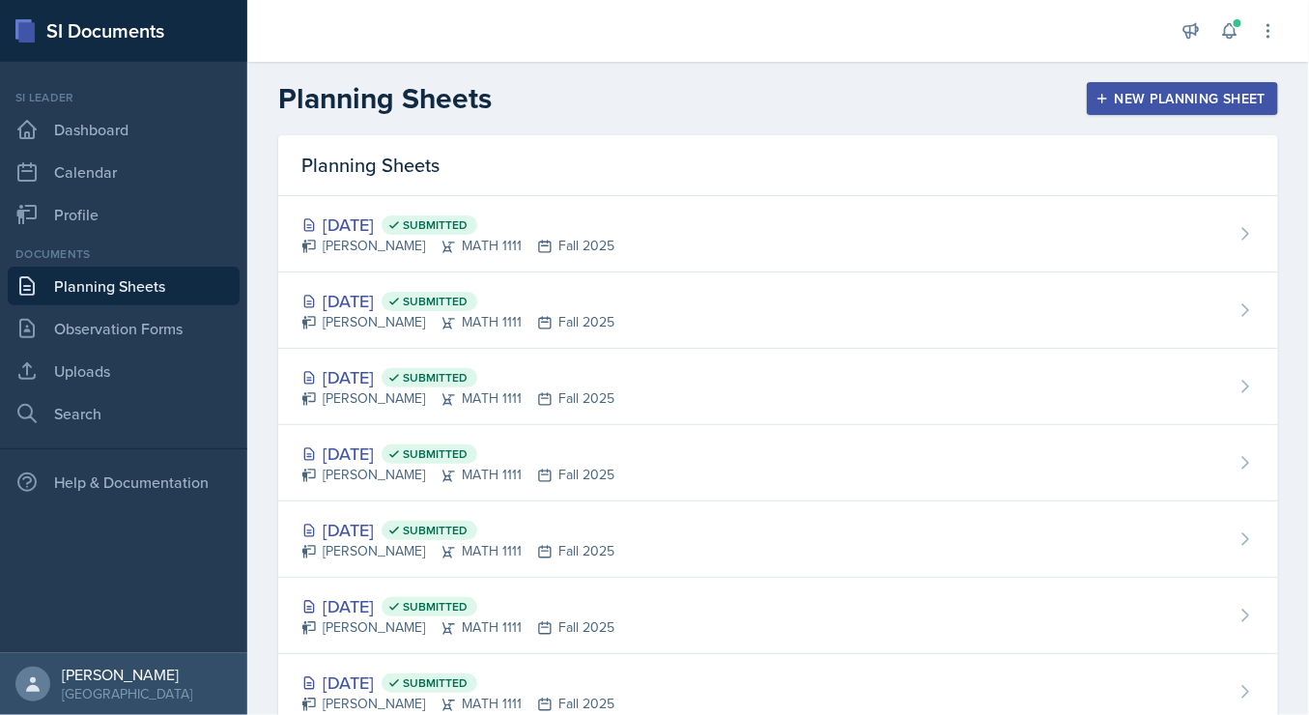
click at [1162, 103] on div "New Planning Sheet" at bounding box center [1182, 98] width 166 height 15
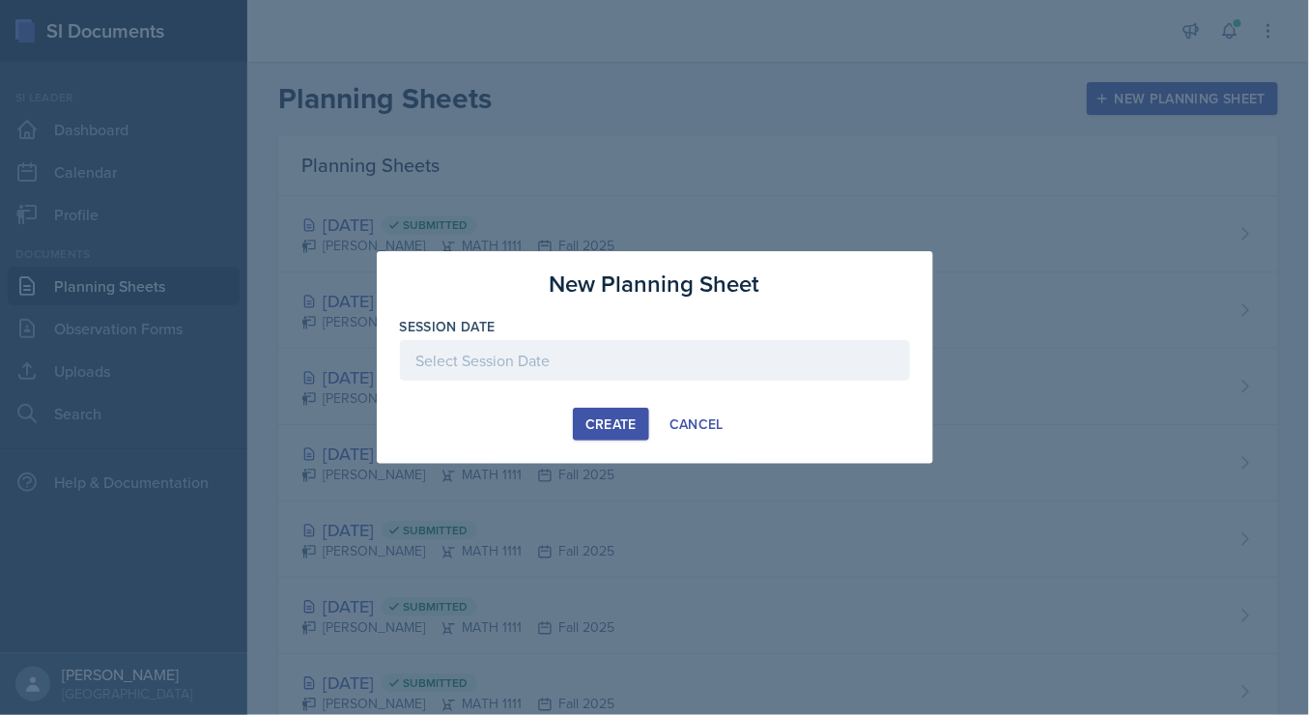
click at [671, 354] on div at bounding box center [655, 360] width 510 height 41
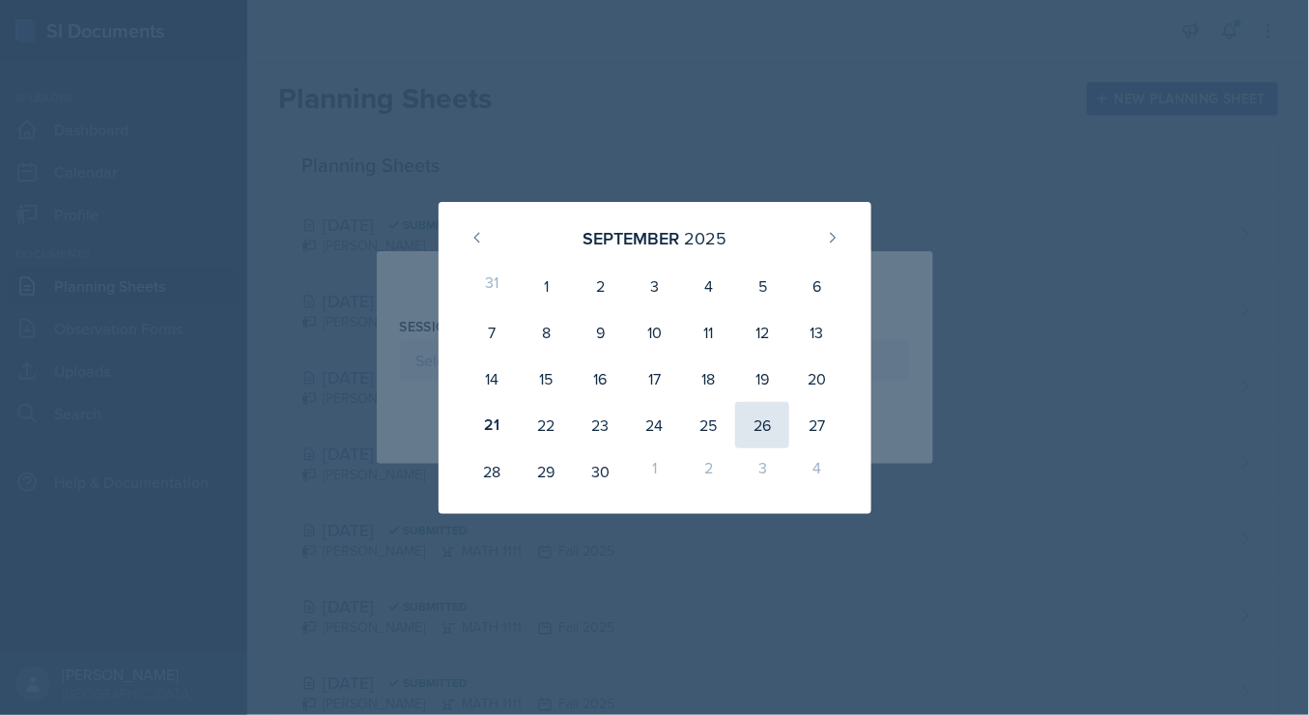
click at [762, 420] on div "26" at bounding box center [762, 425] width 54 height 46
type input "[DATE]"
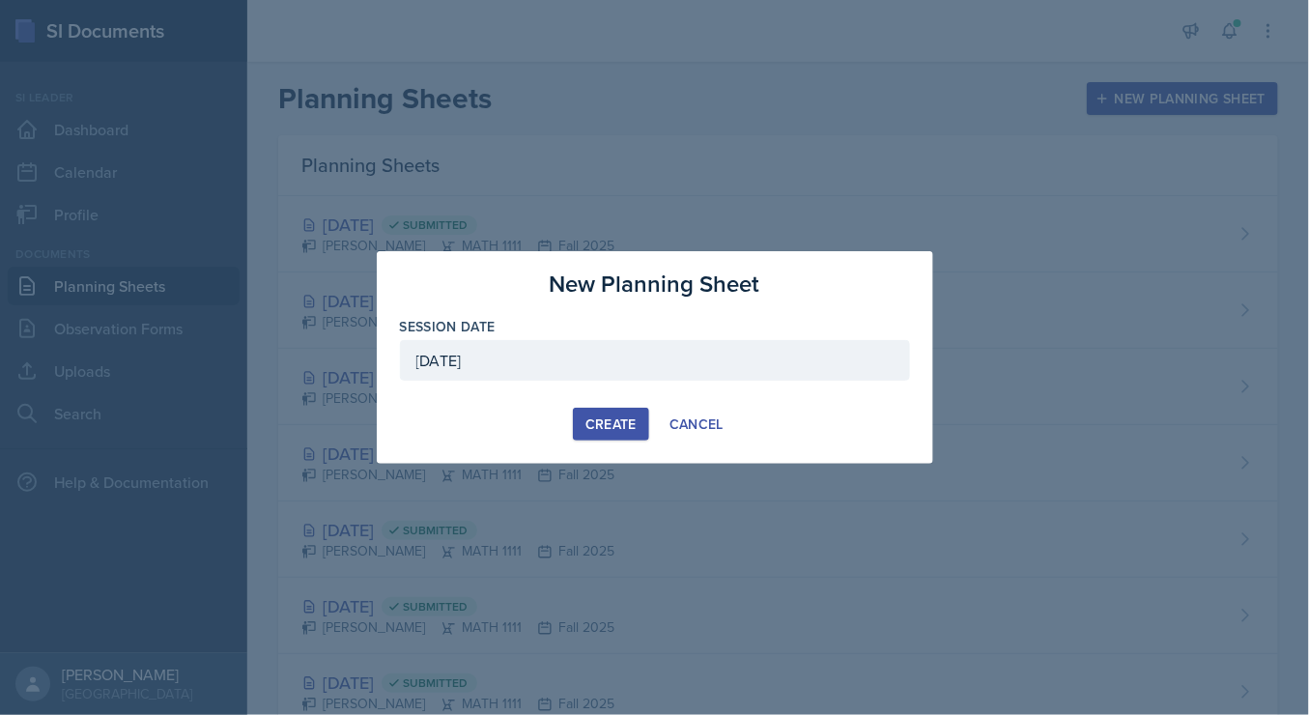
click at [607, 430] on div "Create" at bounding box center [610, 423] width 51 height 15
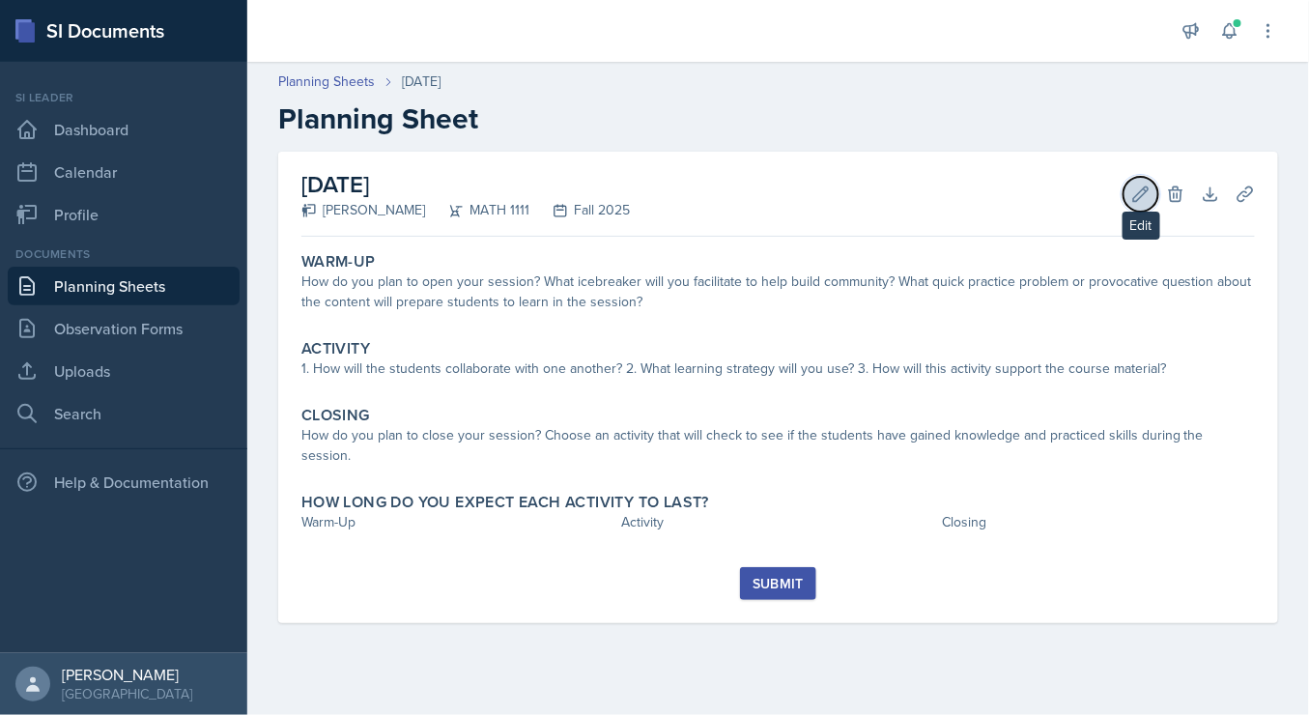
click at [1150, 190] on icon at bounding box center [1140, 194] width 19 height 19
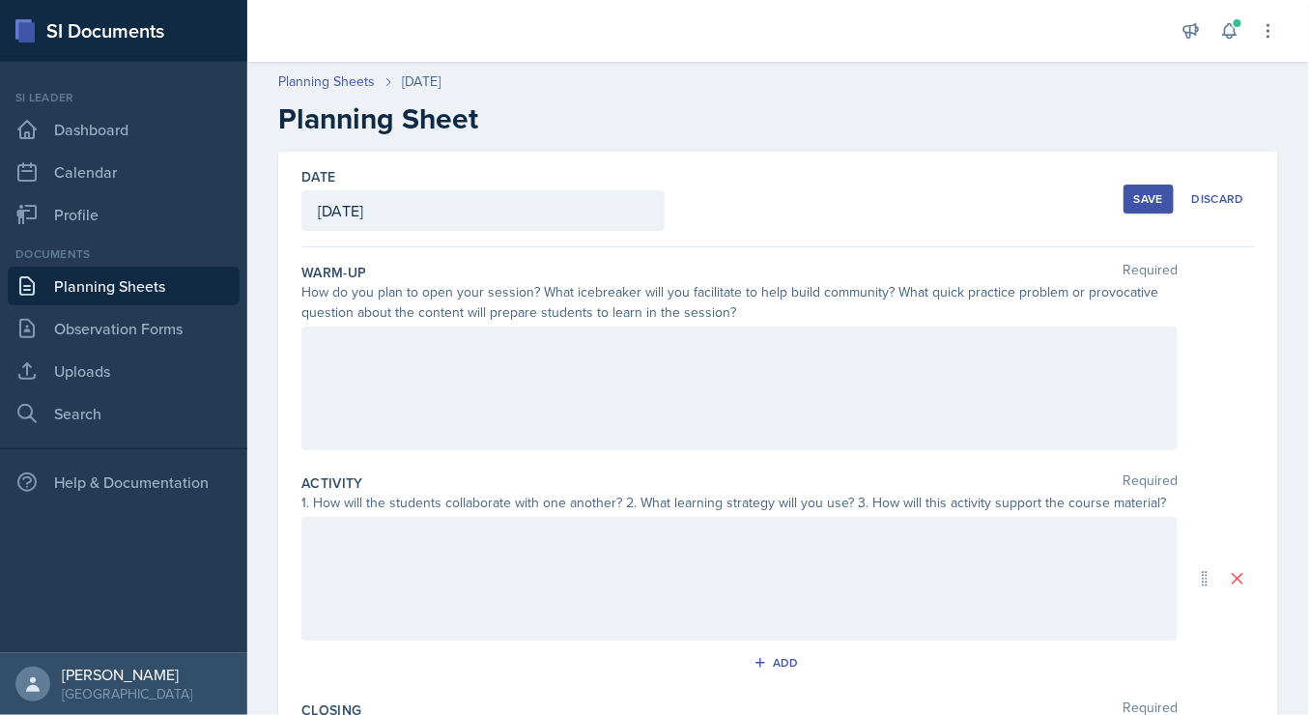
click at [1140, 201] on div "Save" at bounding box center [1148, 198] width 29 height 15
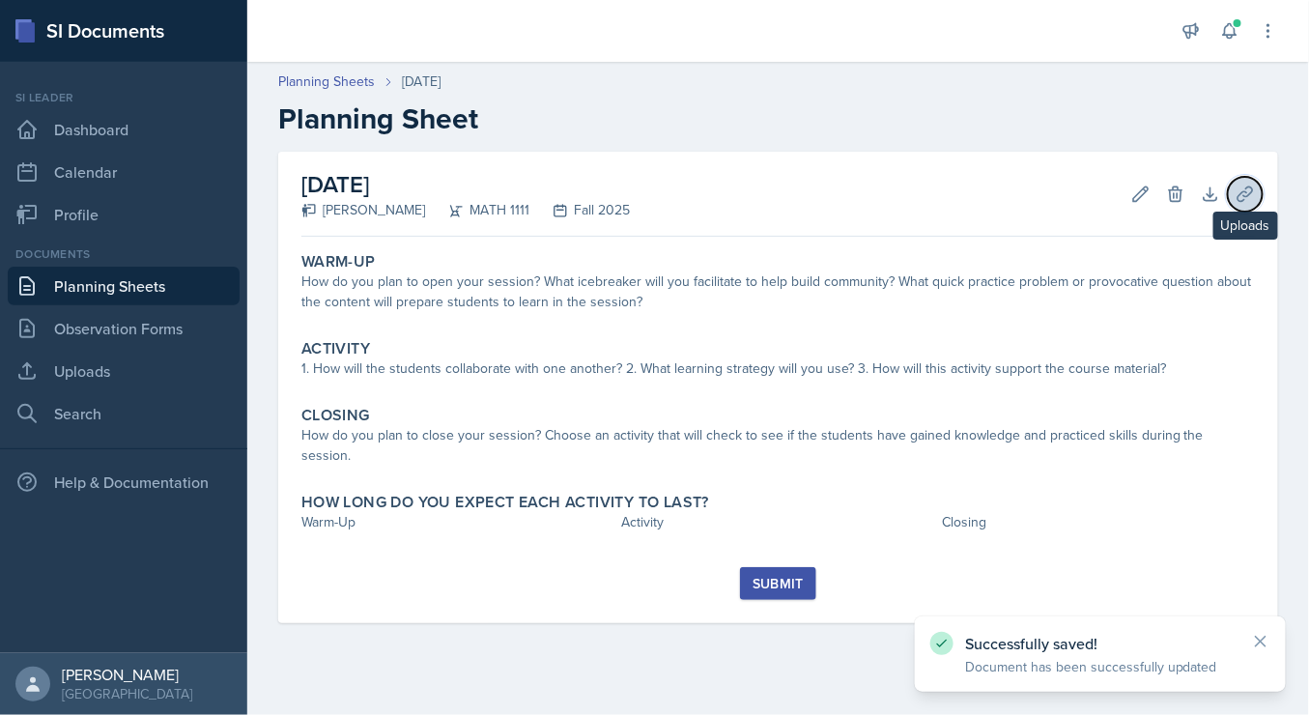
click at [1235, 195] on icon at bounding box center [1244, 194] width 19 height 19
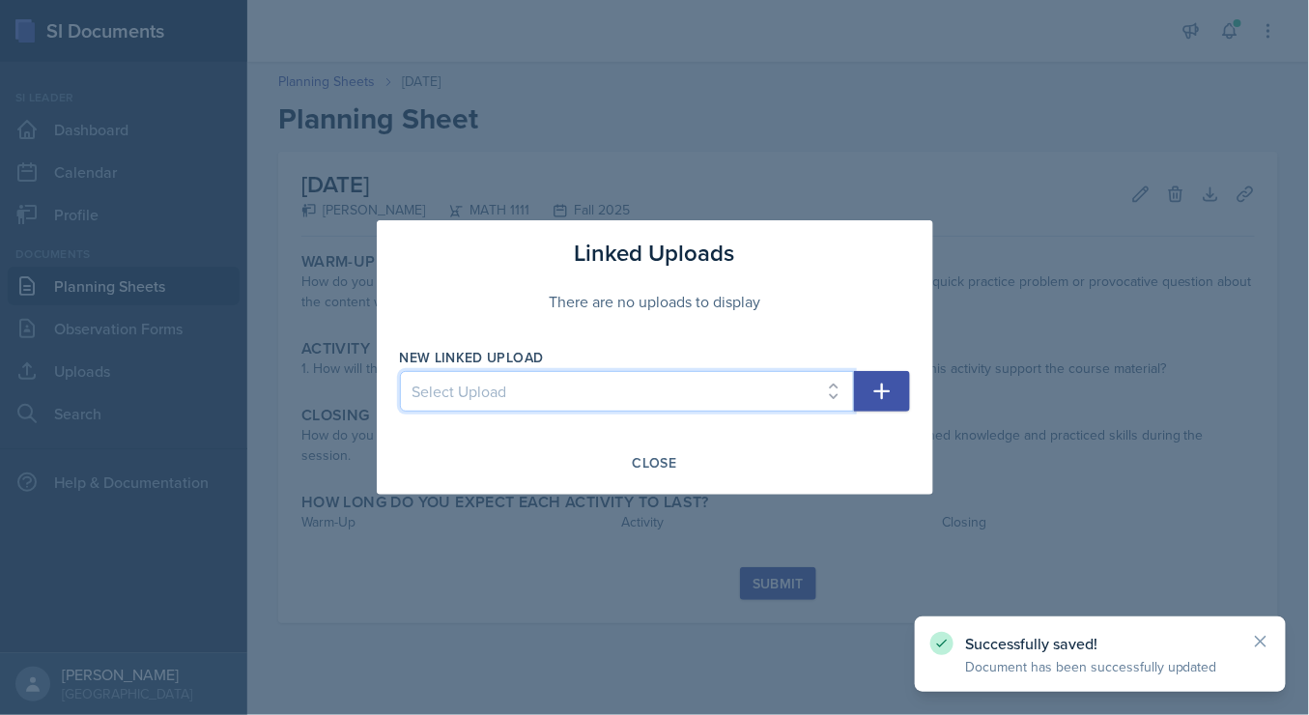
click at [842, 374] on select "Select Upload SI training mock trial SI session 1 ppt SI session 1 ppt SI sessi…" at bounding box center [627, 391] width 454 height 41
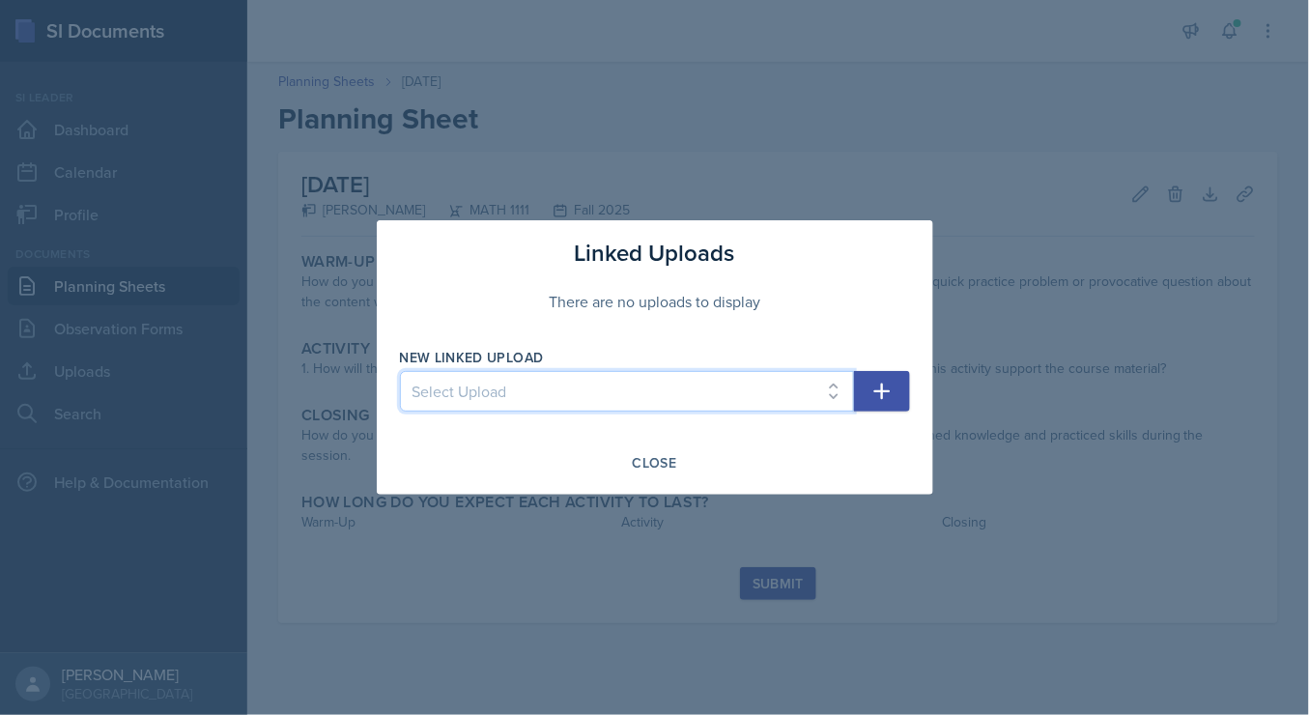
select select "45c471b9-8980-4aa8-b00d-fdff77f84775"
click at [400, 372] on select "Select Upload SI training mock trial SI session 1 ppt SI session 1 ppt SI sessi…" at bounding box center [627, 391] width 454 height 41
click at [869, 396] on button "button" at bounding box center [882, 391] width 56 height 41
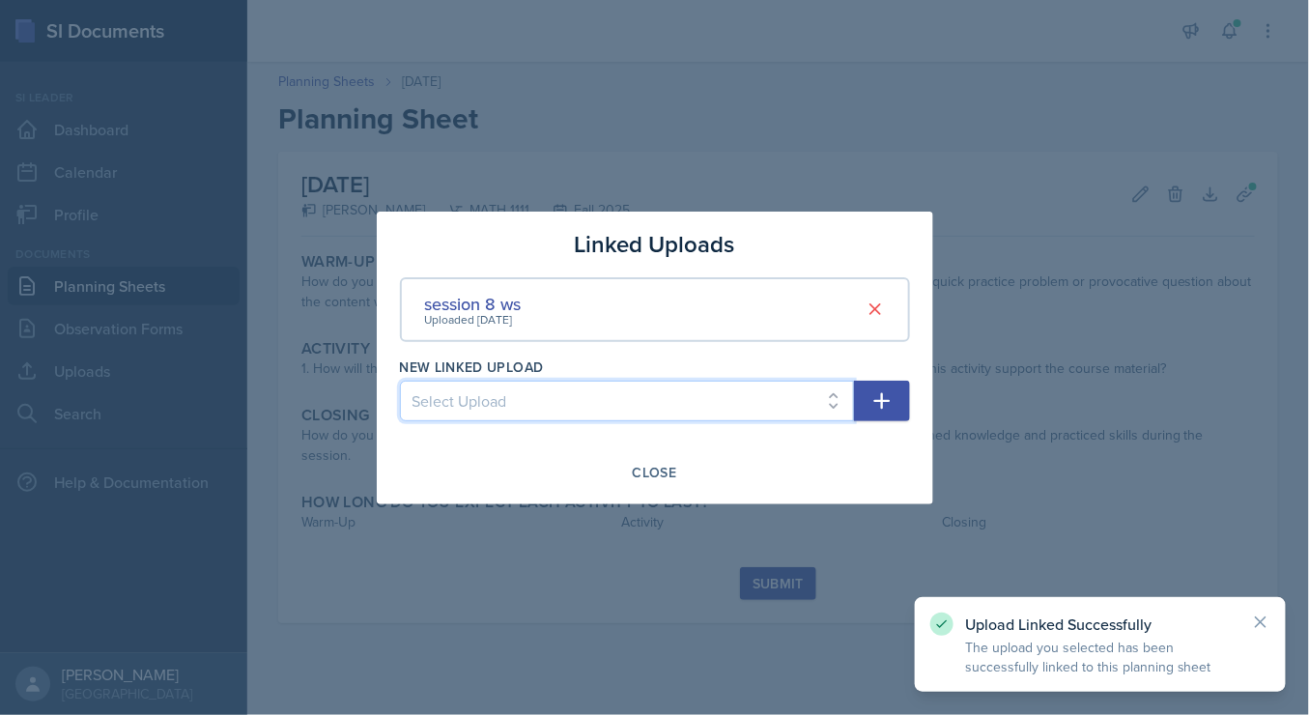
click at [821, 397] on select "Select Upload SI training mock trial SI session 1 ppt SI session 1 ppt SI sessi…" at bounding box center [627, 401] width 454 height 41
select select "115eac1d-9063-43a1-b70d-1349280c9f1d"
click at [400, 381] on select "Select Upload SI training mock trial SI session 1 ppt SI session 1 ppt SI sessi…" at bounding box center [627, 401] width 454 height 41
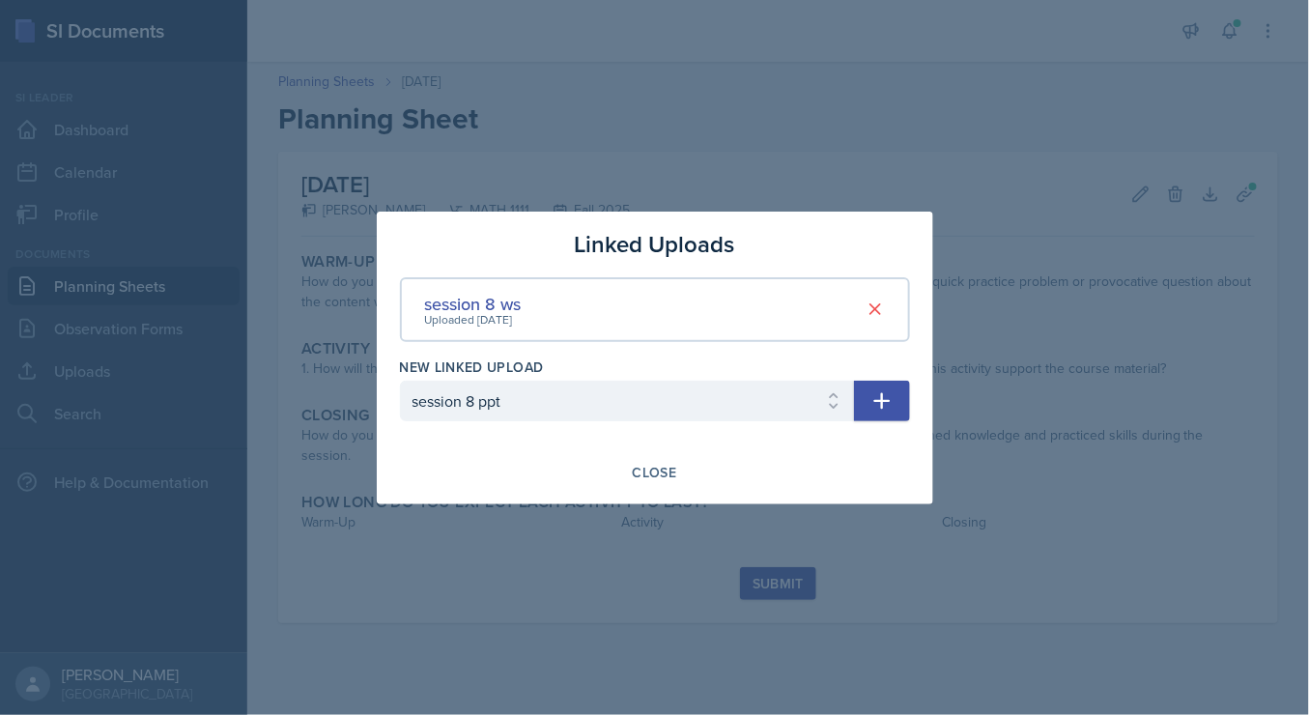
click at [888, 409] on icon "button" at bounding box center [881, 400] width 23 height 23
select select
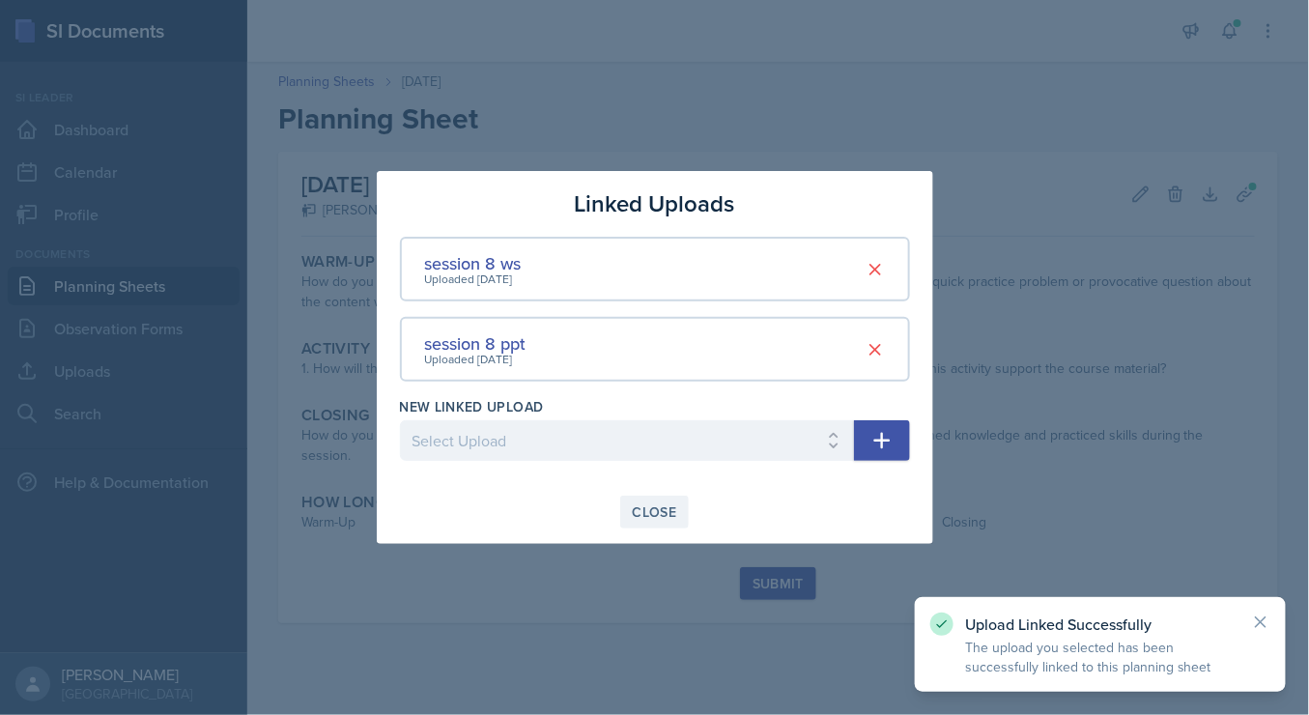
click at [653, 515] on div "Close" at bounding box center [655, 511] width 44 height 15
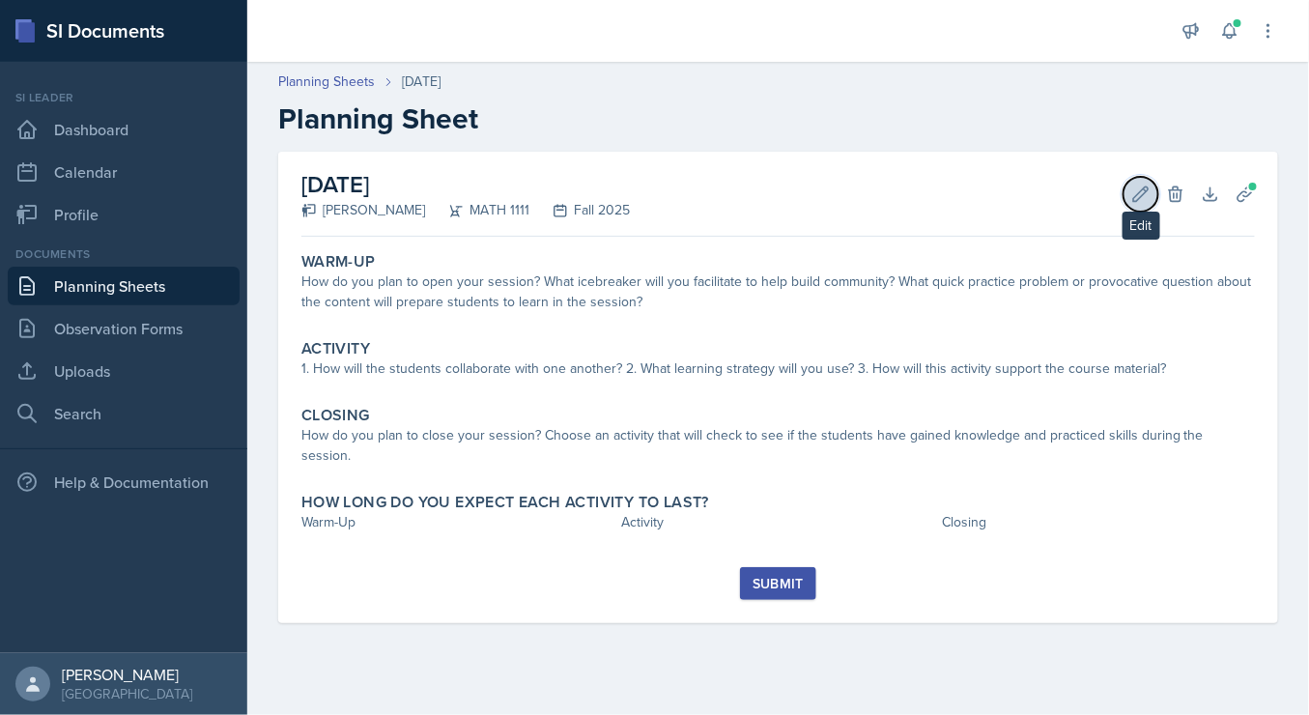
click at [1138, 196] on icon at bounding box center [1140, 194] width 19 height 19
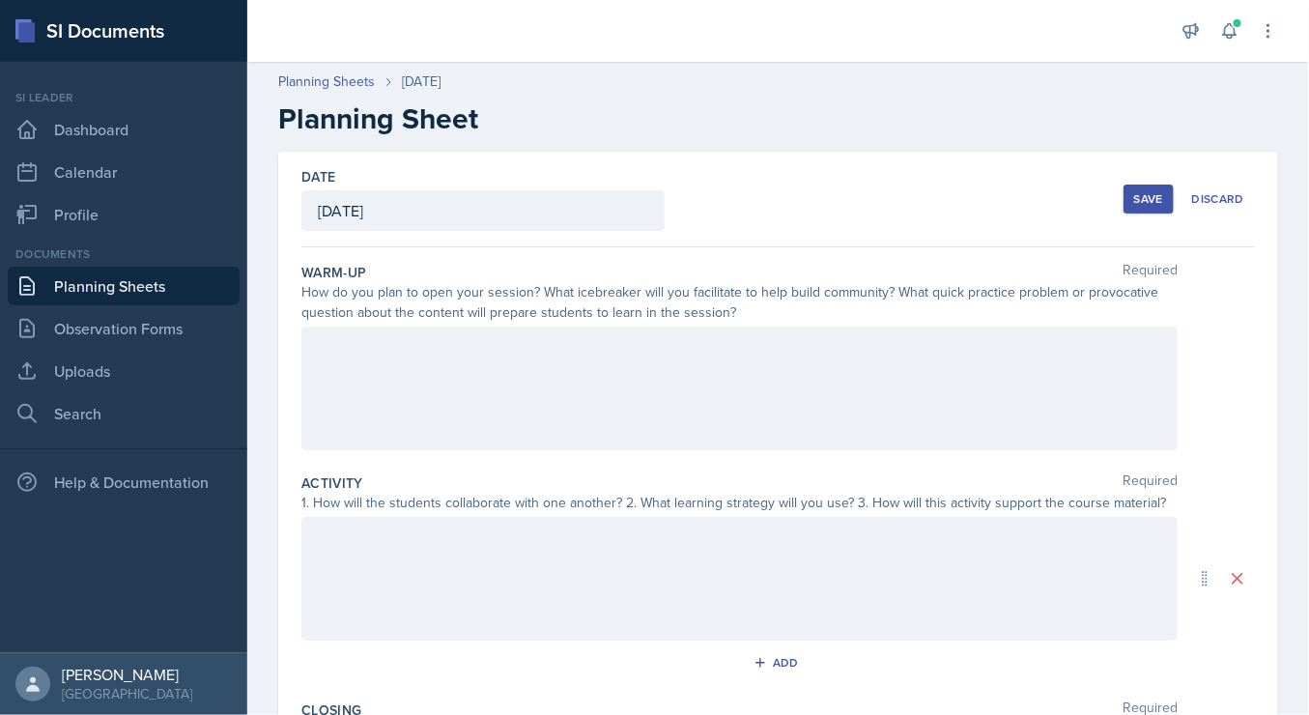
click at [401, 410] on div at bounding box center [739, 389] width 876 height 124
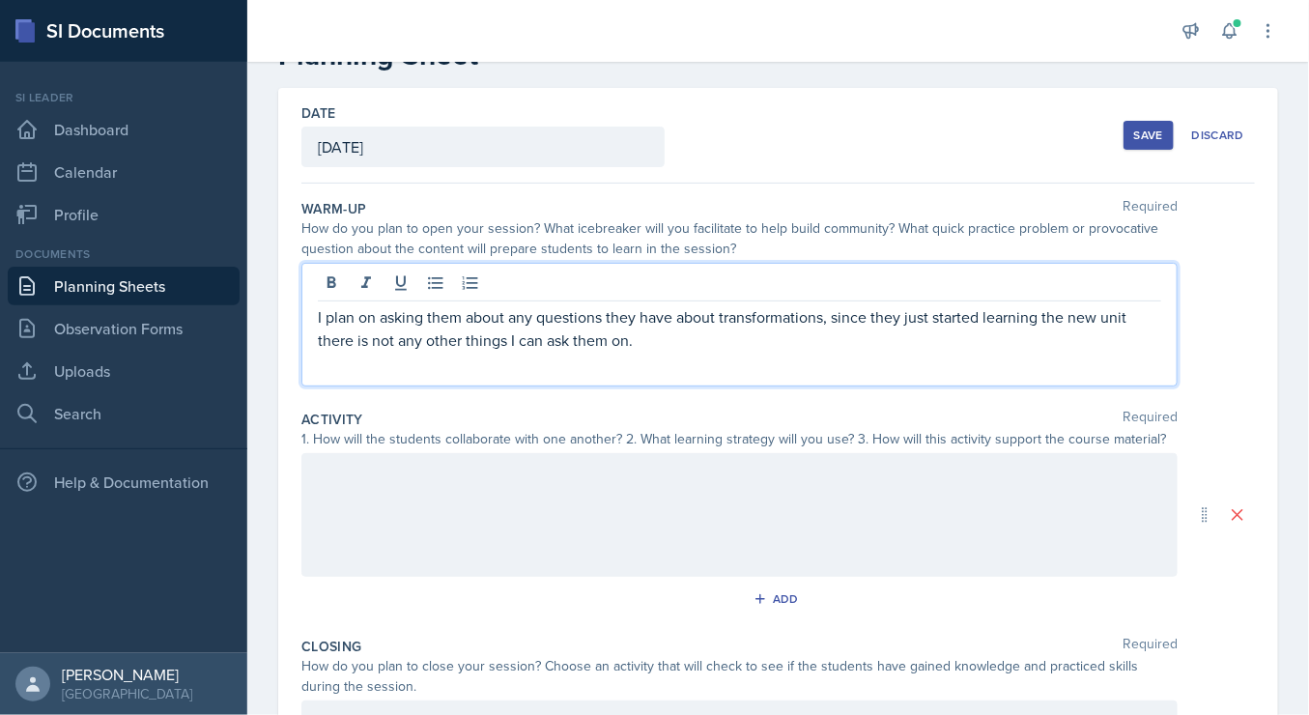
scroll to position [68, 0]
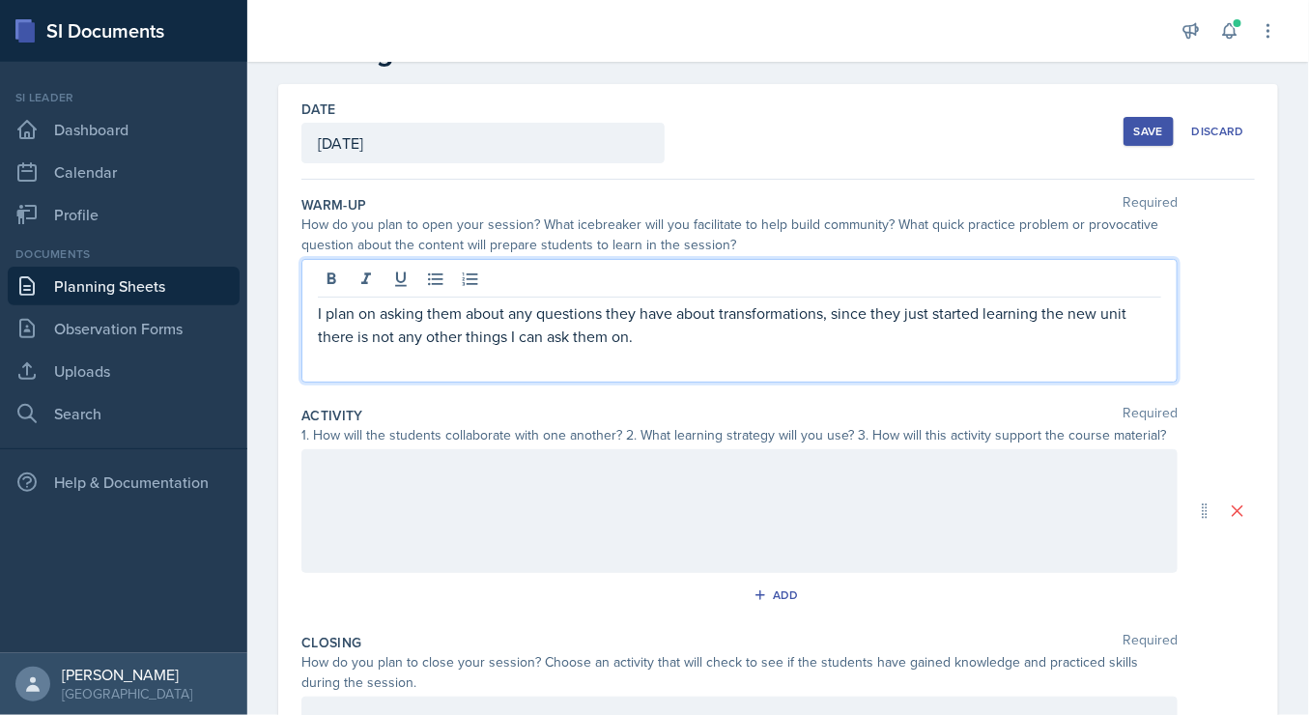
click at [408, 521] on div at bounding box center [739, 511] width 876 height 124
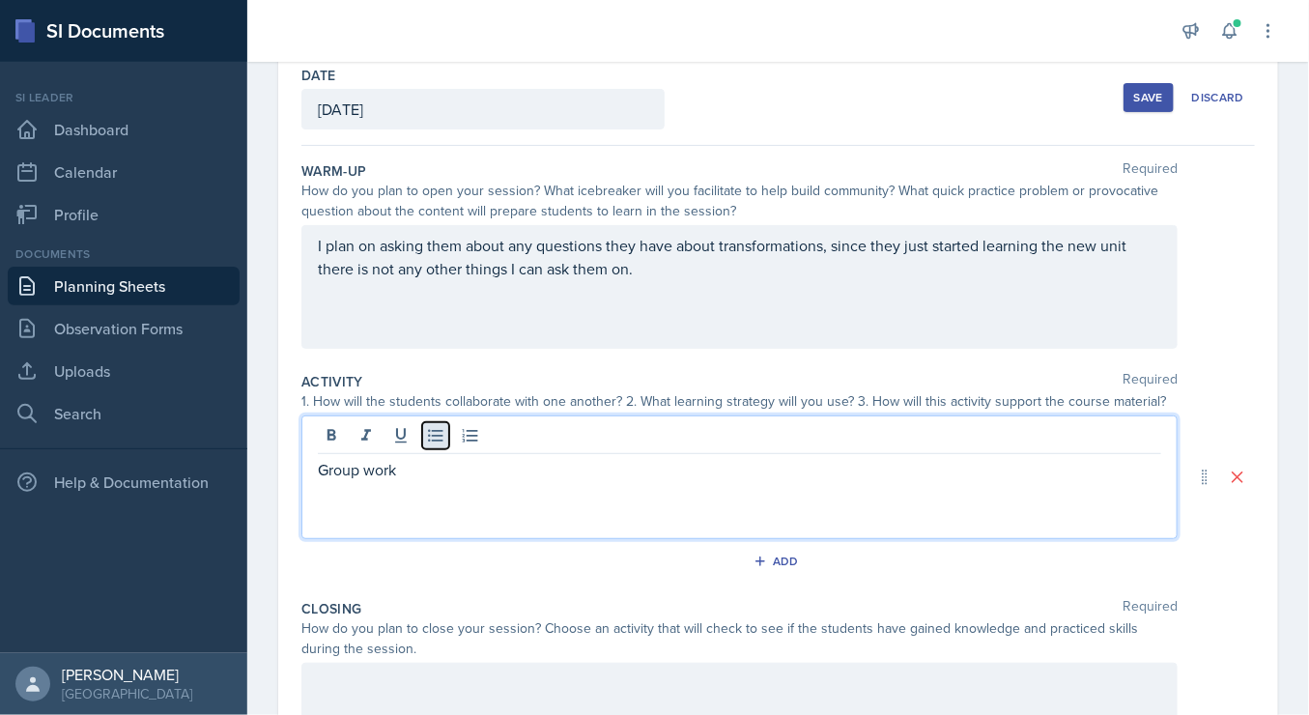
click at [434, 442] on icon at bounding box center [435, 435] width 19 height 19
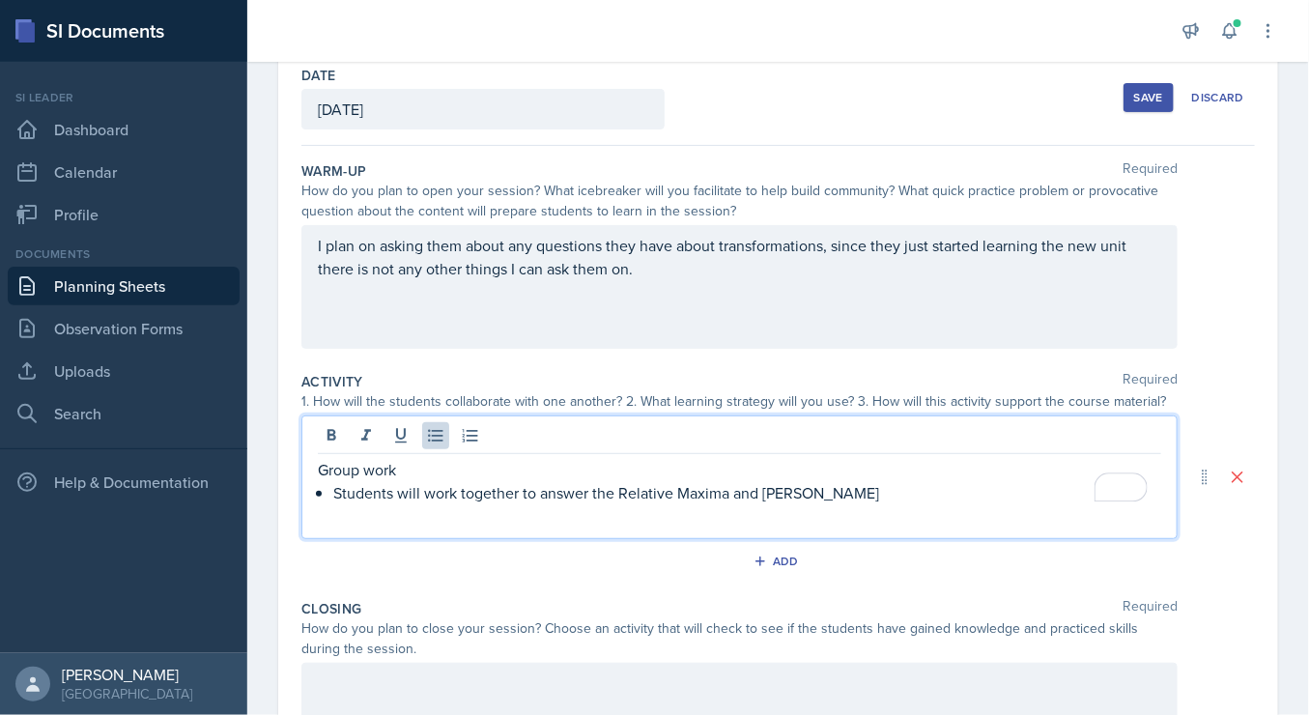
click at [628, 492] on p "Students will work together to answer the Relative Maxima and [PERSON_NAME]" at bounding box center [747, 492] width 828 height 23
click at [679, 492] on p "Students will work together to answer the relative [PERSON_NAME] and [PERSON_NA…" at bounding box center [747, 492] width 828 height 23
click at [769, 489] on p "Students will work together to answer the relative maxima and Minima" at bounding box center [747, 492] width 828 height 23
click at [817, 490] on p "Students will work together to answer the relative maxima and minima" at bounding box center [747, 492] width 828 height 23
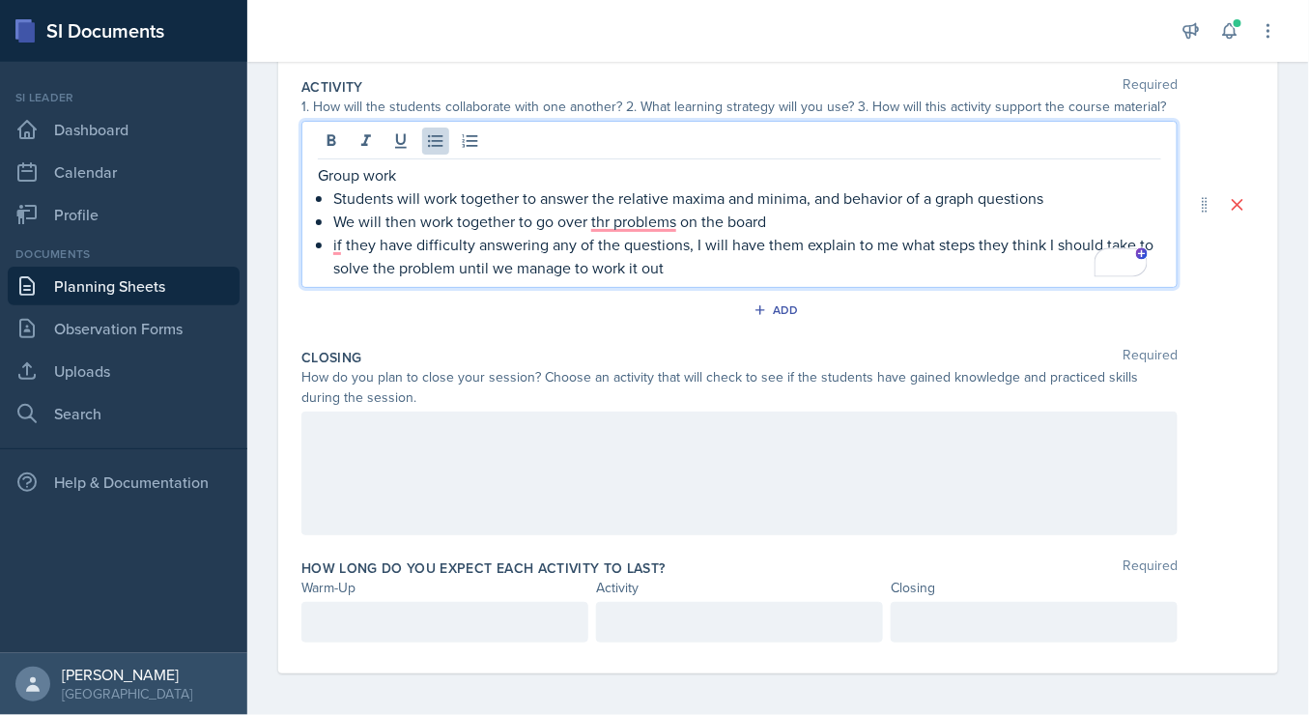
click at [741, 477] on div at bounding box center [739, 474] width 876 height 124
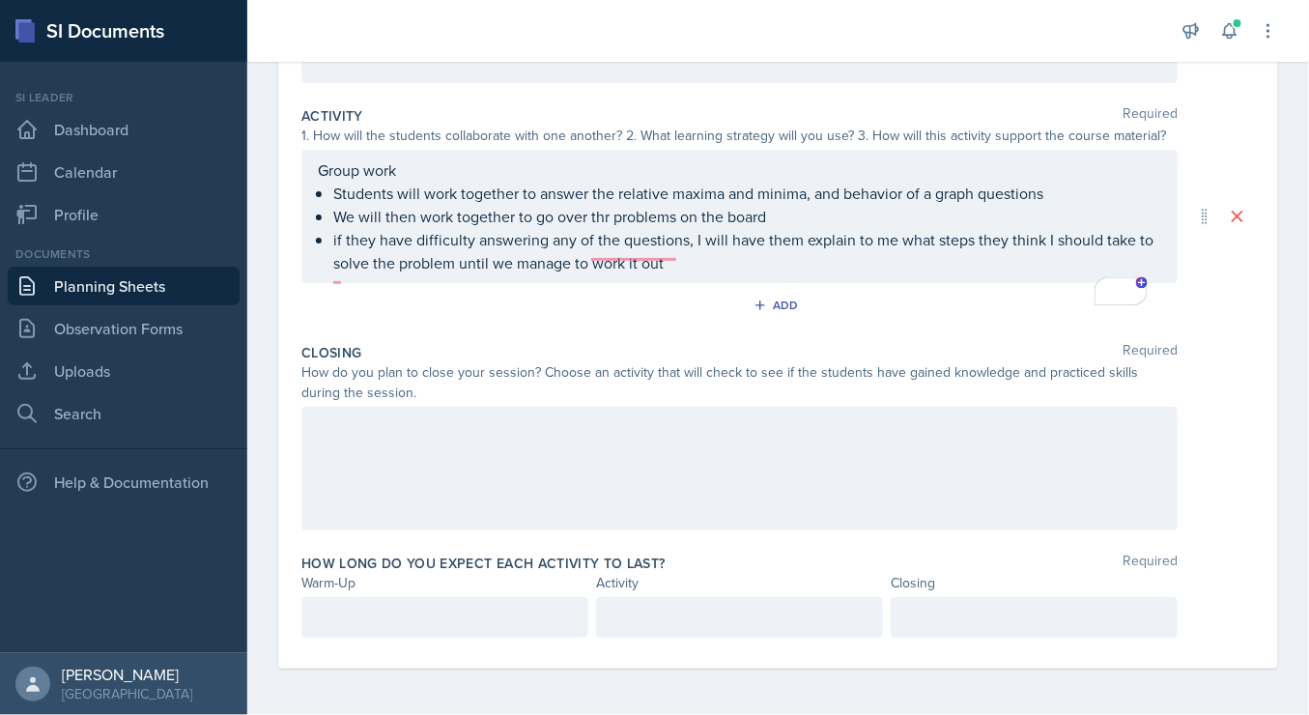
scroll to position [362, 0]
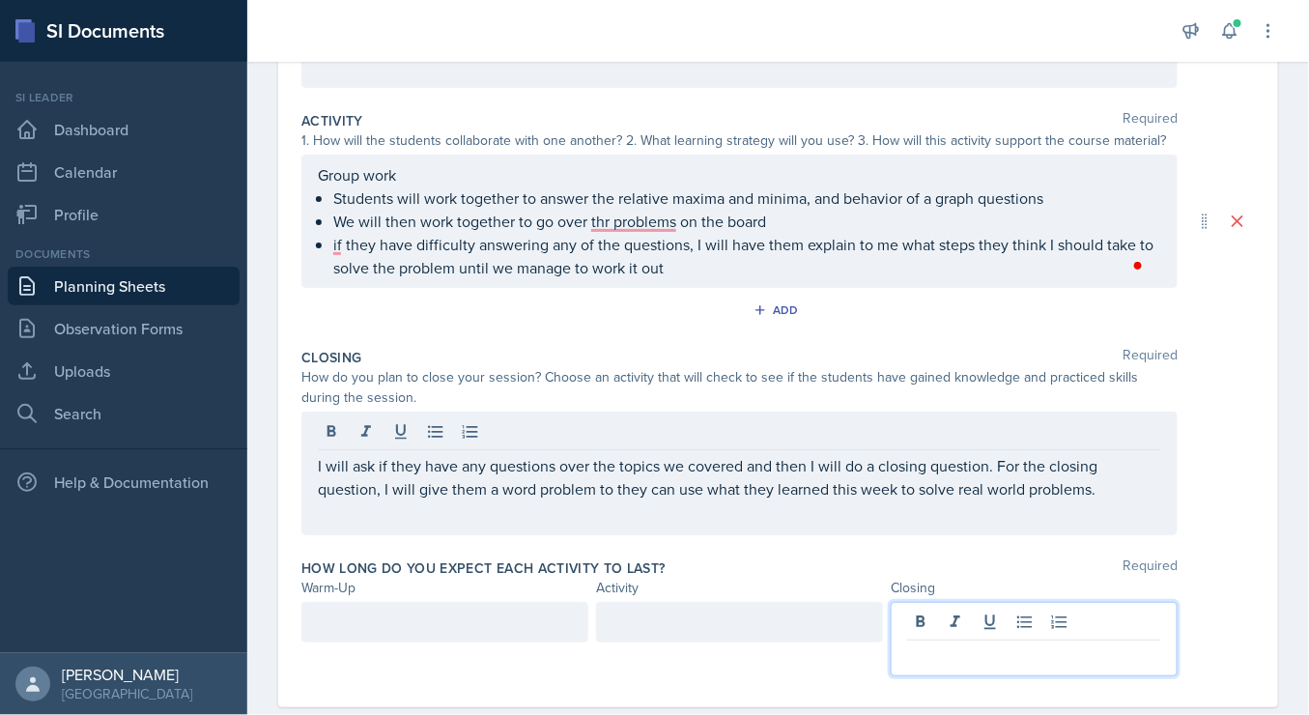
click at [984, 644] on p at bounding box center [1034, 655] width 254 height 23
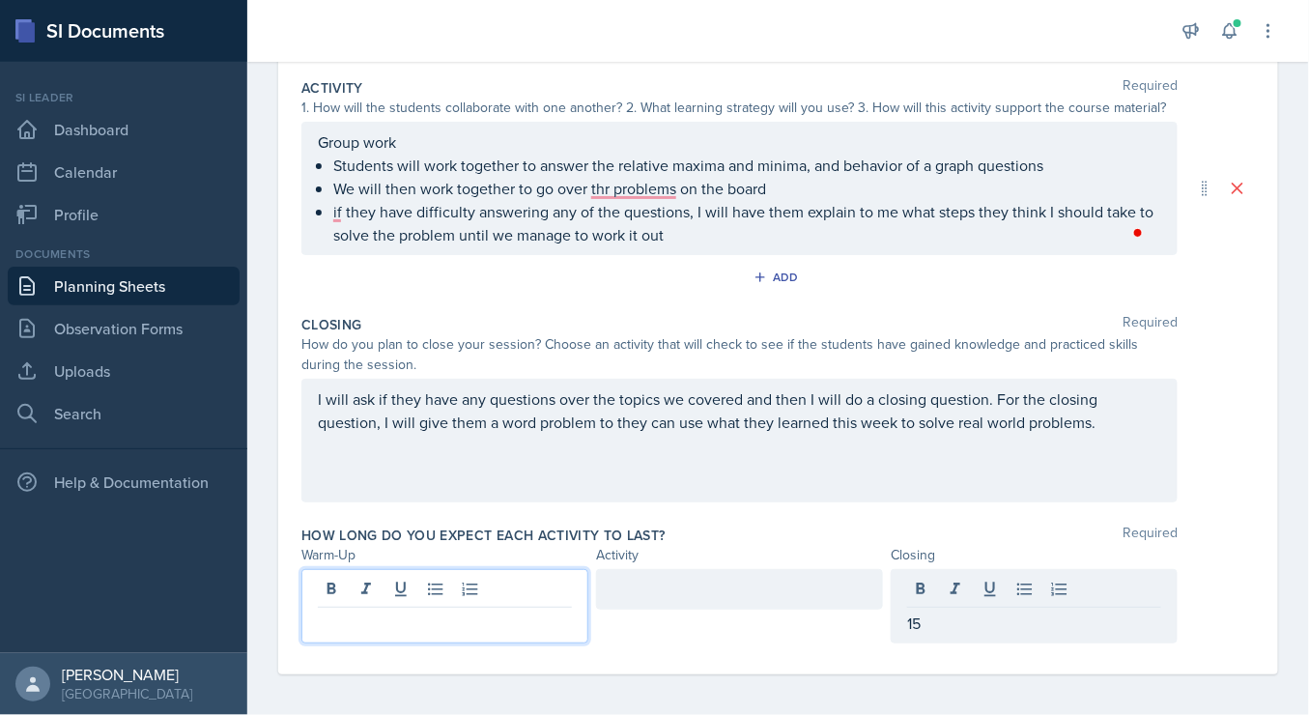
click at [462, 584] on div at bounding box center [444, 606] width 287 height 74
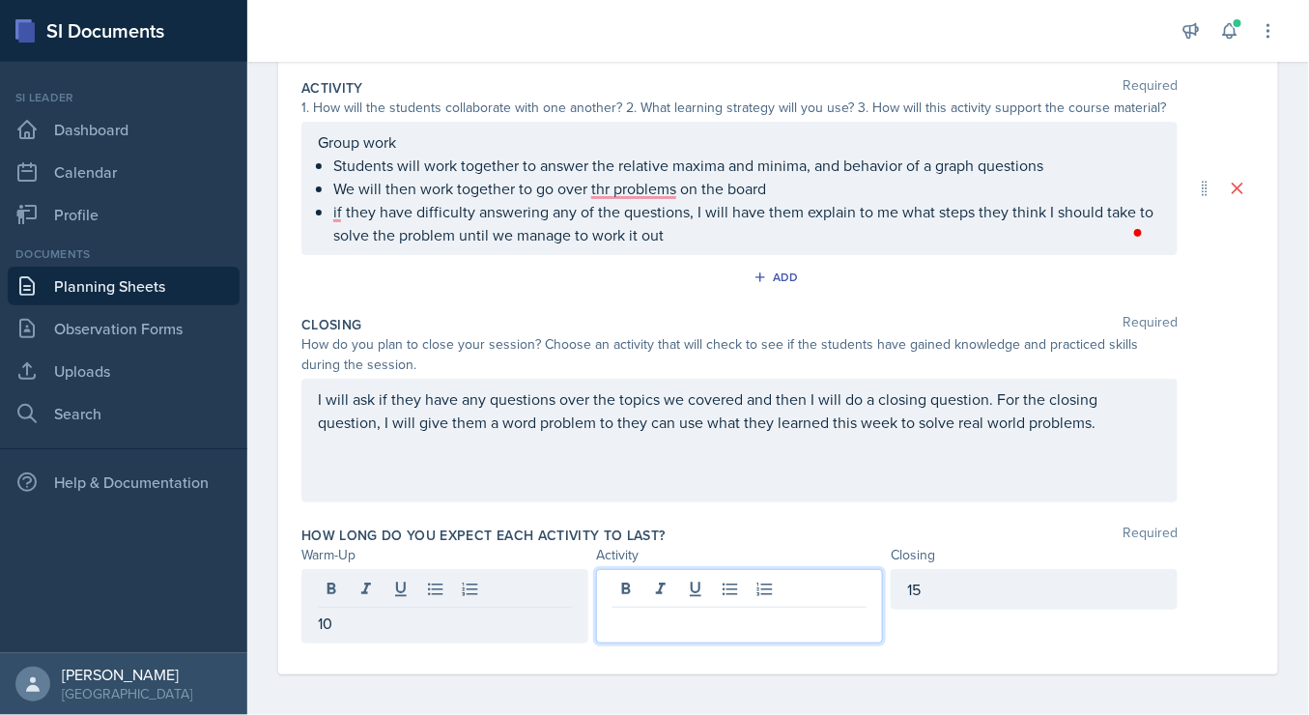
click at [756, 590] on div at bounding box center [739, 606] width 287 height 74
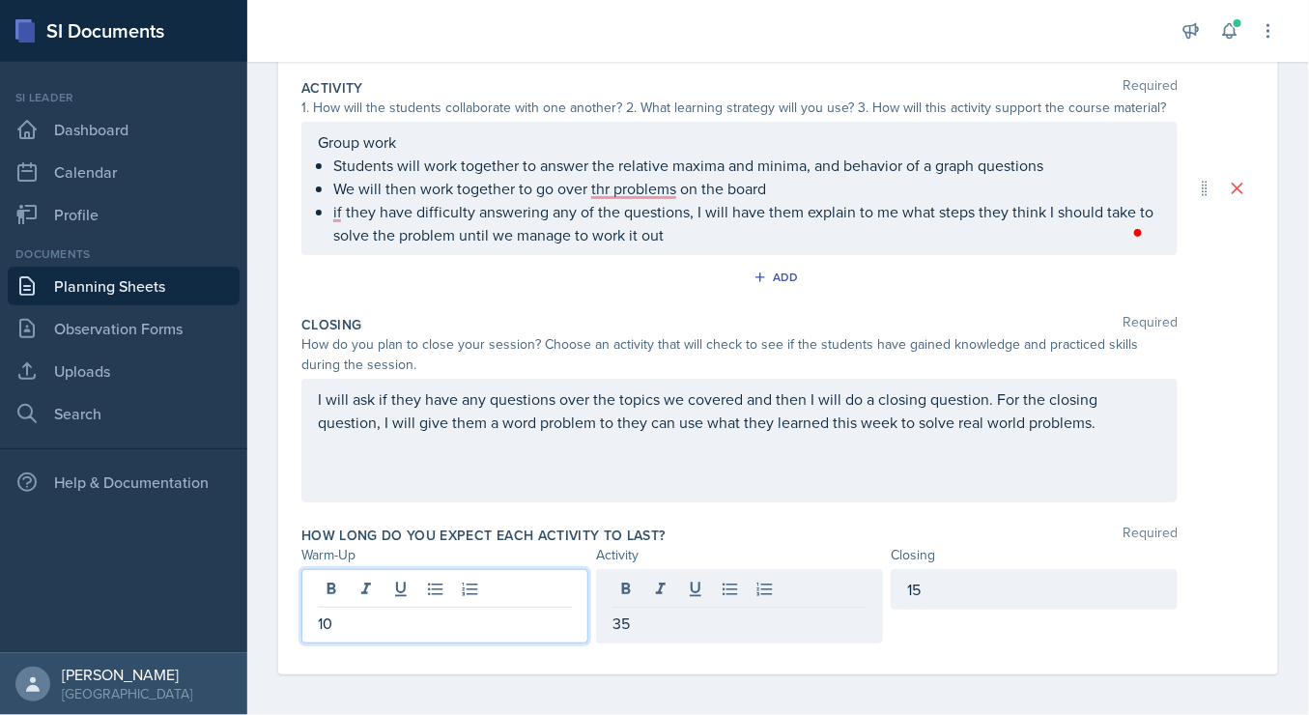
click at [428, 588] on div "10" at bounding box center [444, 606] width 287 height 74
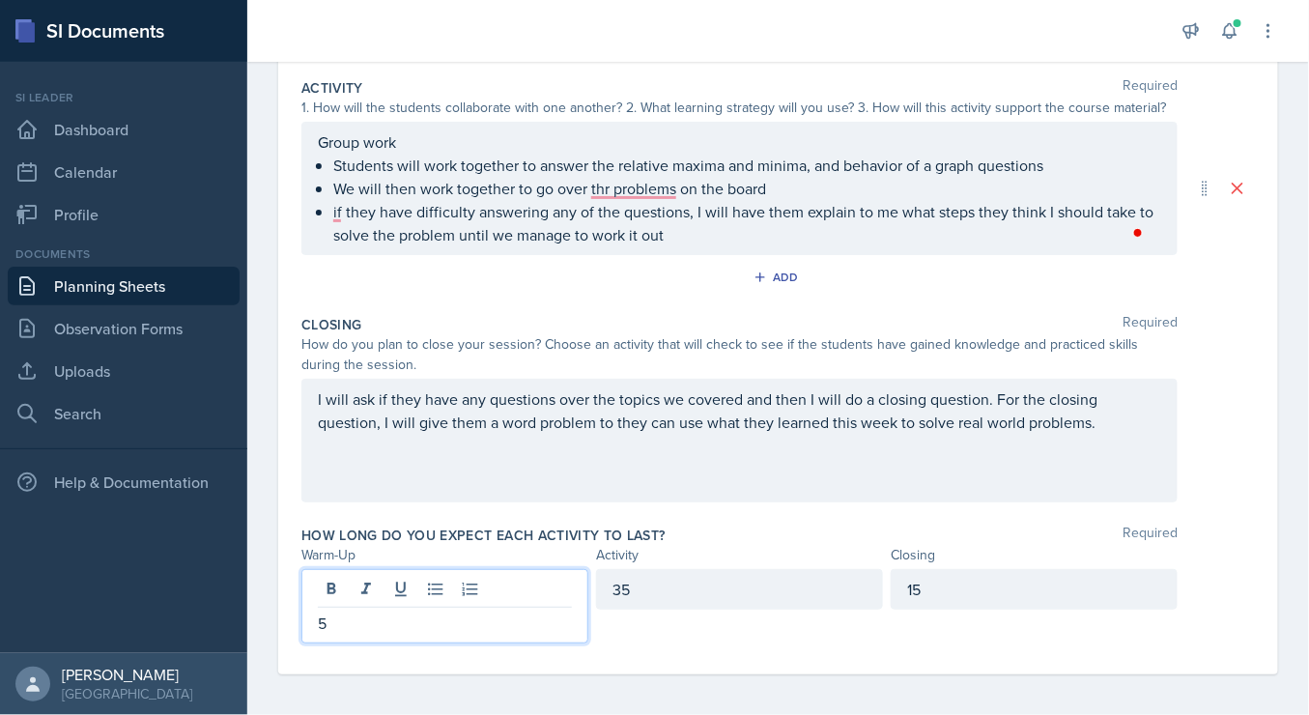
click at [667, 588] on div "35" at bounding box center [739, 589] width 287 height 41
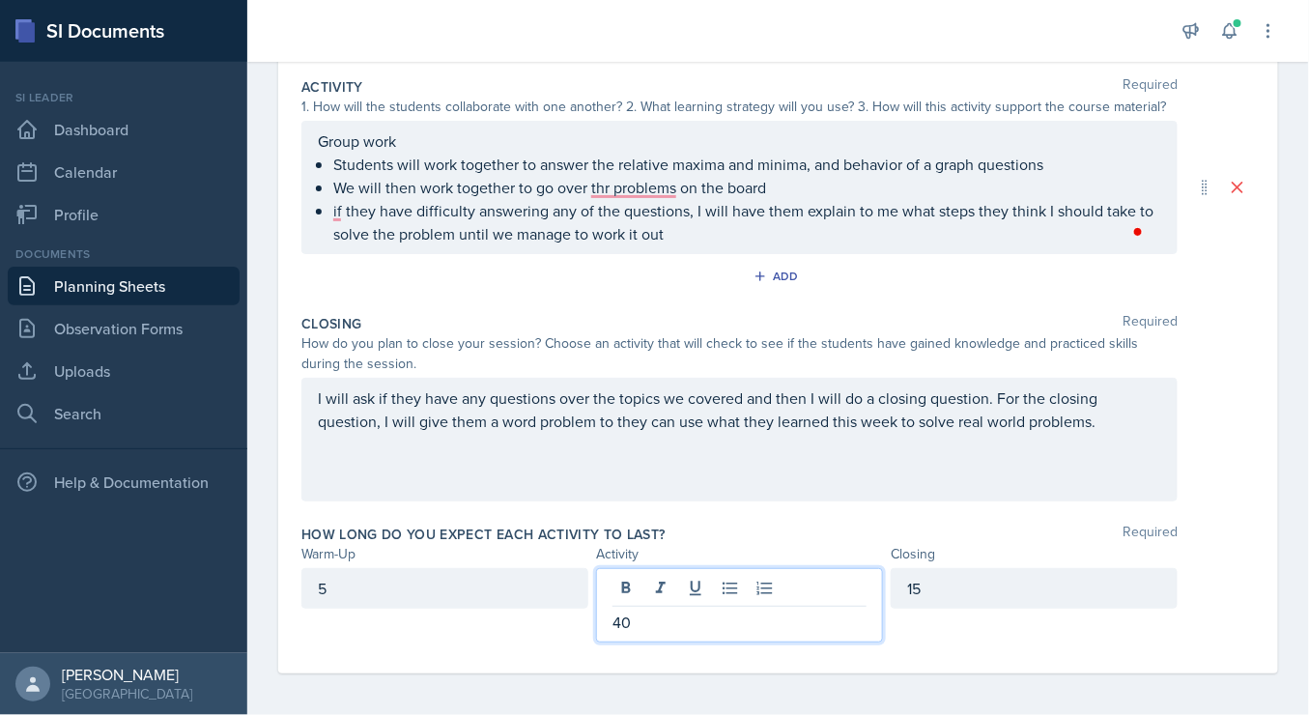
click at [1245, 653] on div "Date [DATE] [DATE] 31 1 2 3 4 5 6 7 8 9 10 11 12 13 14 15 16 17 18 19 20 21 22 …" at bounding box center [778, 215] width 1000 height 918
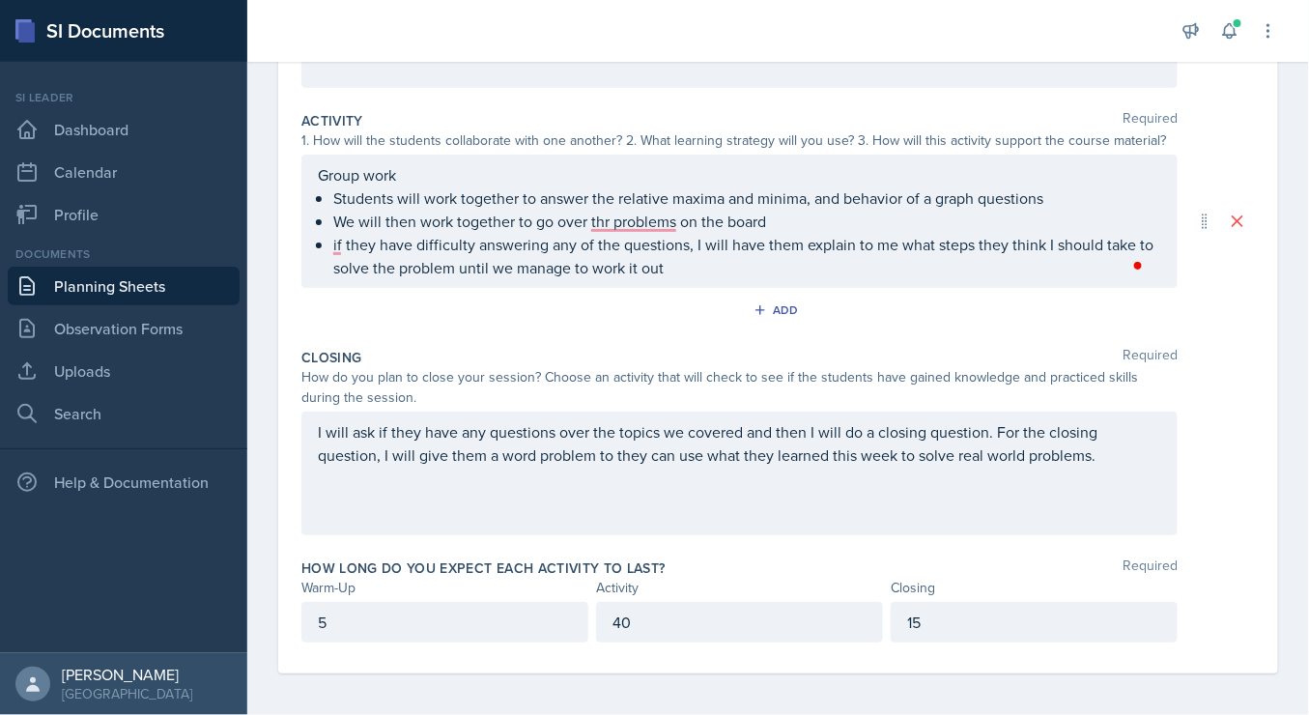
scroll to position [0, 0]
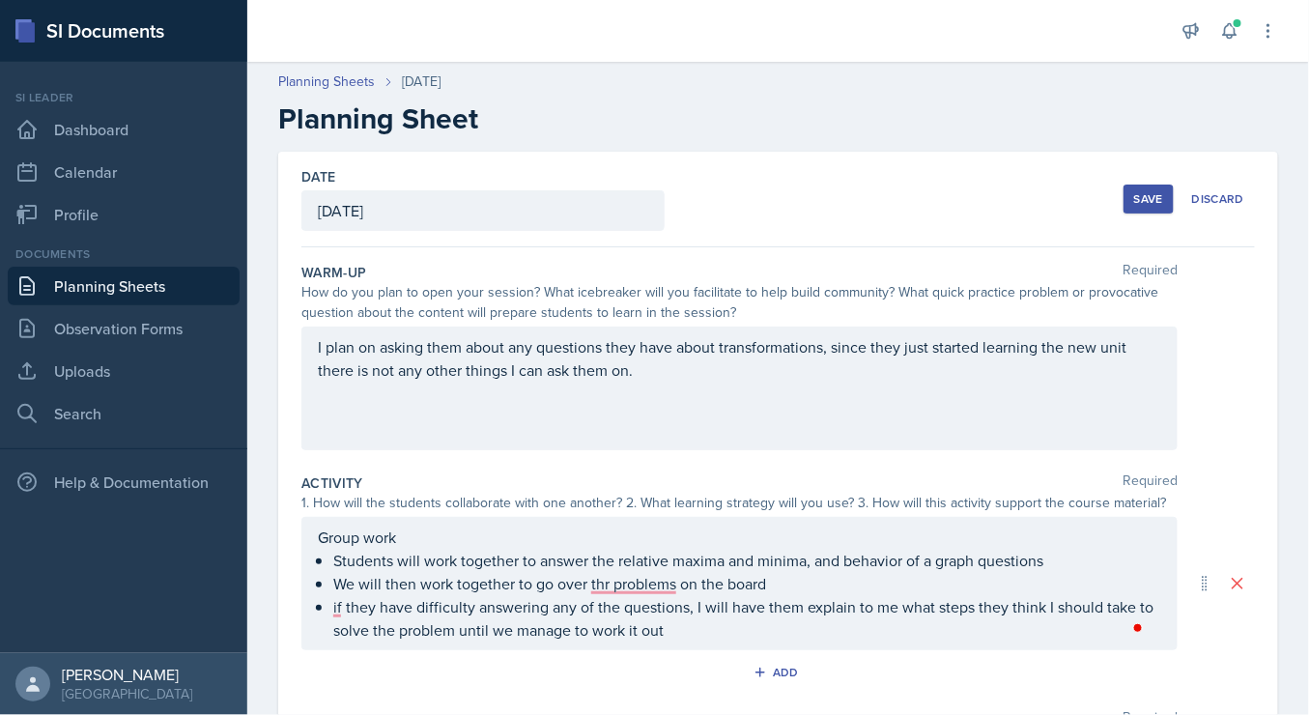
click at [1134, 193] on div "Save" at bounding box center [1148, 198] width 29 height 15
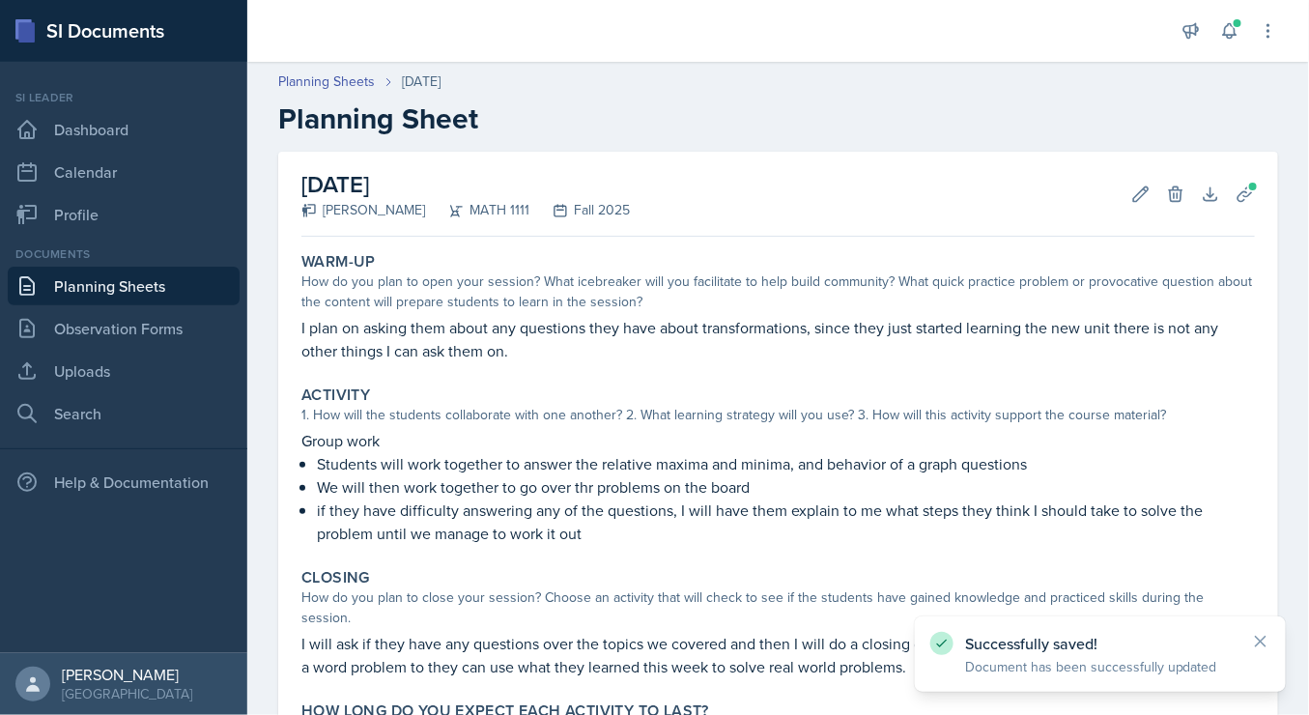
scroll to position [184, 0]
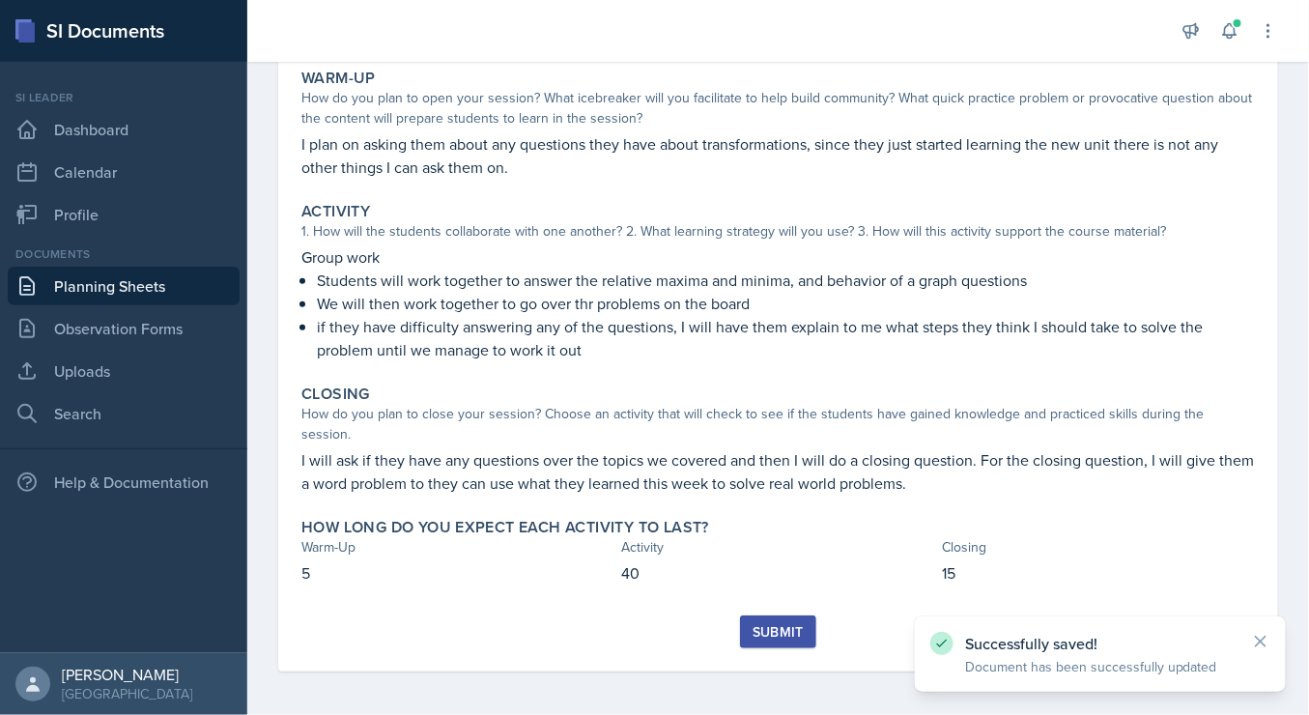
click at [760, 643] on button "Submit" at bounding box center [778, 631] width 76 height 33
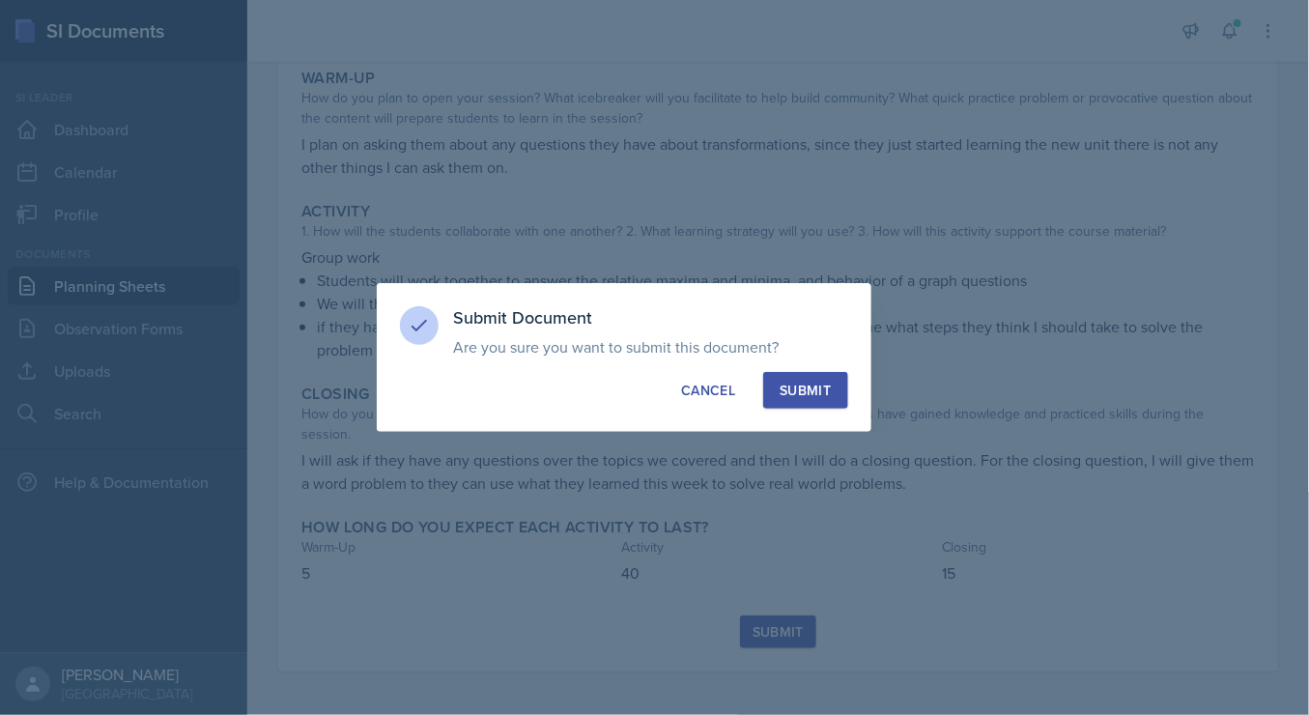
click at [791, 383] on div "Submit" at bounding box center [805, 390] width 51 height 19
